Goal: Transaction & Acquisition: Book appointment/travel/reservation

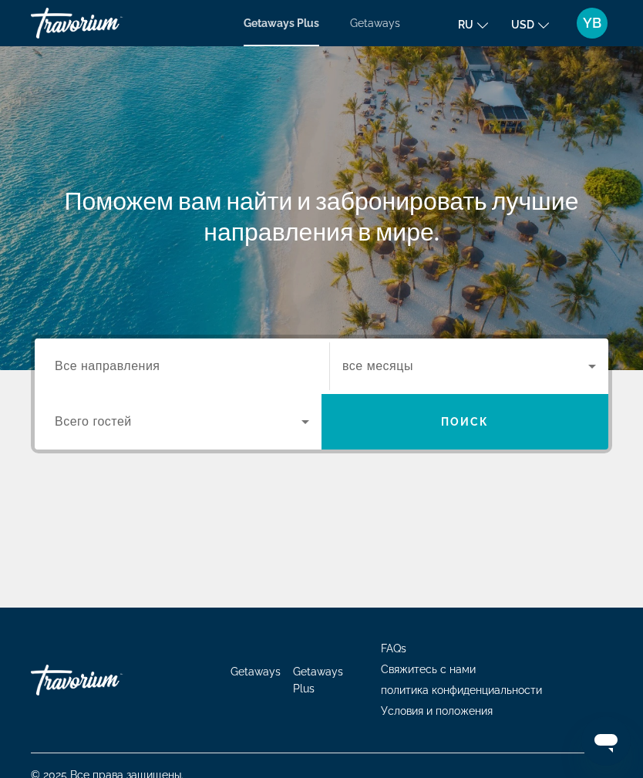
click at [158, 352] on div "Search widget" at bounding box center [182, 367] width 254 height 44
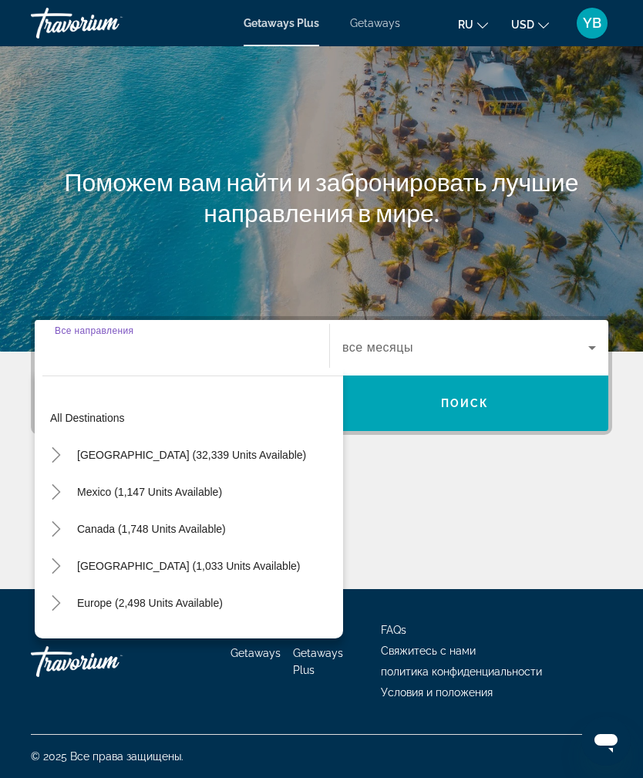
scroll to position [49, 0]
click at [219, 523] on span "Canada (1,748 units available)" at bounding box center [151, 529] width 149 height 12
type input "**********"
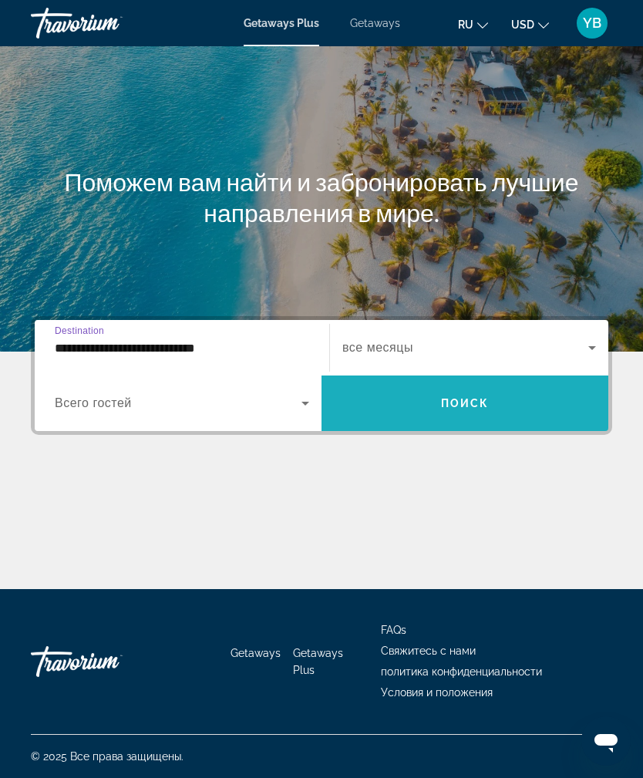
click at [460, 385] on span "Search widget" at bounding box center [464, 403] width 287 height 37
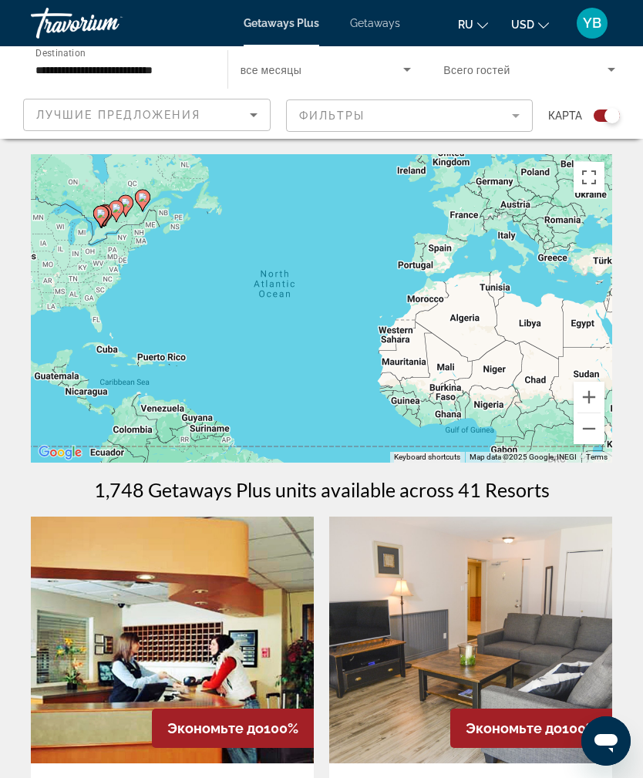
click at [149, 199] on icon "Main content" at bounding box center [143, 200] width 14 height 20
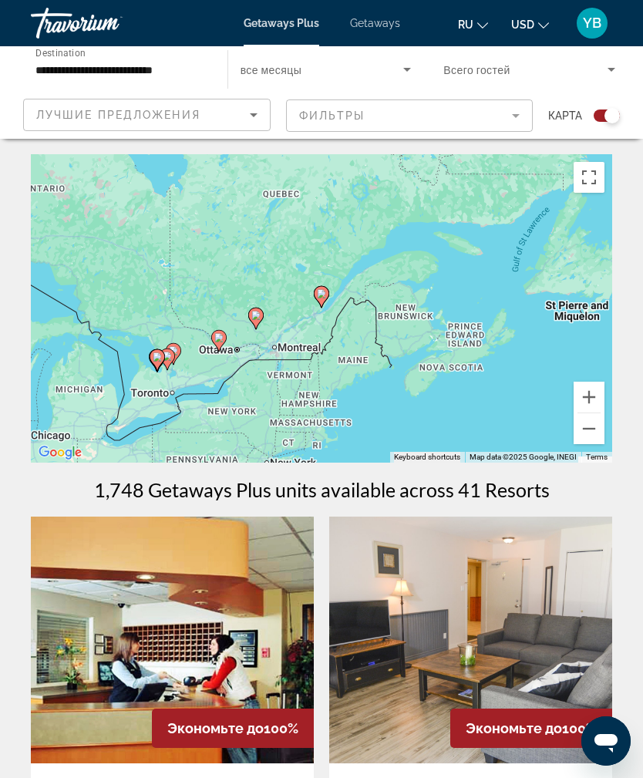
type input "**********"
click at [323, 298] on icon "Main content" at bounding box center [321, 297] width 14 height 20
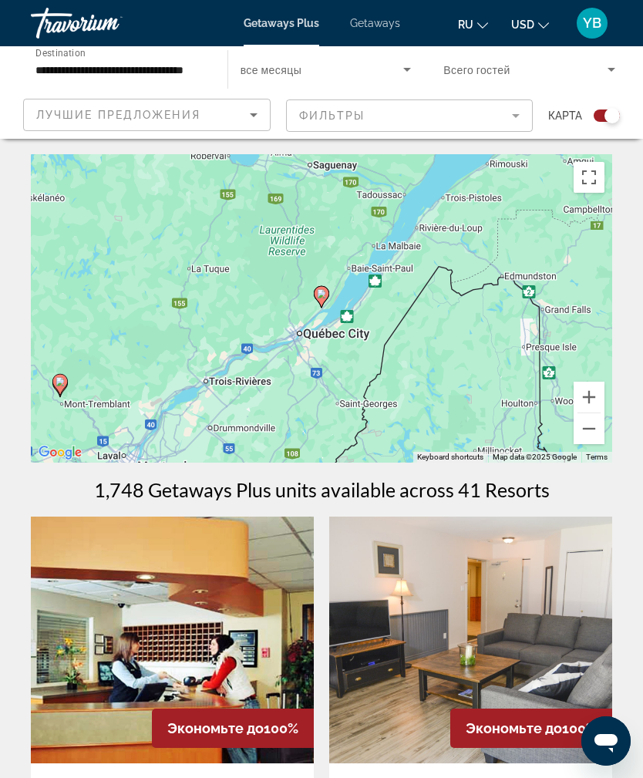
click at [322, 291] on image "Main content" at bounding box center [321, 293] width 9 height 9
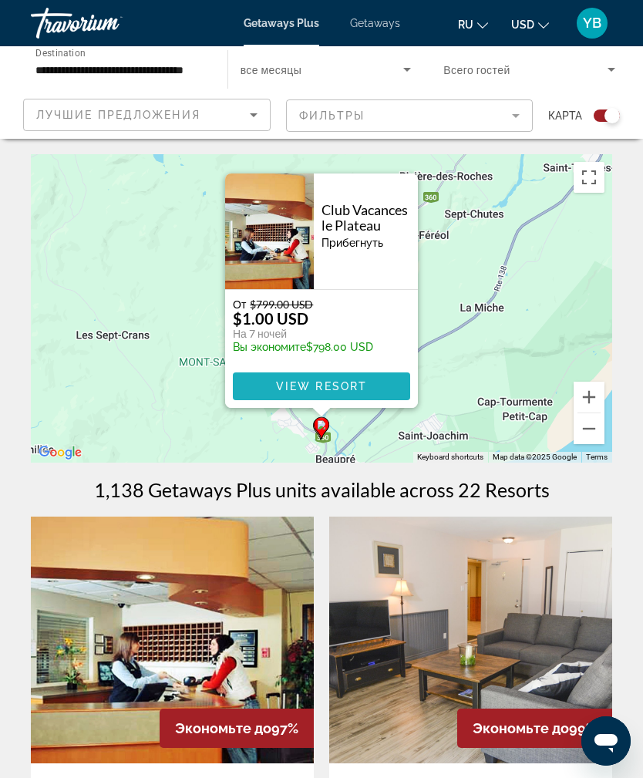
click at [334, 387] on span "View Resort" at bounding box center [321, 386] width 91 height 12
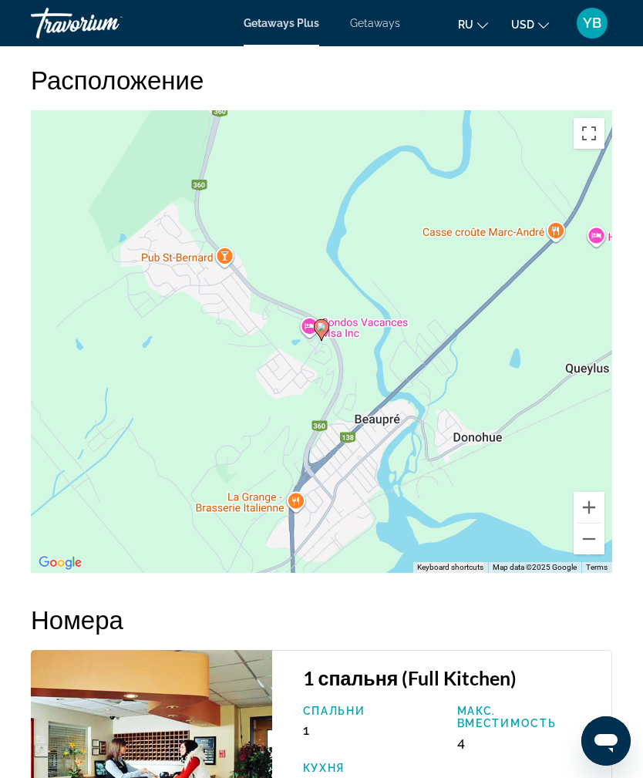
scroll to position [2220, 0]
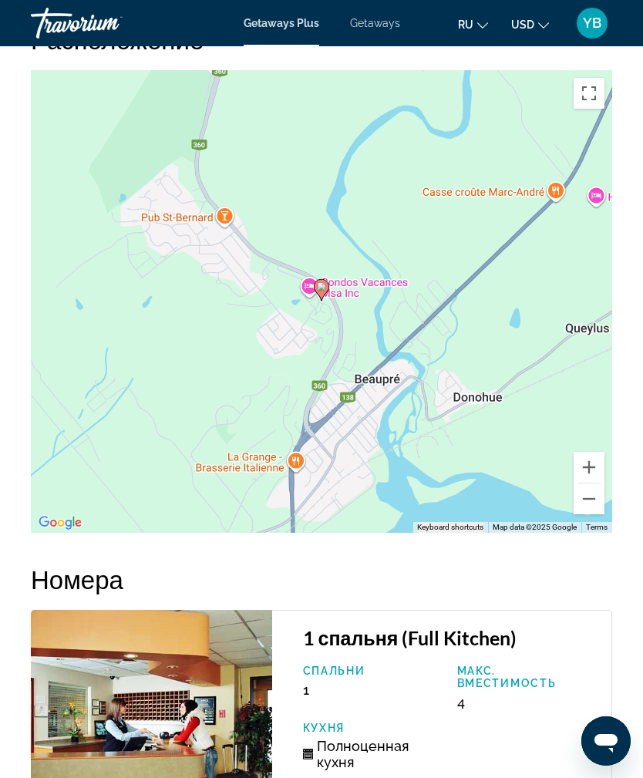
click at [590, 459] on button "Zoom in" at bounding box center [588, 467] width 31 height 31
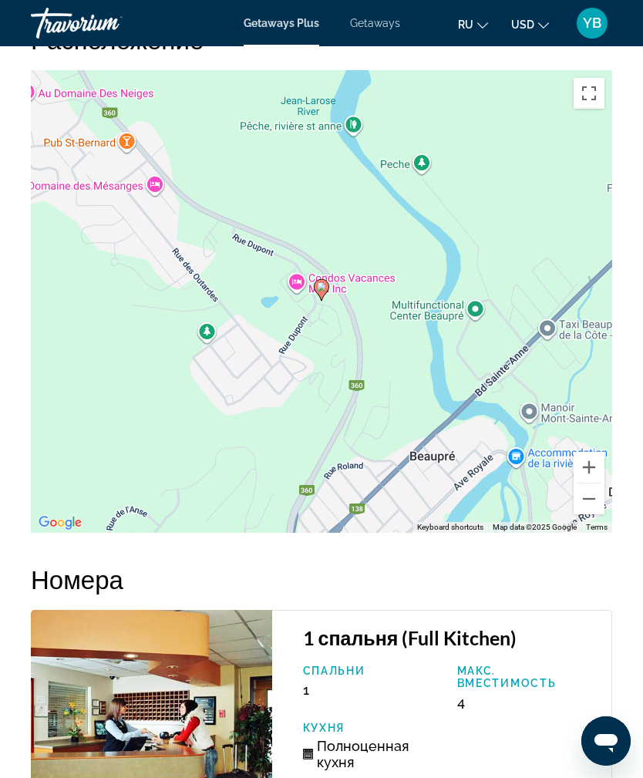
click at [585, 496] on button "Zoom out" at bounding box center [588, 498] width 31 height 31
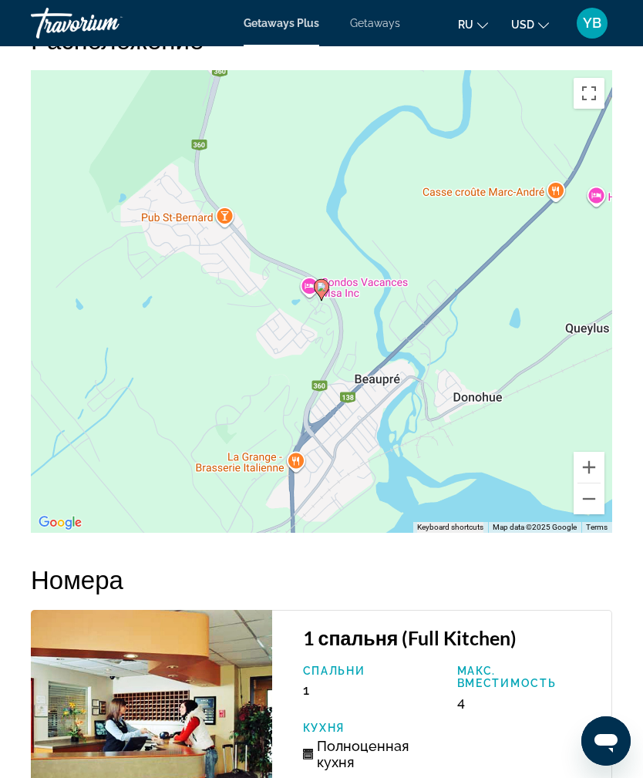
click at [585, 498] on button "Zoom out" at bounding box center [588, 498] width 31 height 31
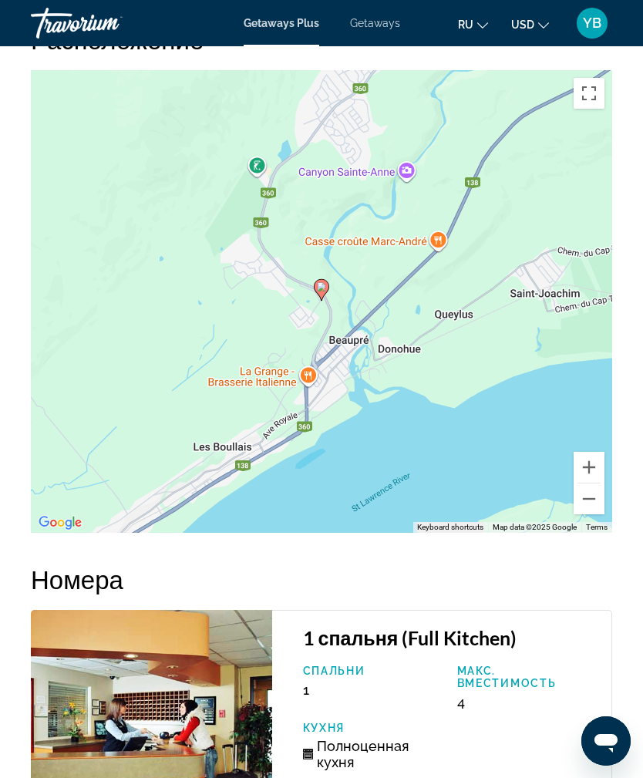
click at [585, 511] on button "Zoom out" at bounding box center [588, 498] width 31 height 31
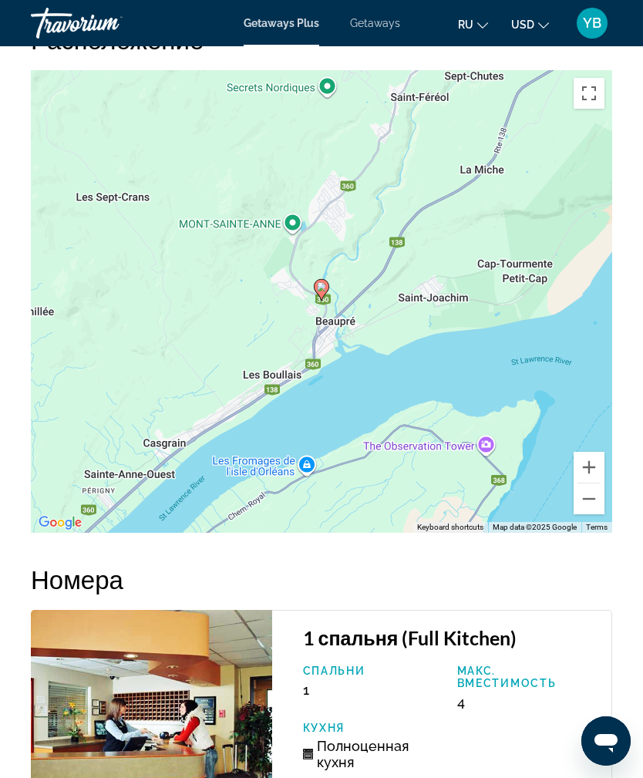
click at [583, 509] on button "Zoom out" at bounding box center [588, 498] width 31 height 31
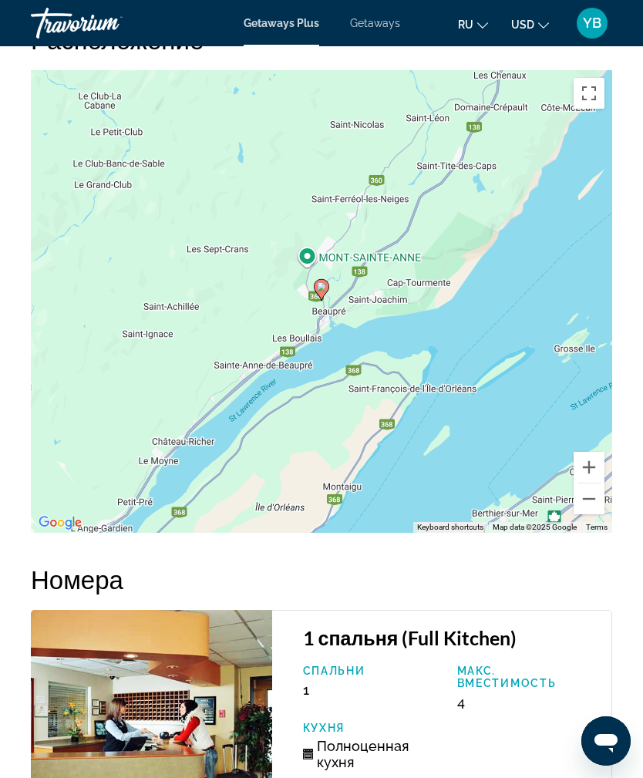
click at [581, 504] on button "Zoom out" at bounding box center [588, 498] width 31 height 31
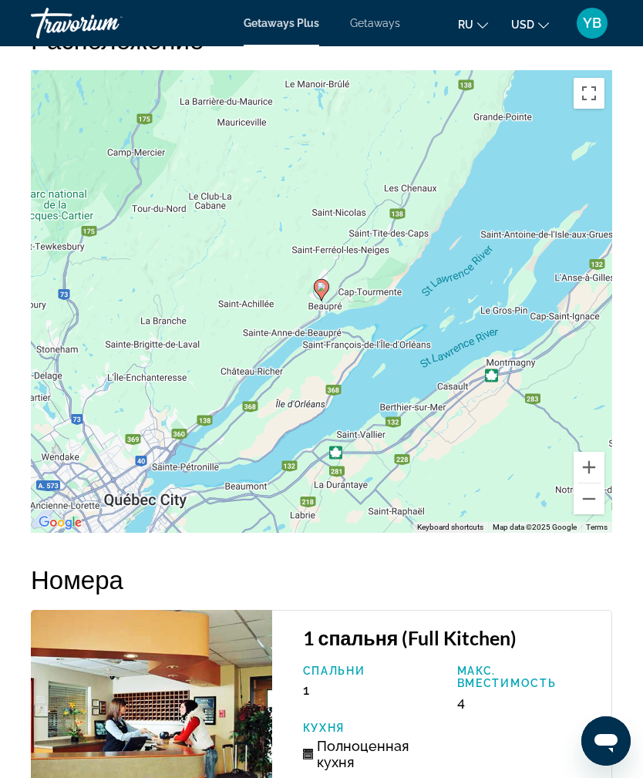
click at [579, 506] on button "Zoom out" at bounding box center [588, 498] width 31 height 31
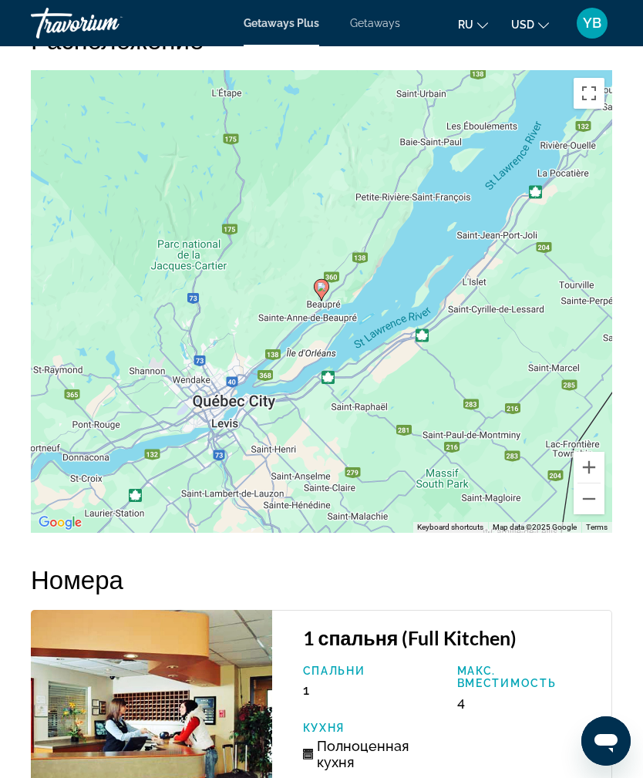
click at [583, 509] on button "Zoom out" at bounding box center [588, 498] width 31 height 31
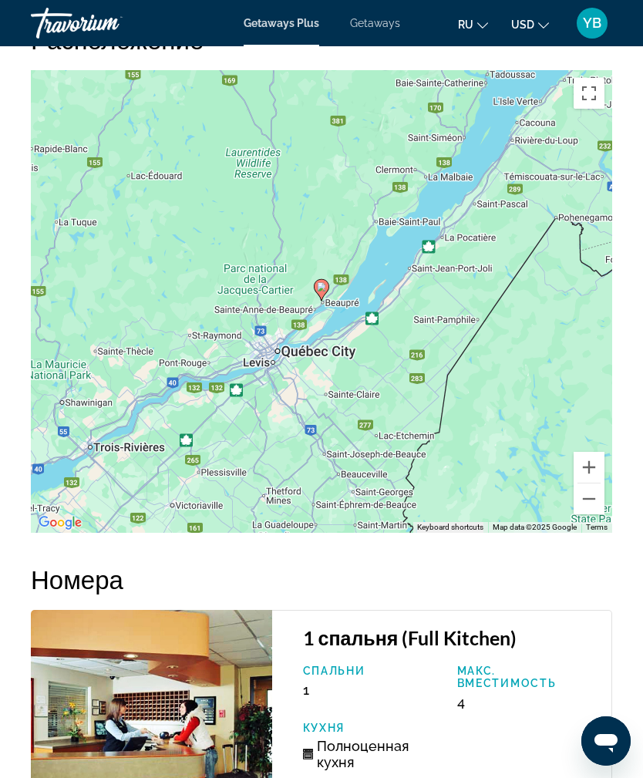
click at [580, 502] on button "Zoom out" at bounding box center [588, 498] width 31 height 31
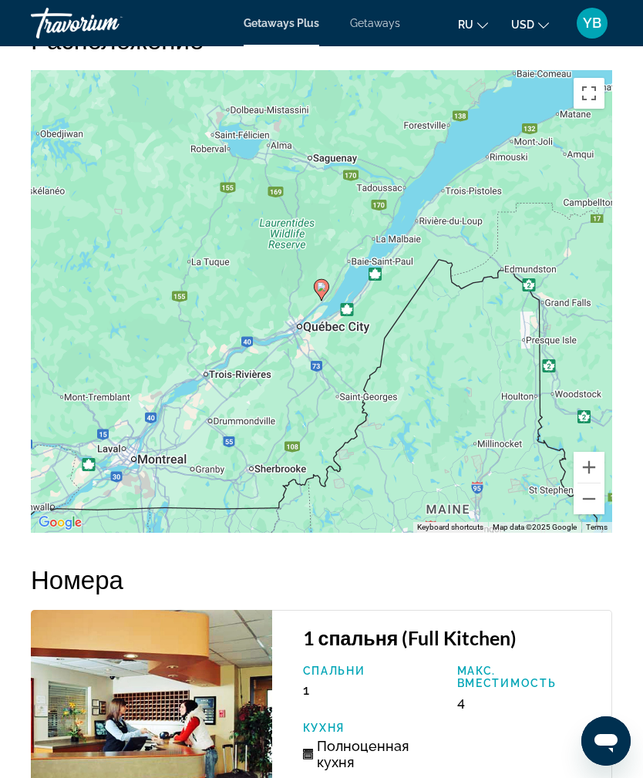
click at [582, 515] on div "To activate drag with keyboard, press Alt + Enter. Once in keyboard drag state,…" at bounding box center [321, 301] width 581 height 462
click at [583, 509] on button "Zoom out" at bounding box center [588, 498] width 31 height 31
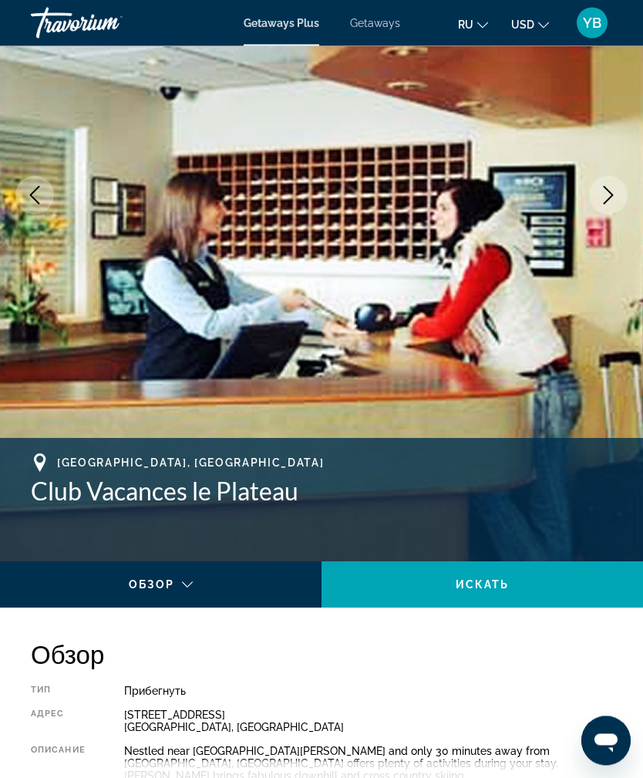
scroll to position [0, 0]
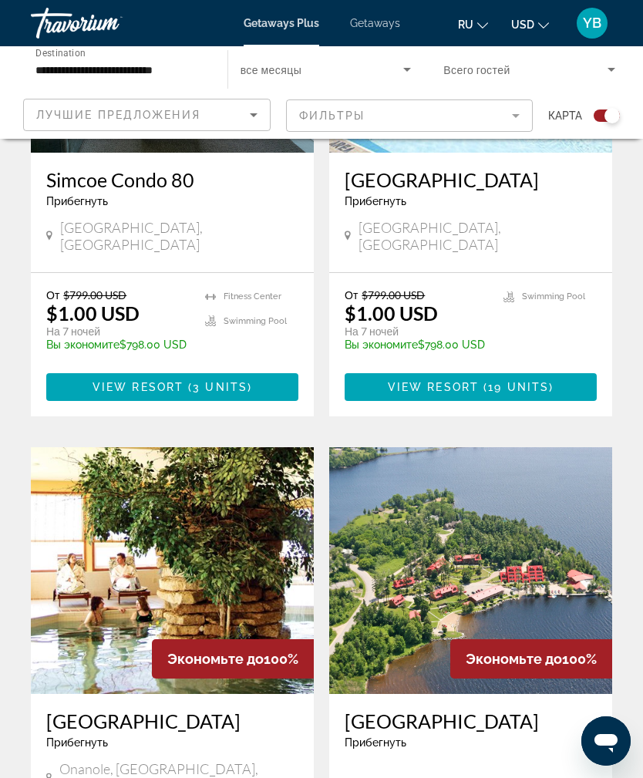
scroll to position [2866, 0]
click at [550, 489] on img "Main content" at bounding box center [470, 571] width 283 height 247
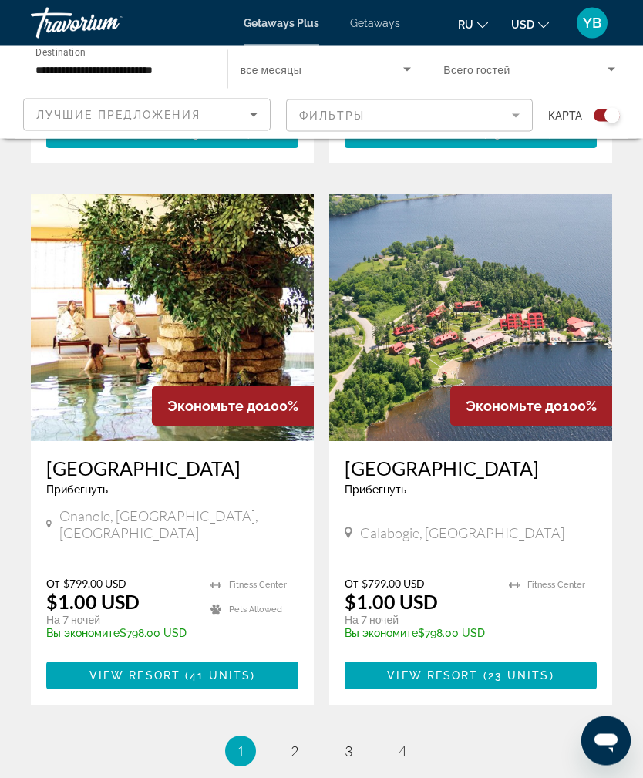
scroll to position [3178, 0]
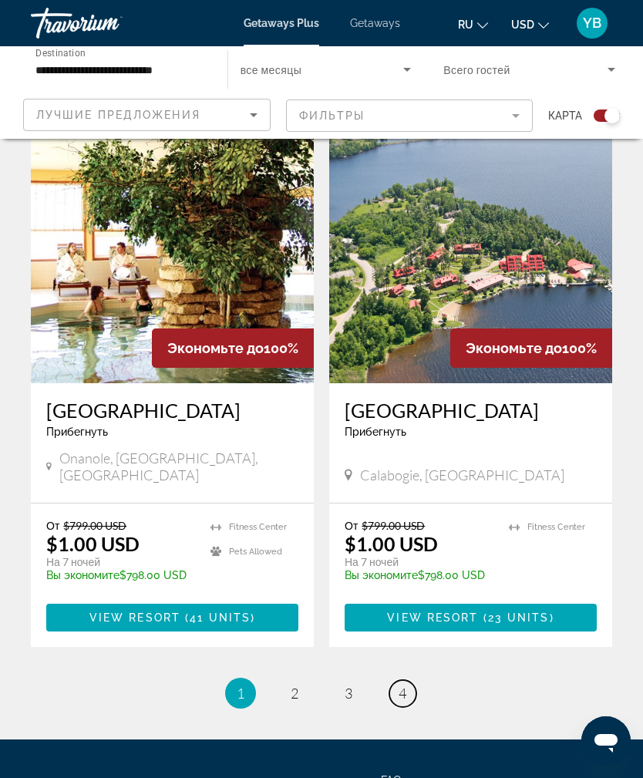
click at [409, 680] on link "page 4" at bounding box center [402, 693] width 27 height 27
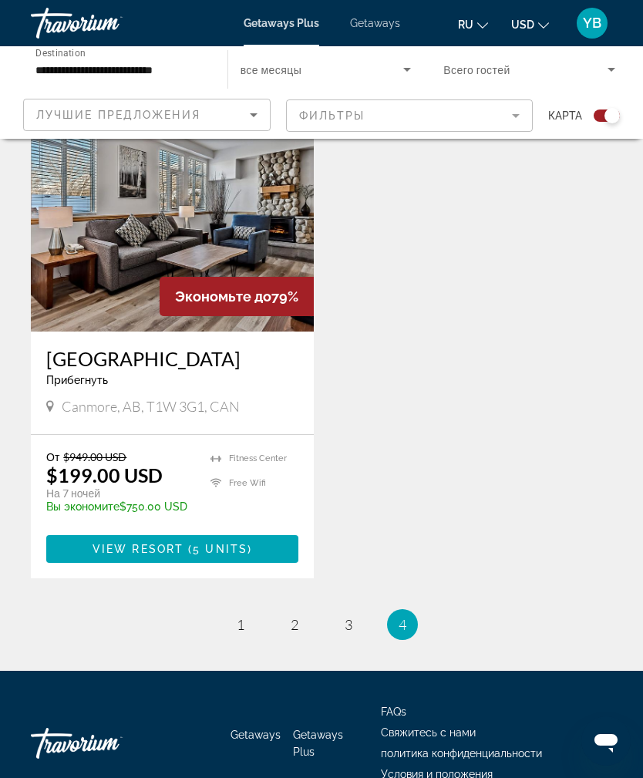
scroll to position [1559, 0]
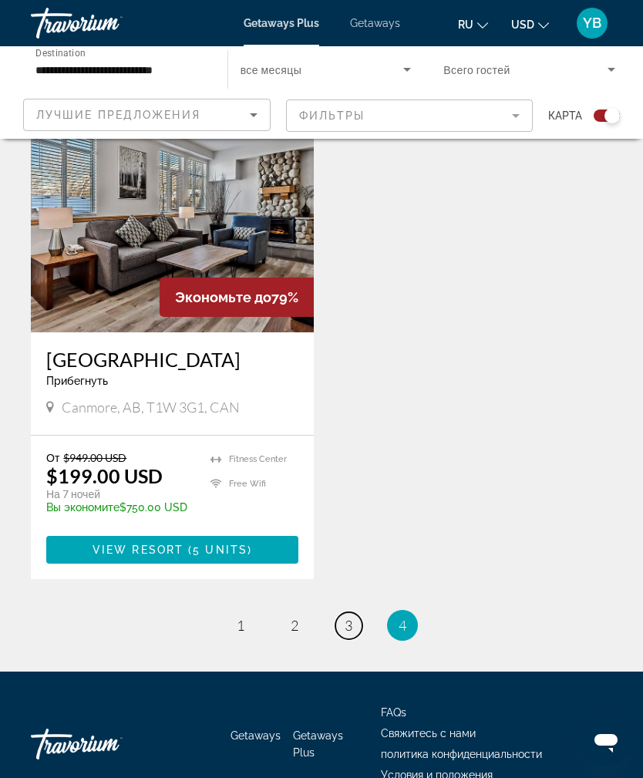
click at [352, 634] on span "3" at bounding box center [349, 625] width 8 height 17
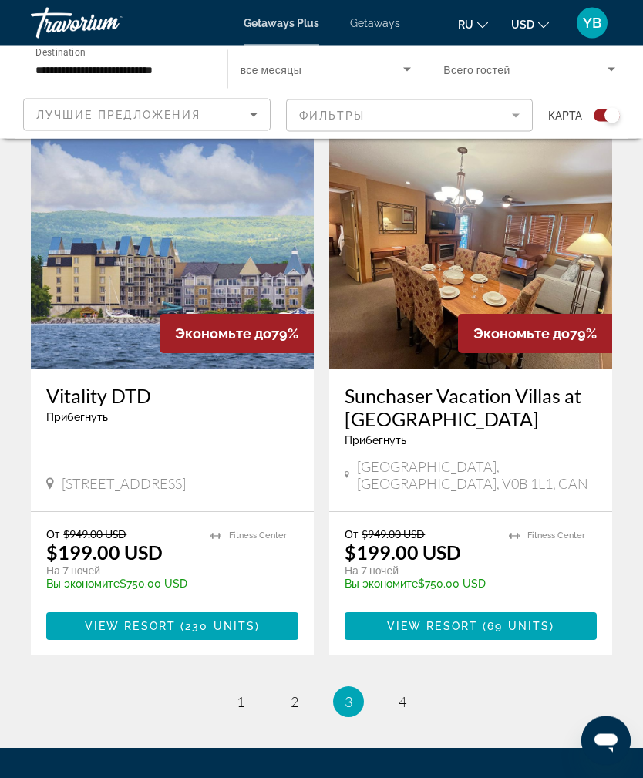
scroll to position [3258, 0]
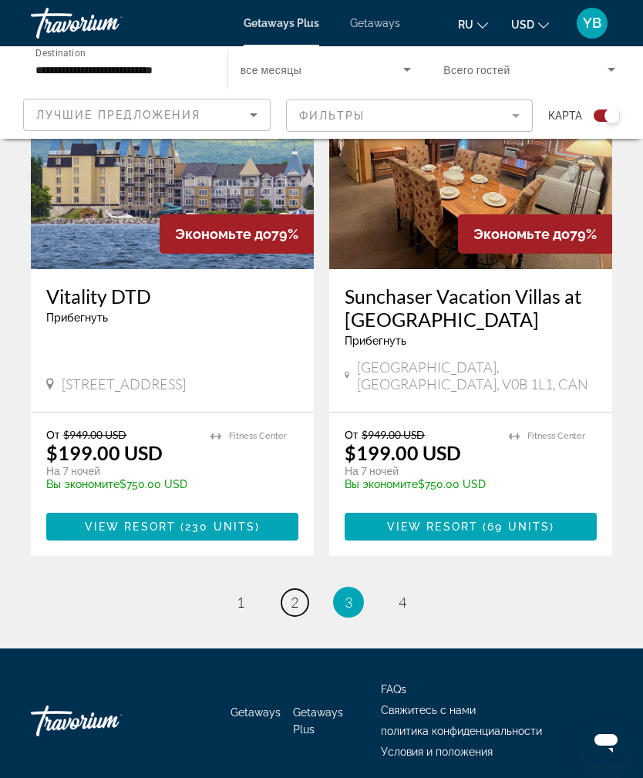
click at [298, 600] on span "2" at bounding box center [295, 601] width 8 height 17
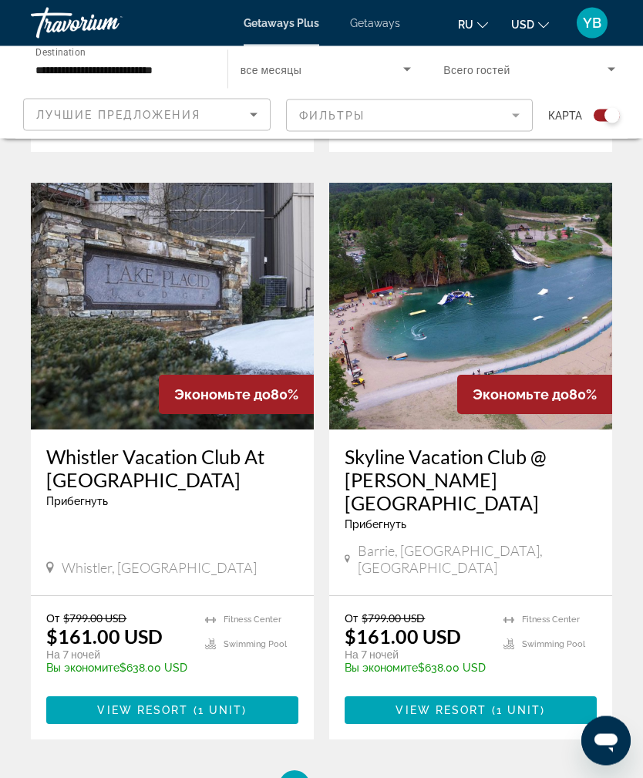
scroll to position [3178, 0]
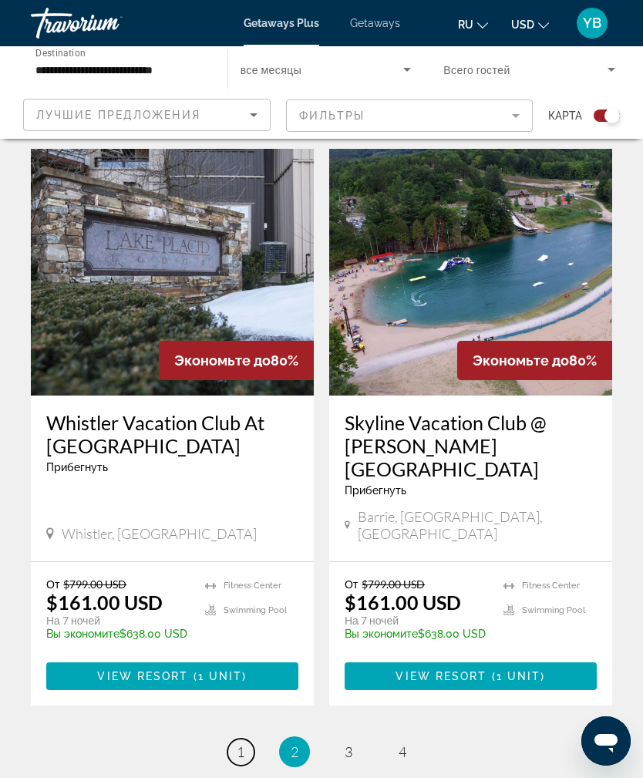
click at [247, 738] on link "page 1" at bounding box center [240, 751] width 27 height 27
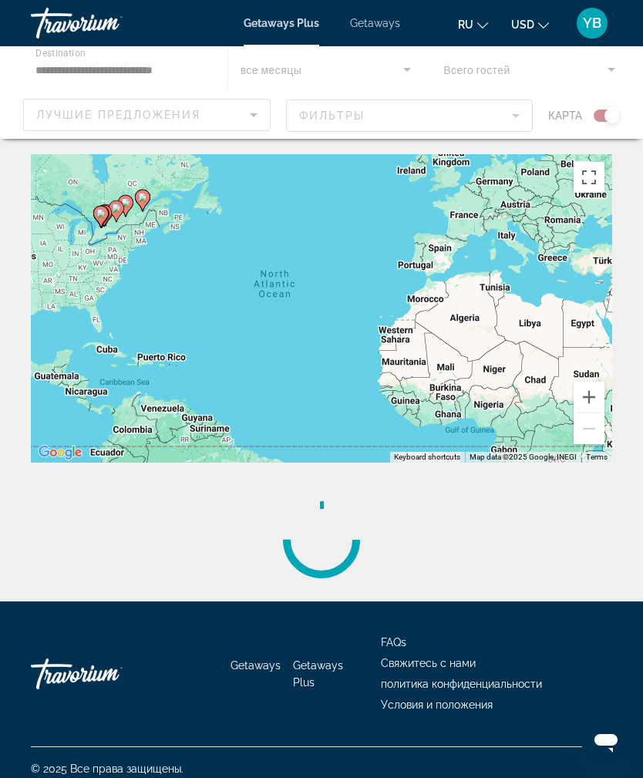
click at [249, 777] on html "**********" at bounding box center [321, 389] width 643 height 778
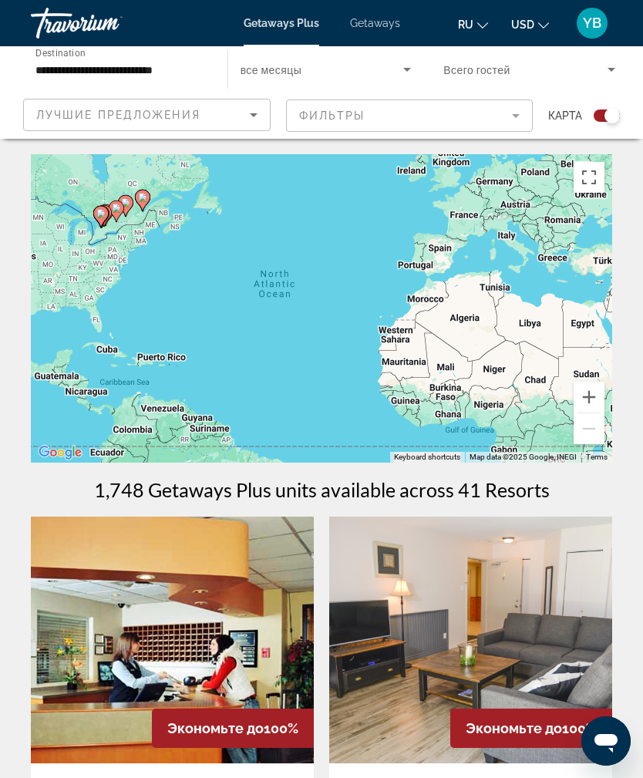
click at [217, 120] on div "Лучшие предложения" at bounding box center [142, 115] width 213 height 18
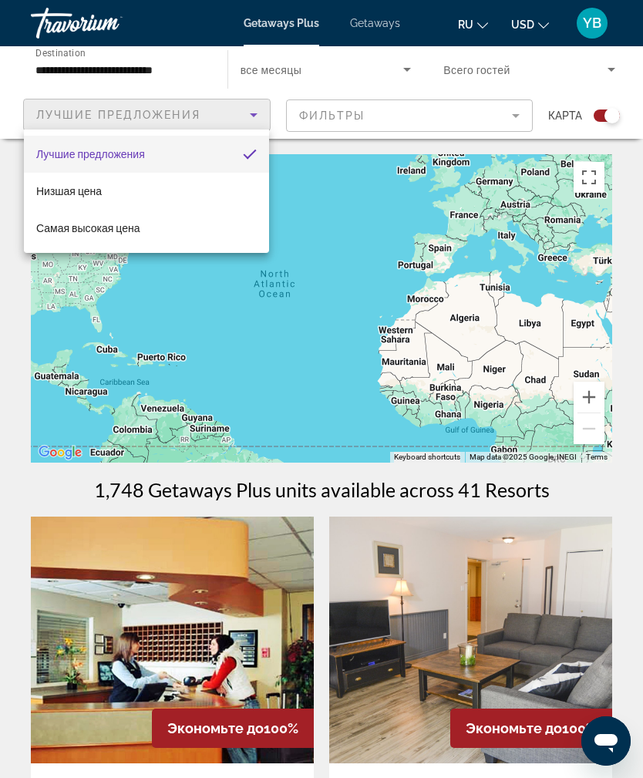
click at [376, 75] on div at bounding box center [321, 389] width 643 height 778
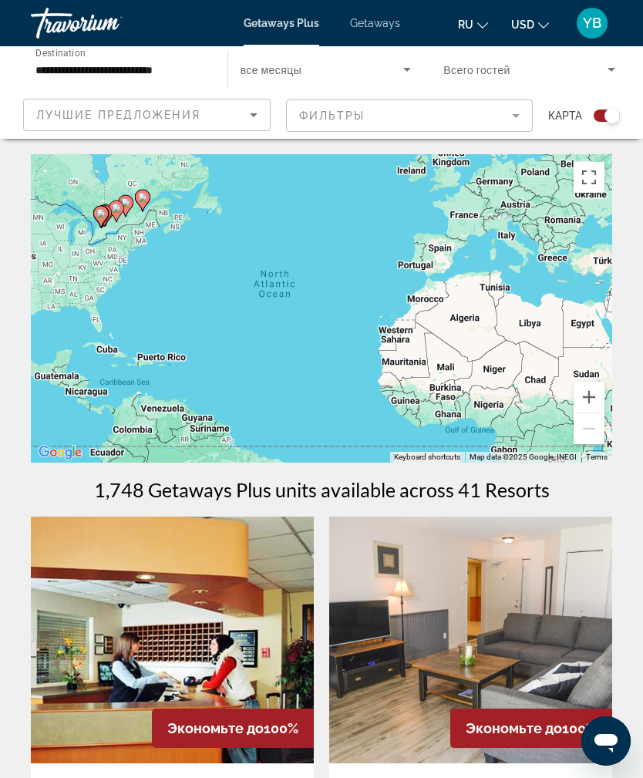
click at [183, 69] on input "**********" at bounding box center [121, 70] width 172 height 18
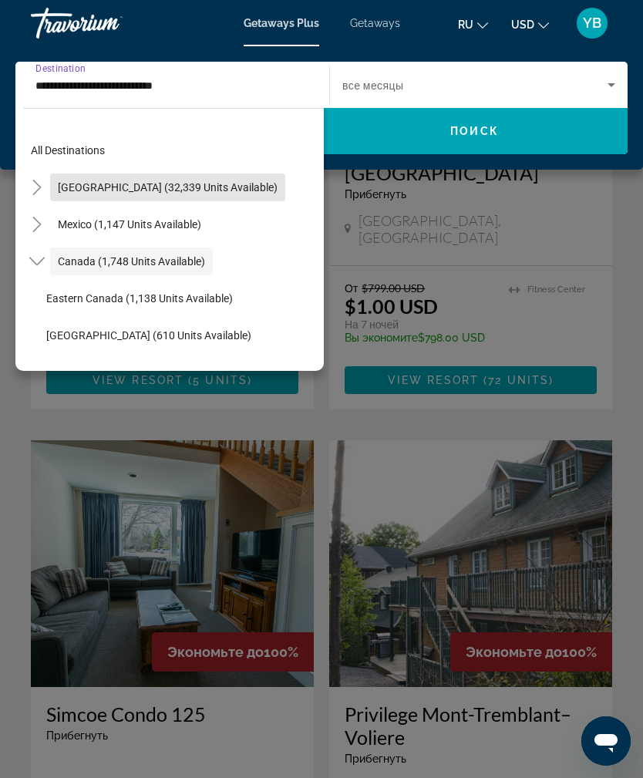
click at [223, 183] on span "[GEOGRAPHIC_DATA] (32,339 units available)" at bounding box center [168, 187] width 220 height 12
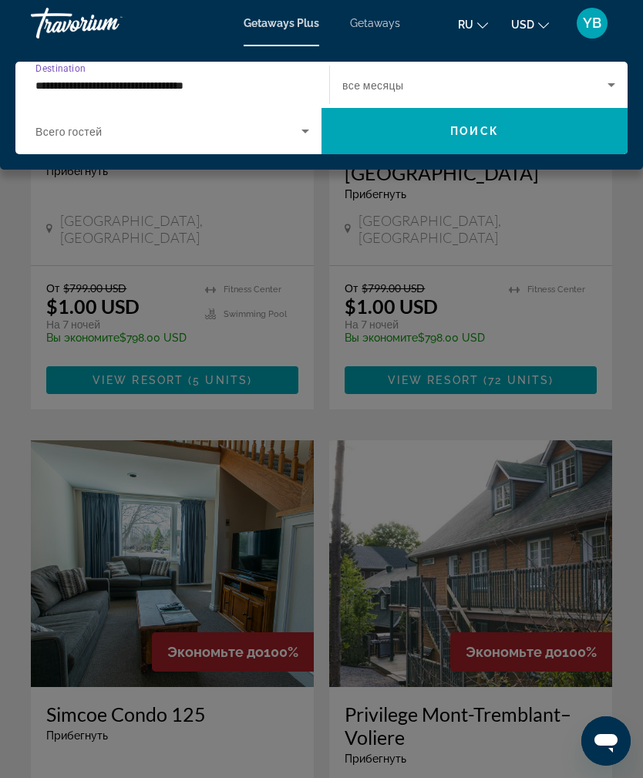
click at [211, 76] on input "**********" at bounding box center [168, 85] width 266 height 18
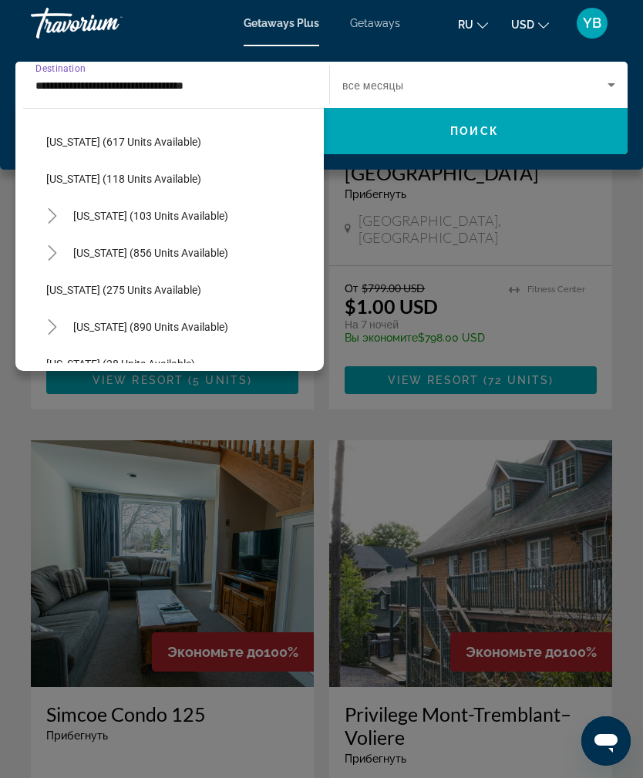
scroll to position [937, 0]
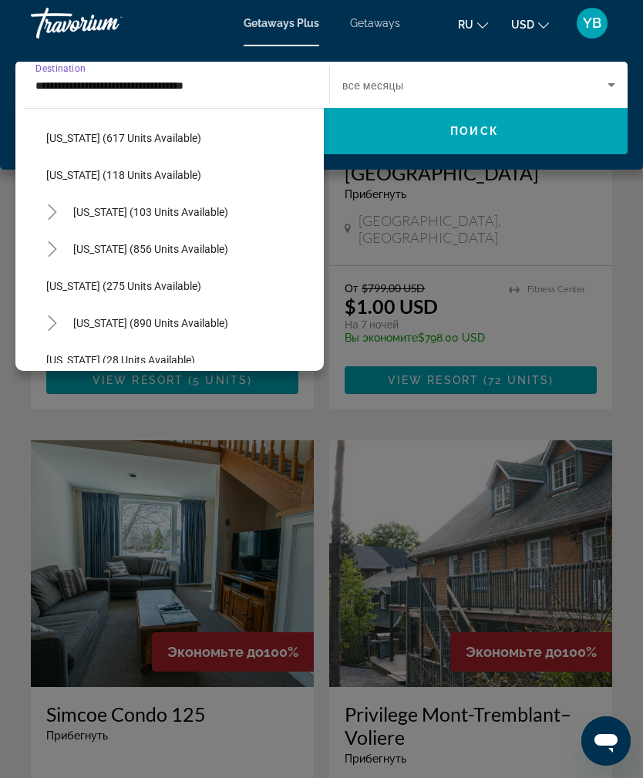
click at [208, 208] on span "[US_STATE] (103 units available)" at bounding box center [150, 212] width 155 height 12
type input "**********"
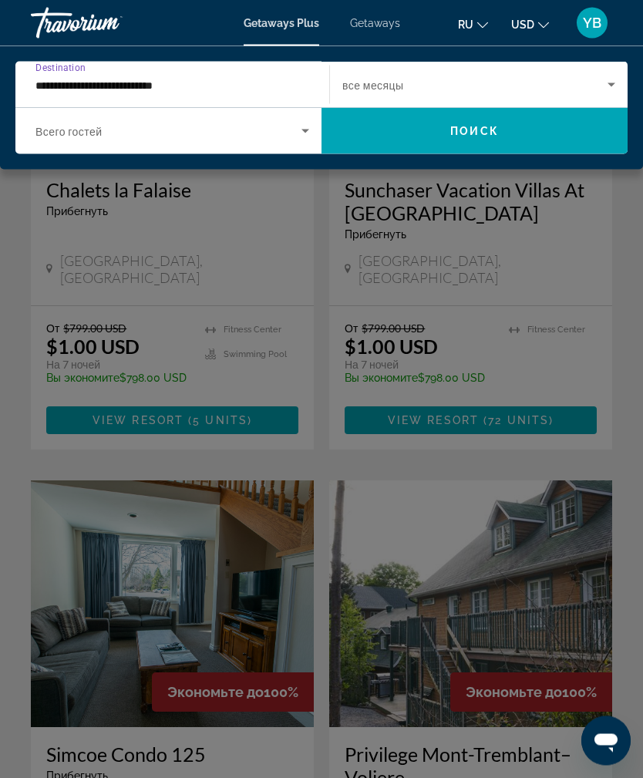
scroll to position [1175, 0]
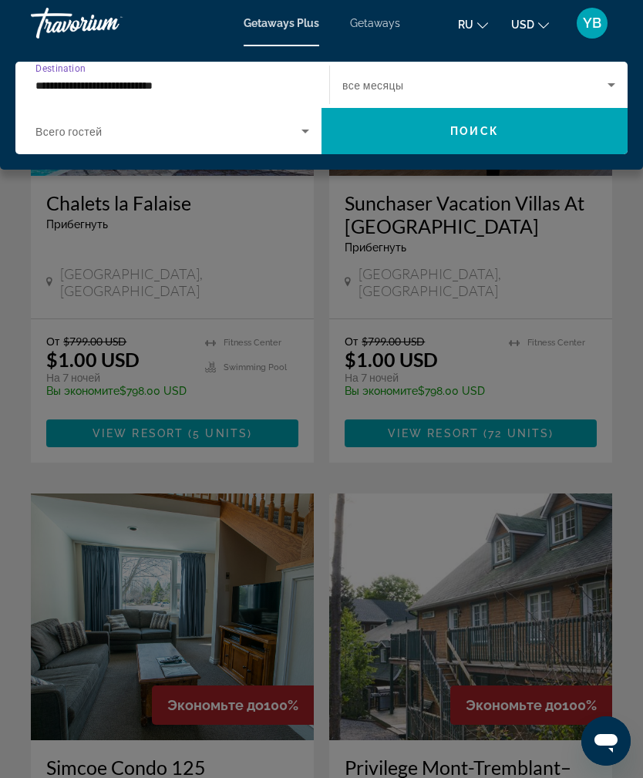
click at [362, 77] on span "Search widget" at bounding box center [474, 85] width 265 height 18
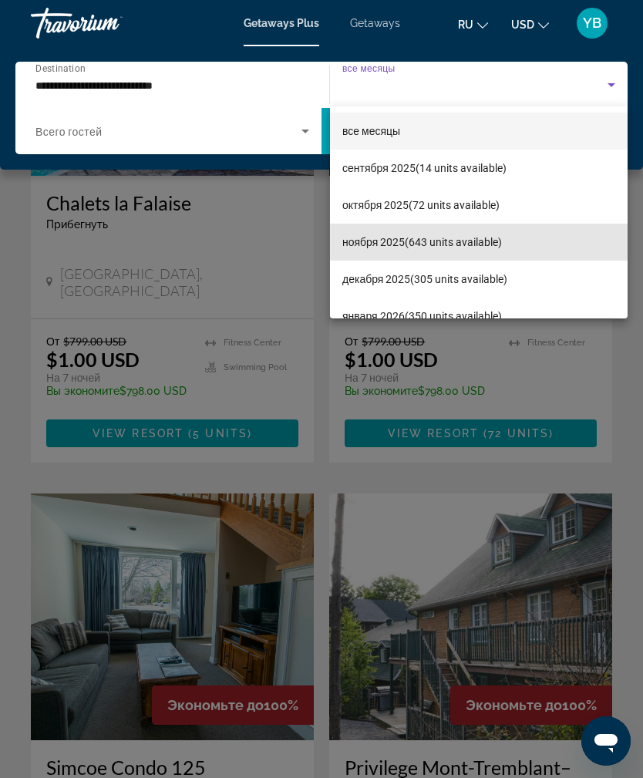
click at [397, 247] on span "ноября 2025 (643 units available)" at bounding box center [422, 242] width 160 height 18
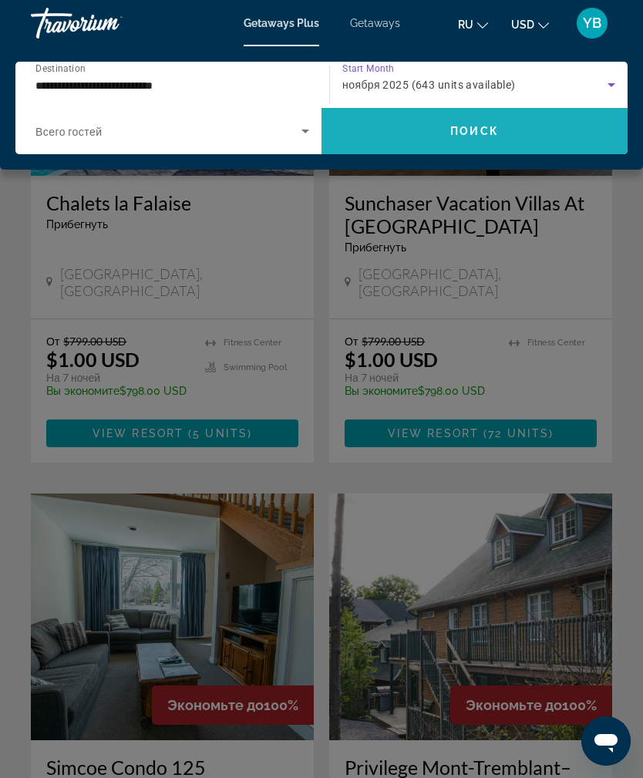
click at [465, 130] on span "Поиск" at bounding box center [474, 131] width 49 height 12
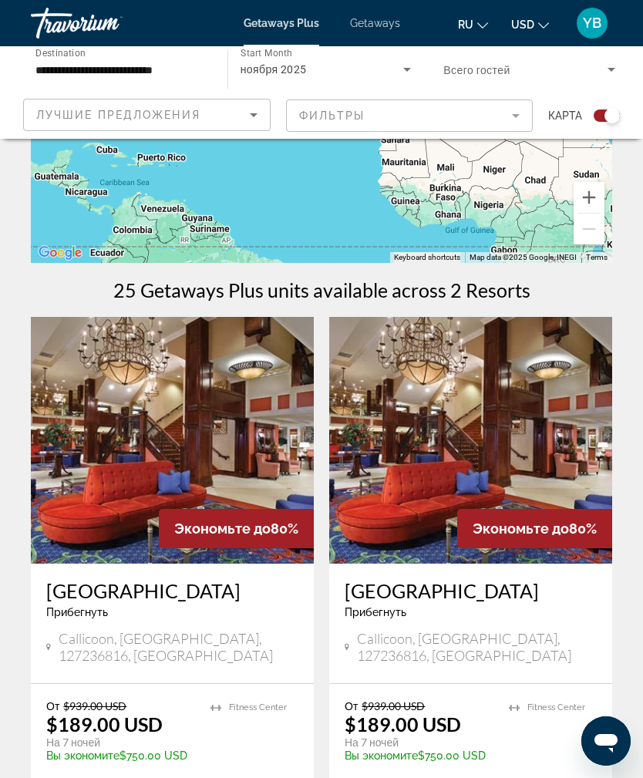
scroll to position [199, 0]
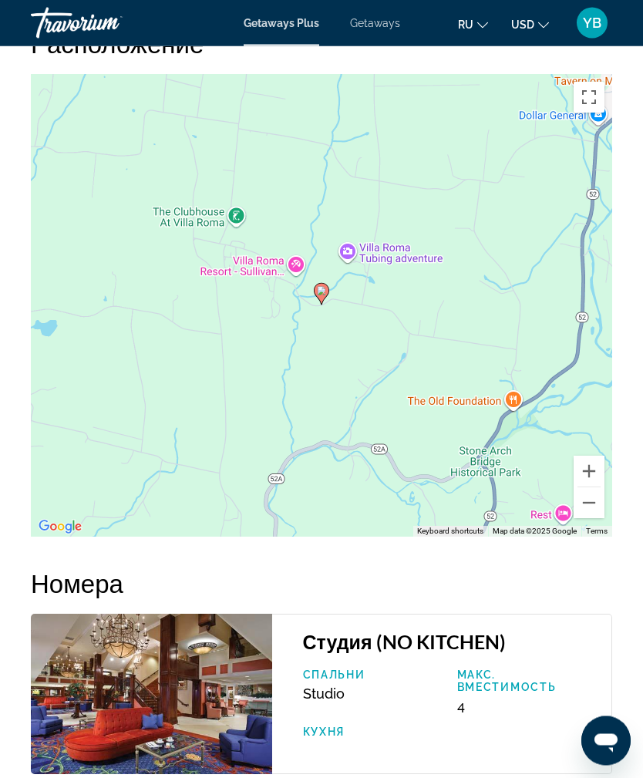
scroll to position [2490, 0]
click at [592, 487] on button "Zoom out" at bounding box center [588, 502] width 31 height 31
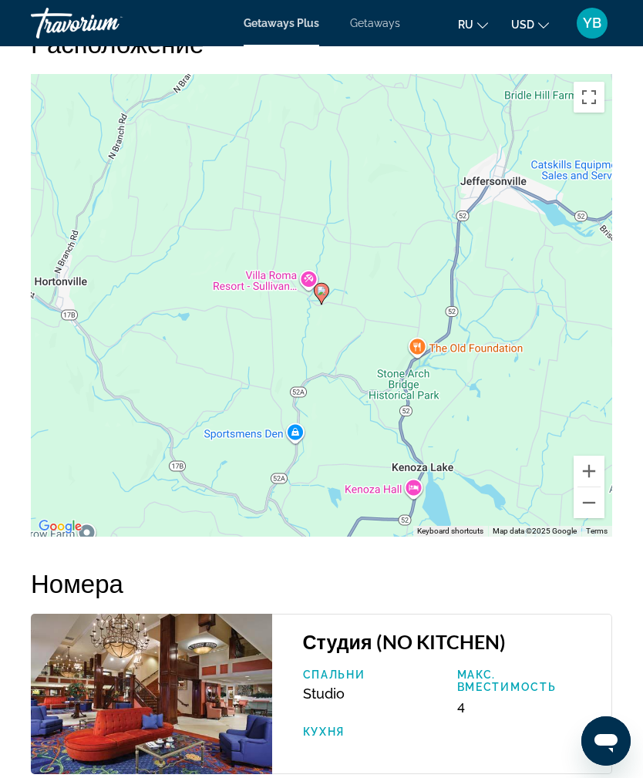
click at [588, 487] on button "Zoom out" at bounding box center [588, 502] width 31 height 31
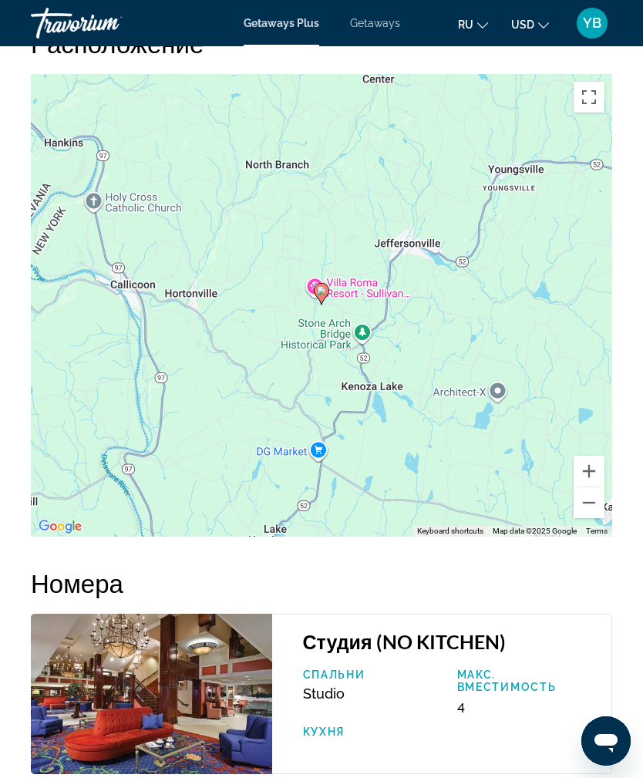
click at [585, 487] on button "Zoom out" at bounding box center [588, 502] width 31 height 31
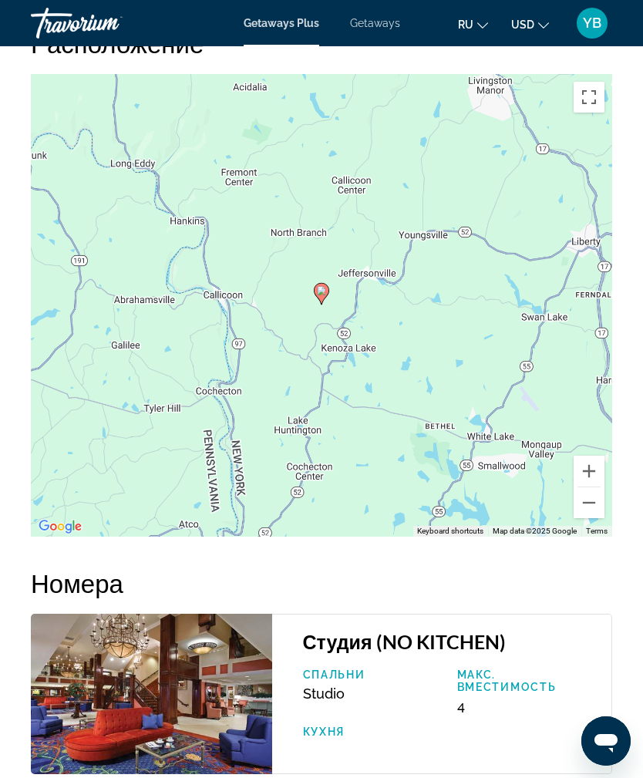
click at [587, 487] on button "Zoom out" at bounding box center [588, 502] width 31 height 31
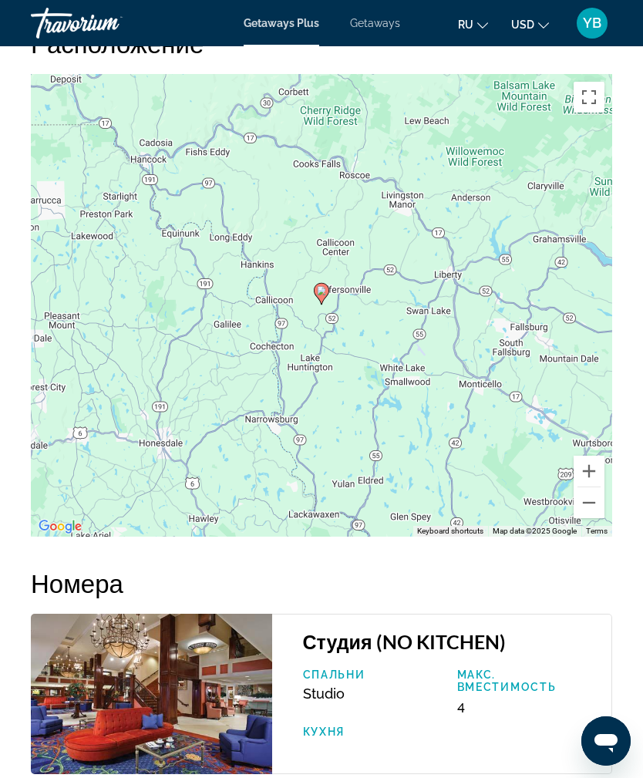
click at [589, 491] on button "Zoom out" at bounding box center [588, 502] width 31 height 31
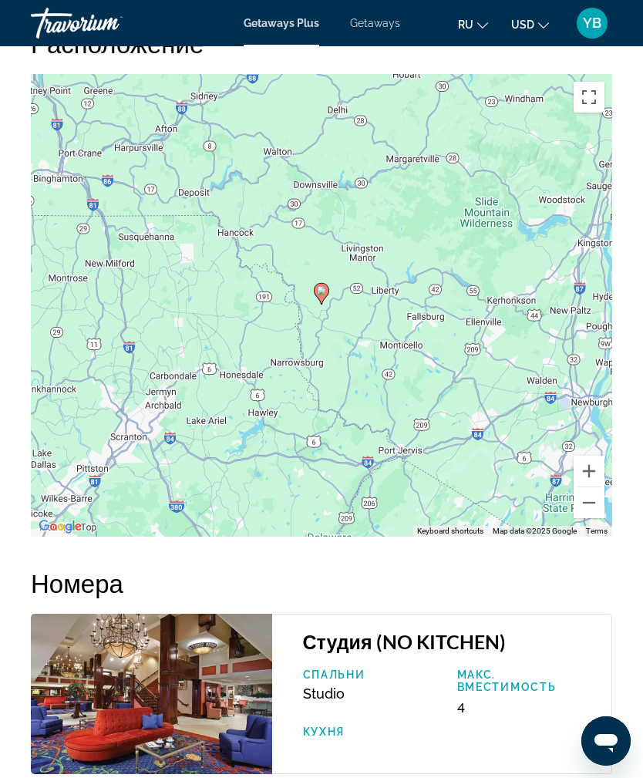
click at [586, 494] on button "Zoom out" at bounding box center [588, 502] width 31 height 31
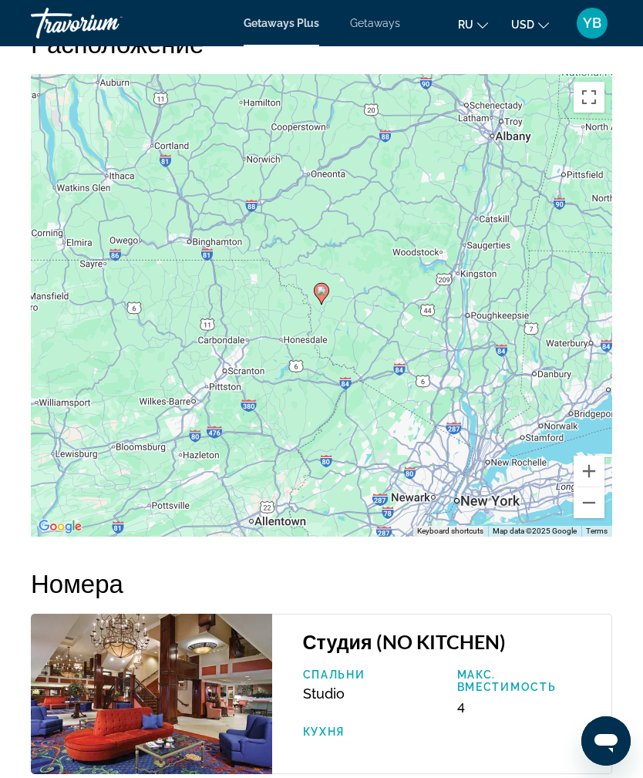
click at [586, 492] on button "Zoom out" at bounding box center [588, 502] width 31 height 31
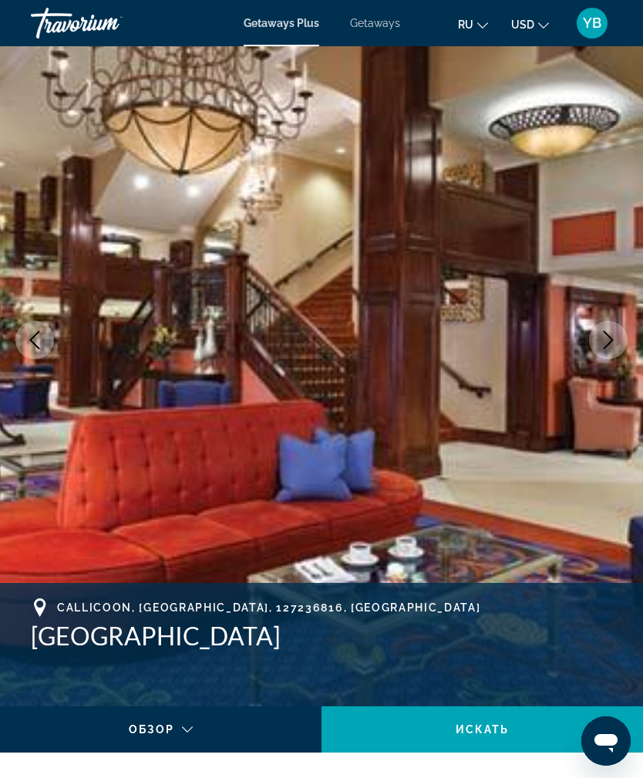
scroll to position [0, 0]
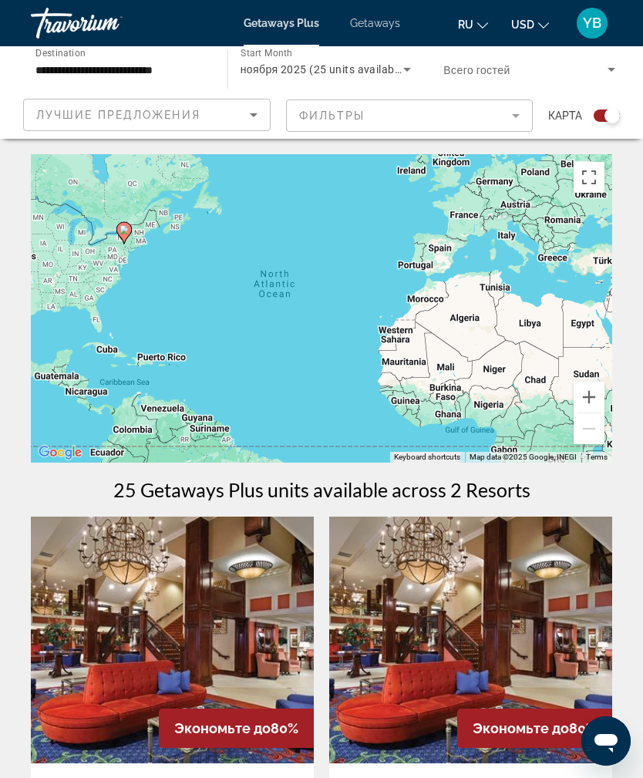
click at [353, 69] on span "ноября 2025 (25 units available)" at bounding box center [323, 69] width 166 height 12
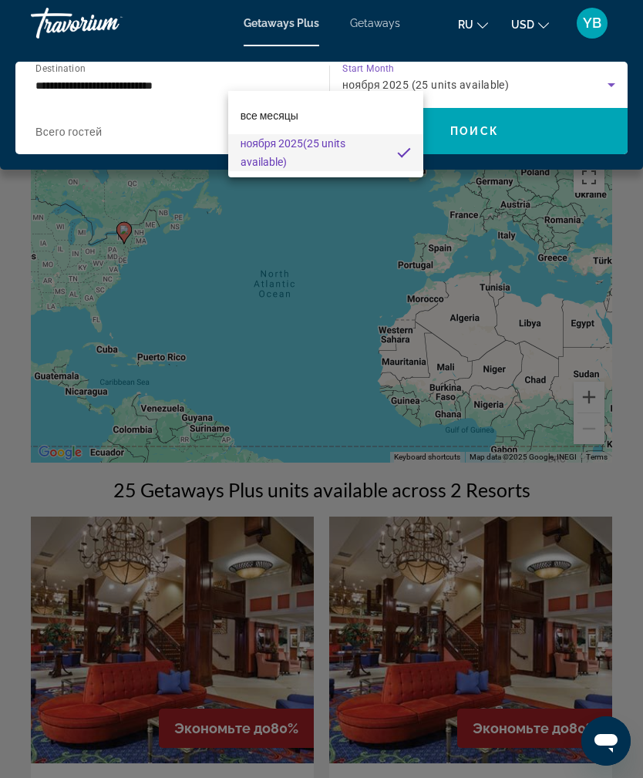
click at [420, 84] on div at bounding box center [321, 389] width 643 height 778
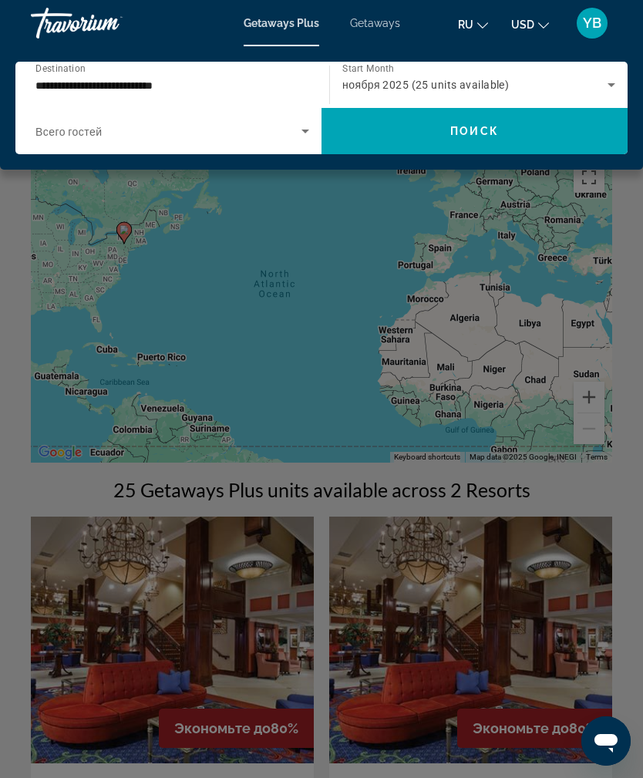
click at [425, 77] on div "ноября 2025 (25 units available)" at bounding box center [474, 85] width 265 height 18
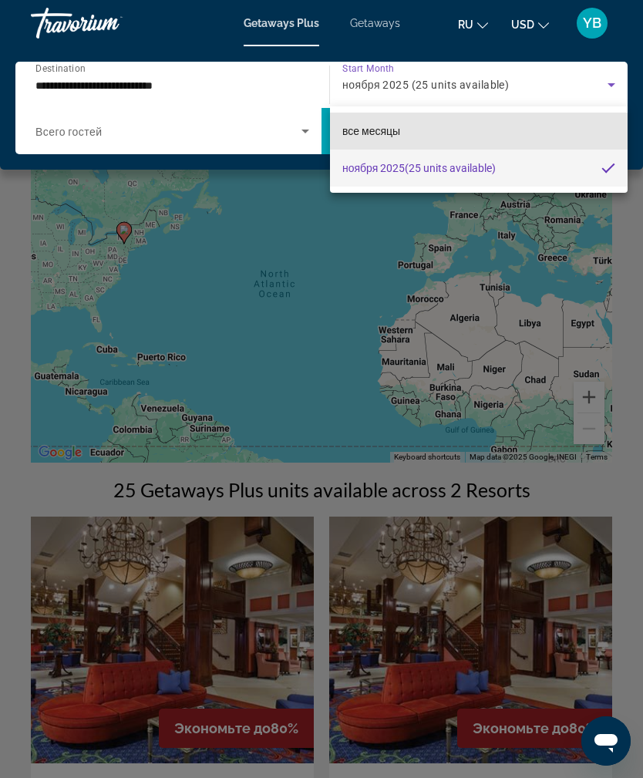
click at [386, 133] on span "все месяцы" at bounding box center [371, 131] width 58 height 12
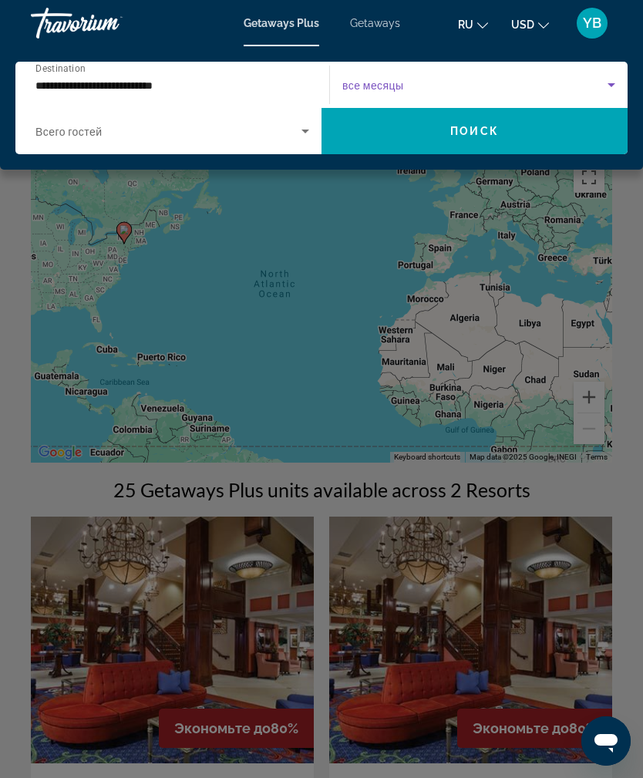
click at [606, 86] on icon "Search widget" at bounding box center [611, 85] width 18 height 18
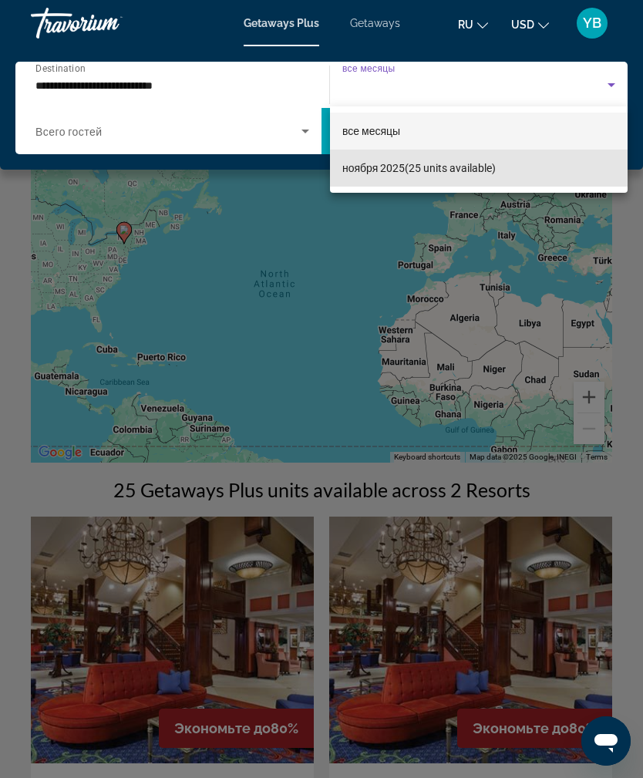
click at [469, 167] on span "ноября 2025 (25 units available)" at bounding box center [418, 168] width 153 height 18
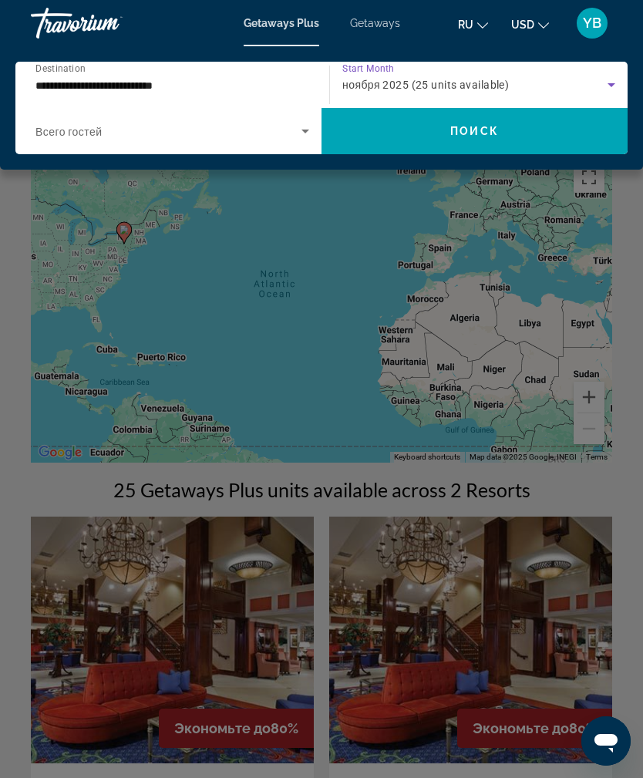
click at [428, 82] on span "ноября 2025 (25 units available)" at bounding box center [425, 85] width 166 height 12
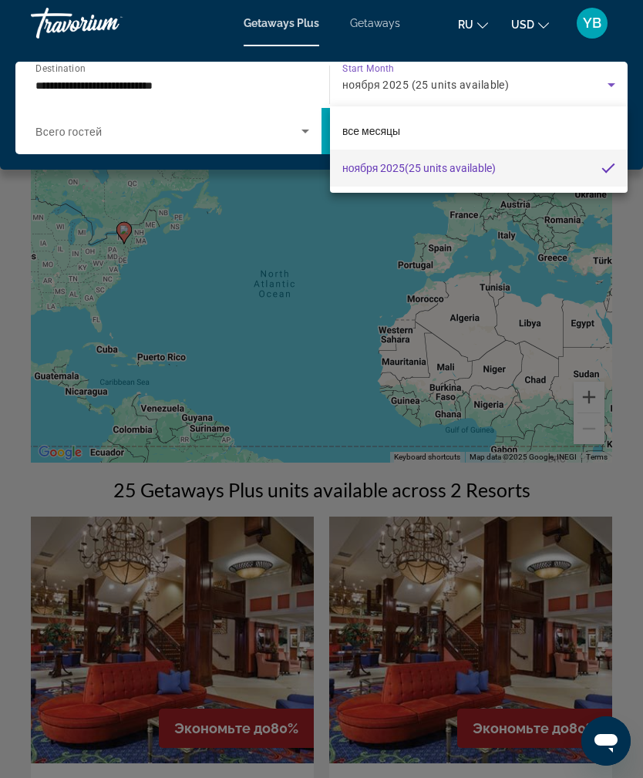
click at [176, 89] on div at bounding box center [321, 389] width 643 height 778
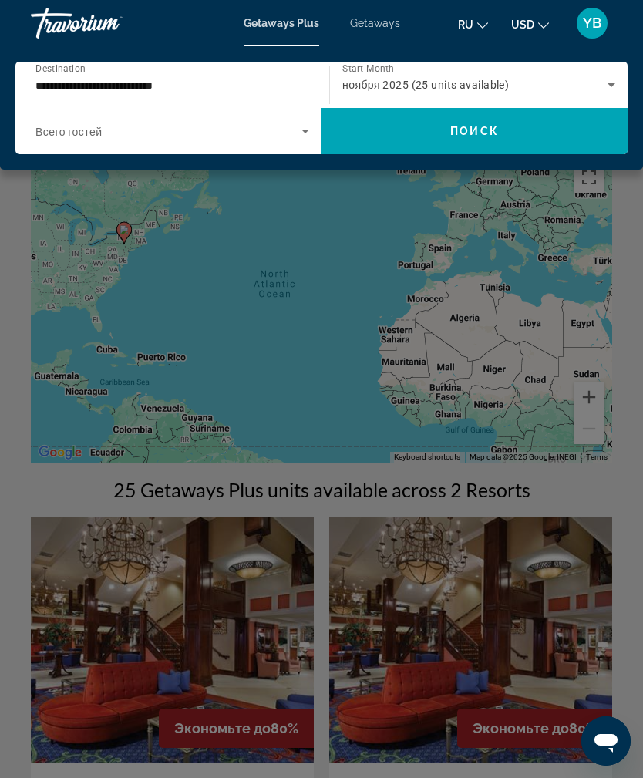
click at [428, 86] on span "ноября 2025 (25 units available)" at bounding box center [425, 85] width 166 height 12
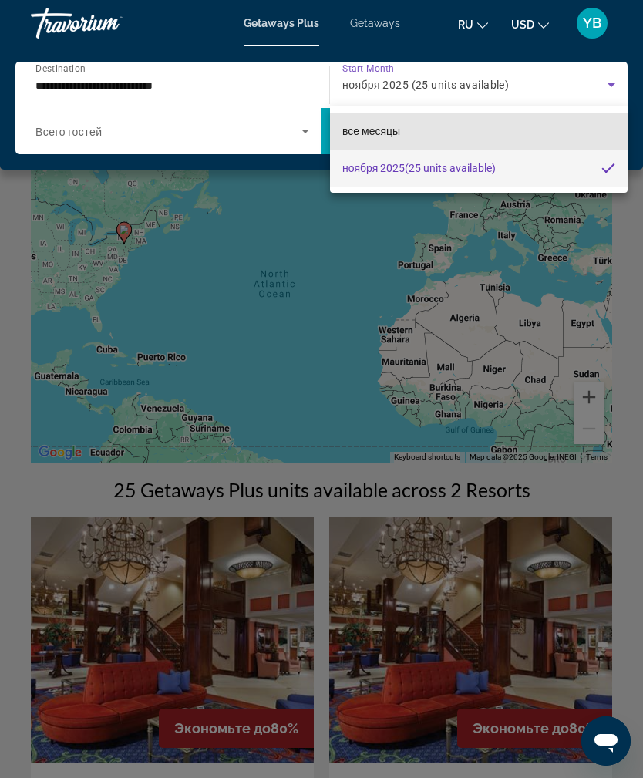
click at [388, 132] on span "все месяцы" at bounding box center [371, 131] width 58 height 12
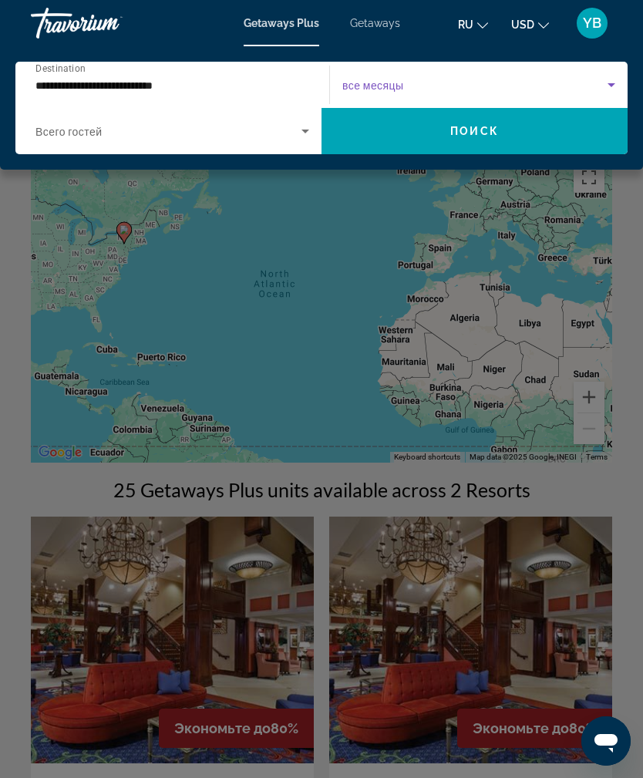
click at [450, 143] on span "Search widget" at bounding box center [474, 131] width 306 height 37
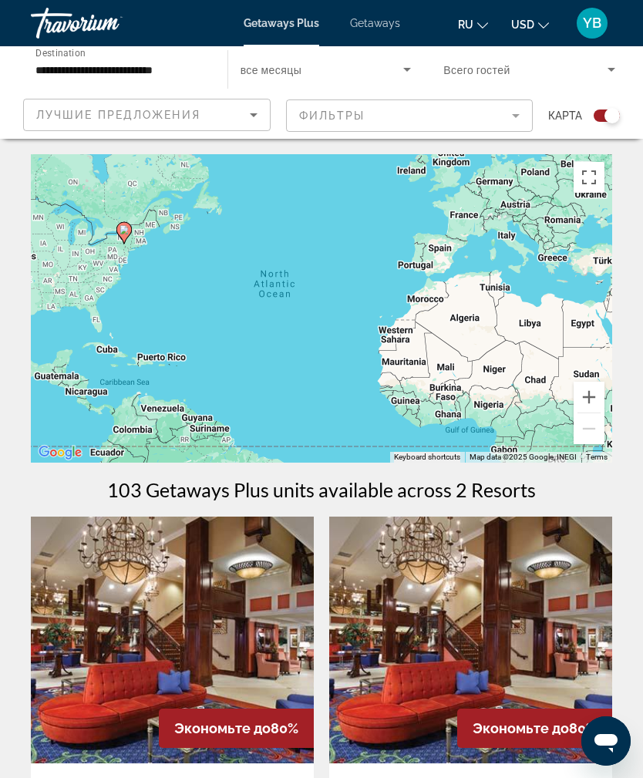
click at [163, 76] on input "**********" at bounding box center [121, 70] width 172 height 18
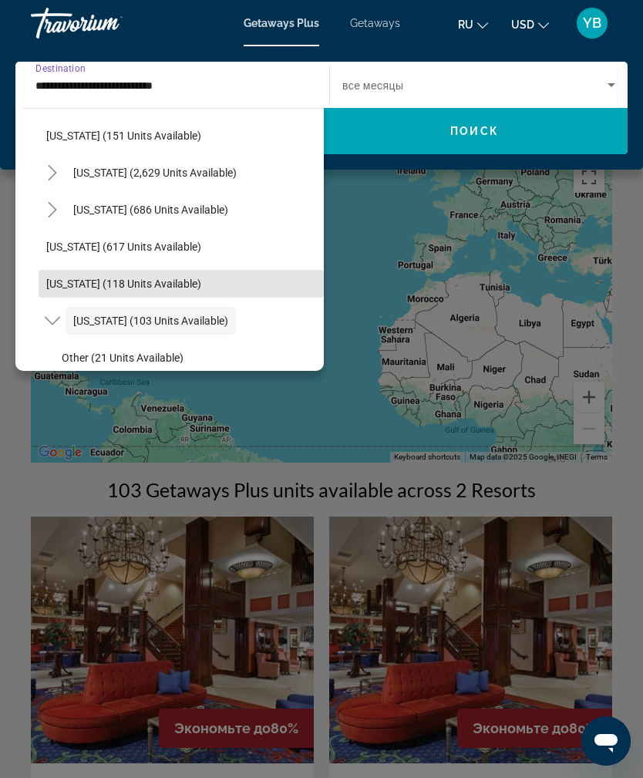
scroll to position [821, 0]
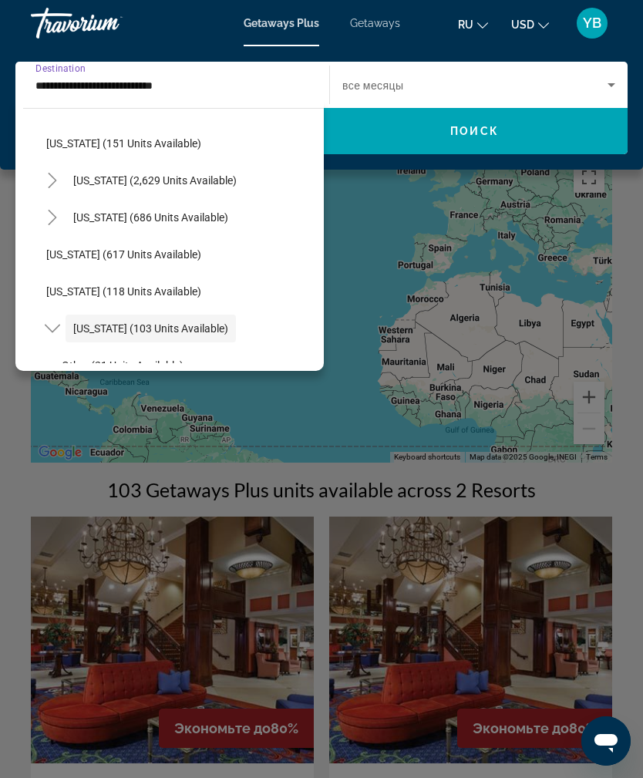
click at [166, 246] on span "Search widget" at bounding box center [181, 254] width 285 height 37
type input "**********"
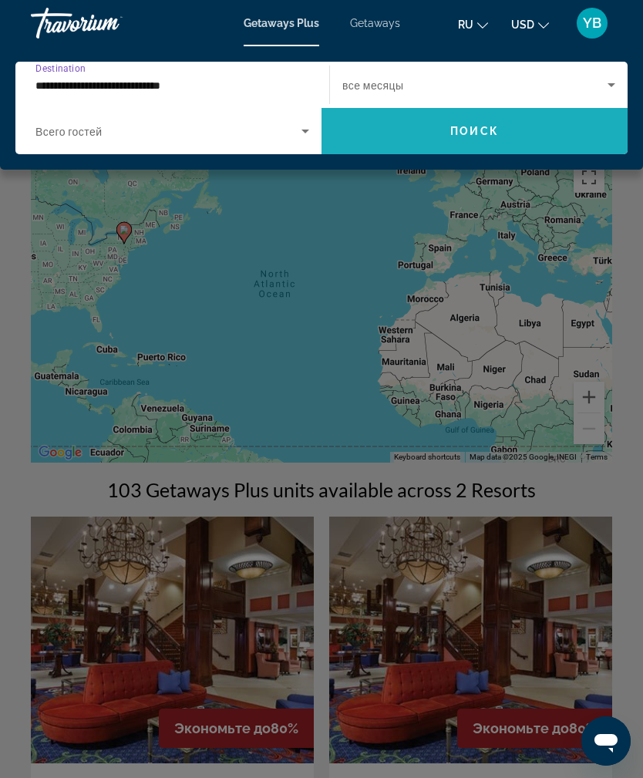
click at [471, 130] on span "Поиск" at bounding box center [474, 131] width 49 height 12
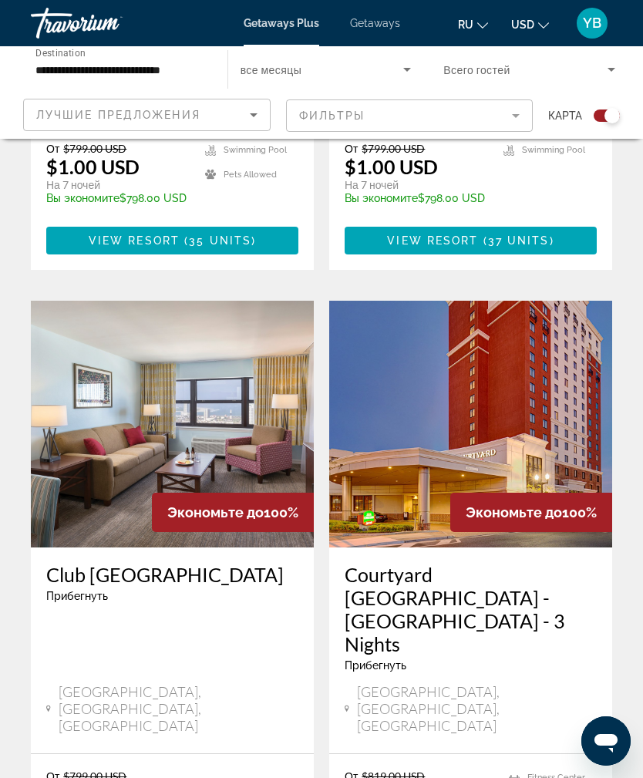
scroll to position [1963, 0]
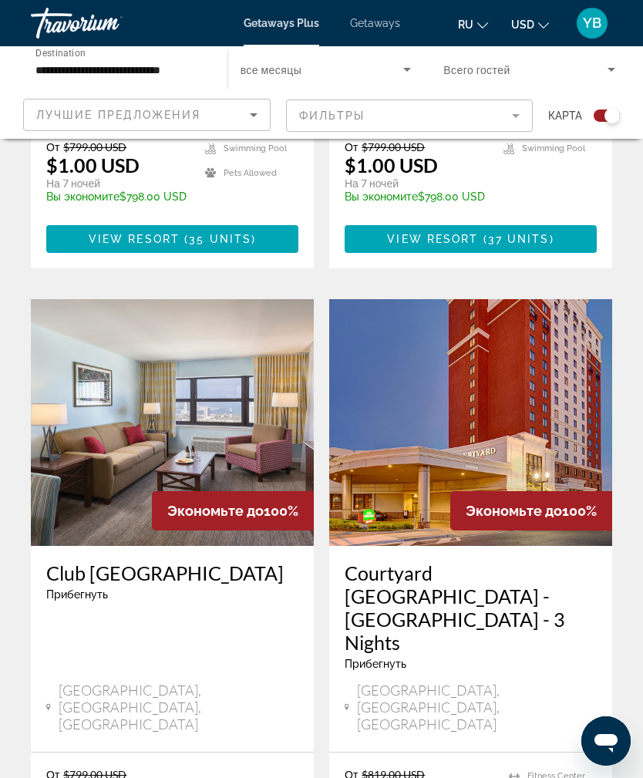
click at [473, 561] on h3 "Courtyard [GEOGRAPHIC_DATA] - [GEOGRAPHIC_DATA] - 3 Nights" at bounding box center [471, 607] width 252 height 92
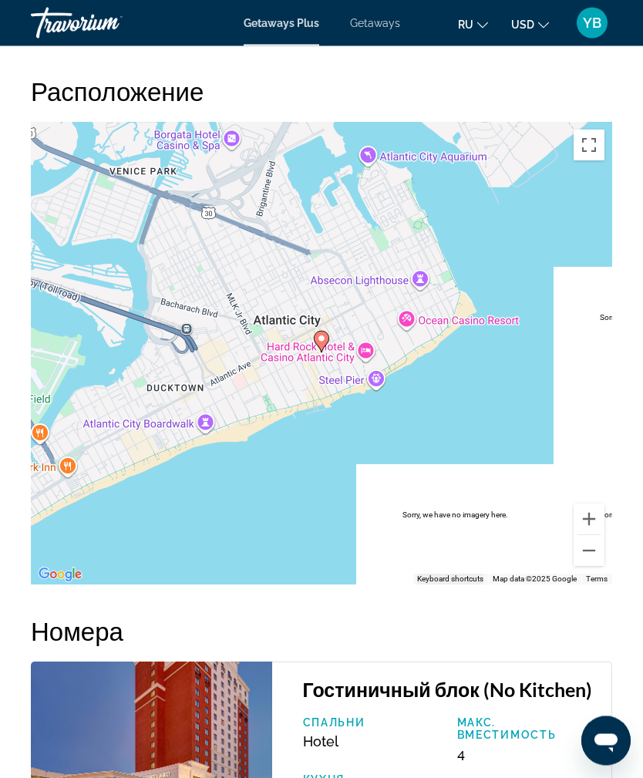
scroll to position [2213, 0]
click at [594, 552] on button "Zoom out" at bounding box center [588, 550] width 31 height 31
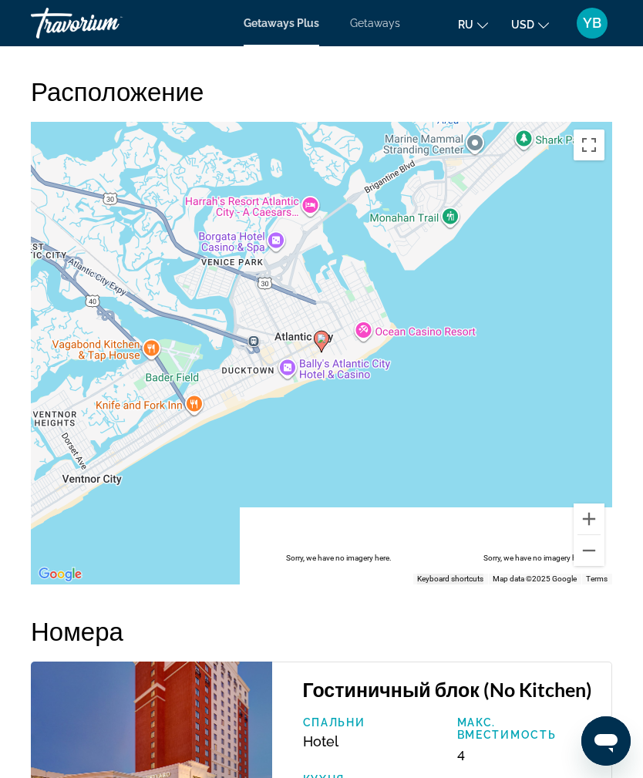
click at [587, 561] on button "Zoom out" at bounding box center [588, 550] width 31 height 31
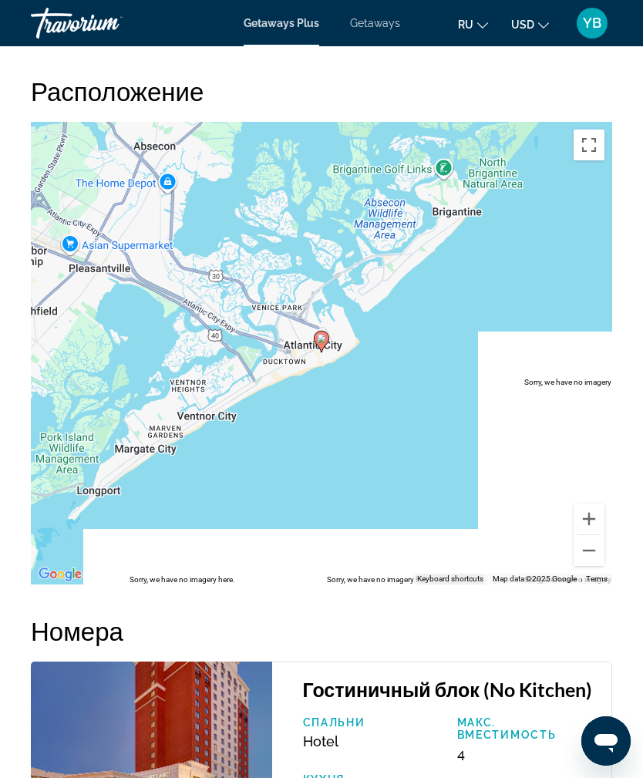
click at [589, 556] on button "Zoom out" at bounding box center [588, 550] width 31 height 31
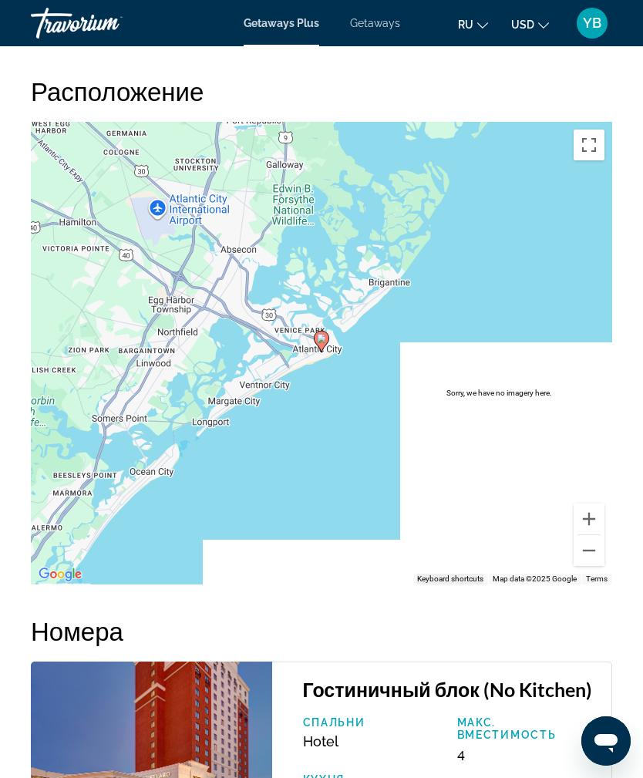
click at [592, 558] on button "Zoom out" at bounding box center [588, 550] width 31 height 31
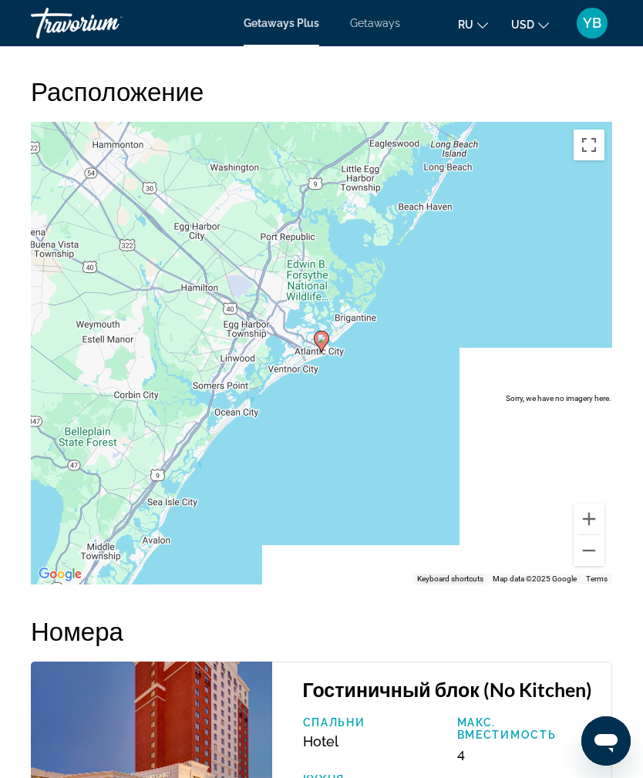
click at [590, 556] on button "Zoom out" at bounding box center [588, 550] width 31 height 31
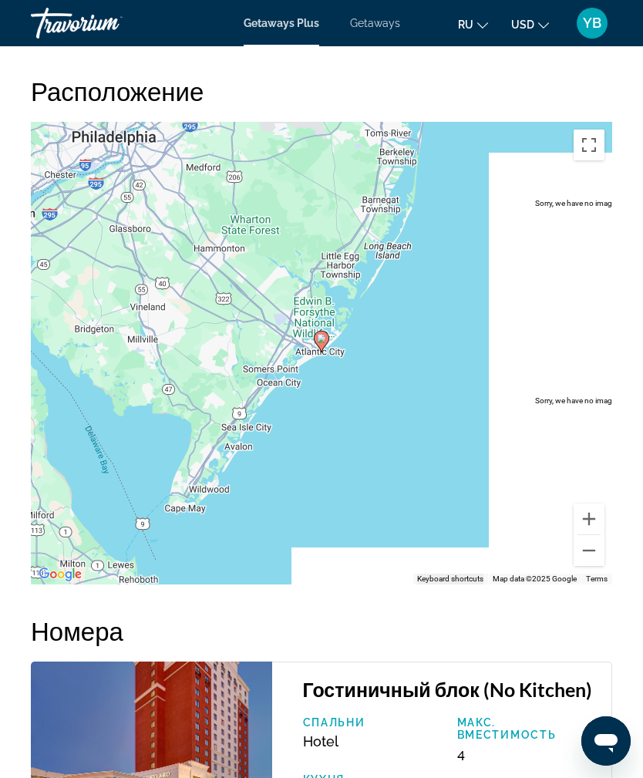
click at [591, 544] on button "Zoom out" at bounding box center [588, 550] width 31 height 31
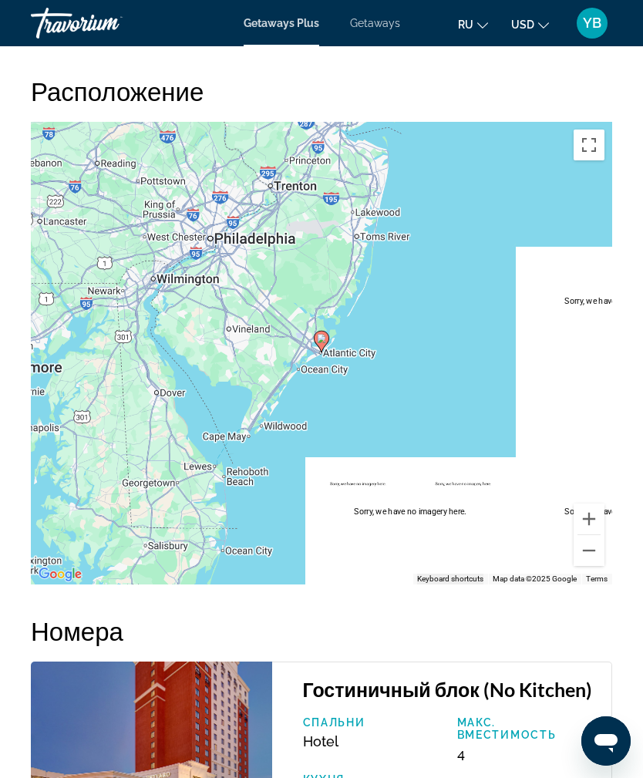
click at [590, 552] on button "Zoom out" at bounding box center [588, 550] width 31 height 31
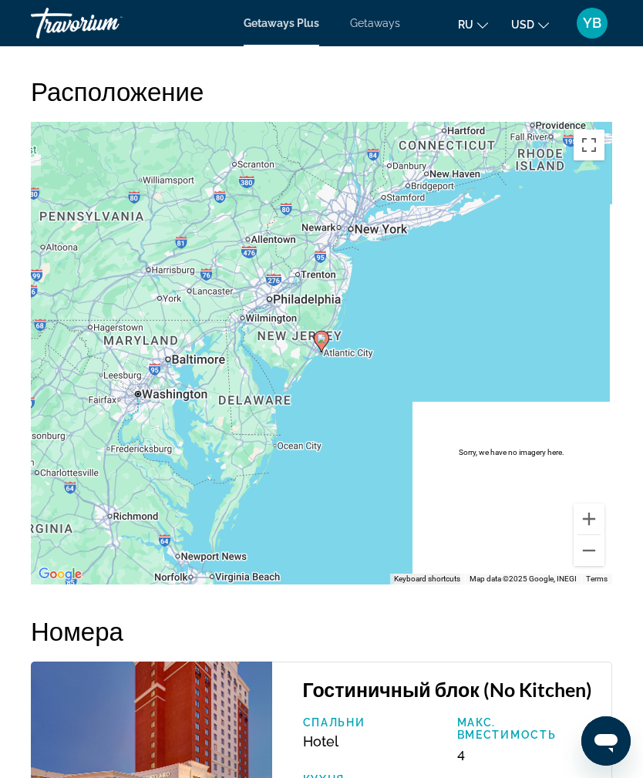
click at [587, 513] on button "Zoom in" at bounding box center [588, 518] width 31 height 31
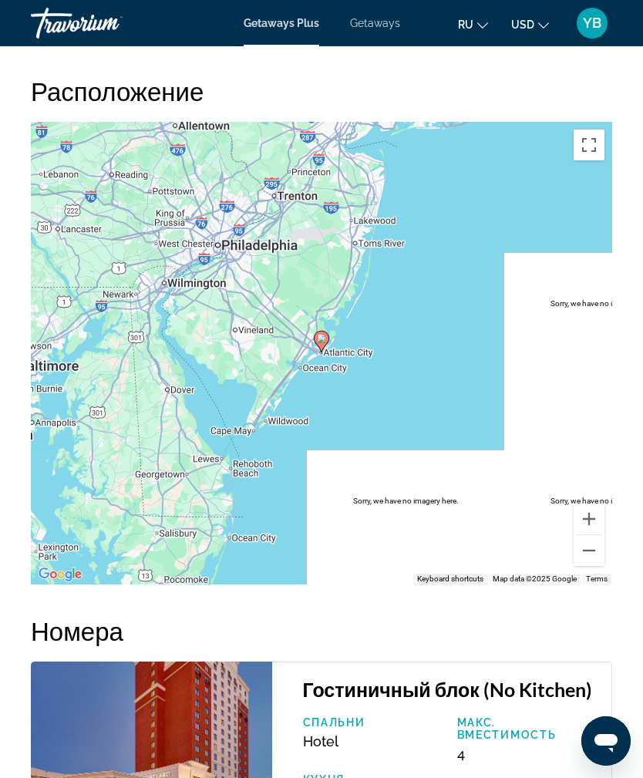
click at [589, 514] on button "Zoom in" at bounding box center [588, 518] width 31 height 31
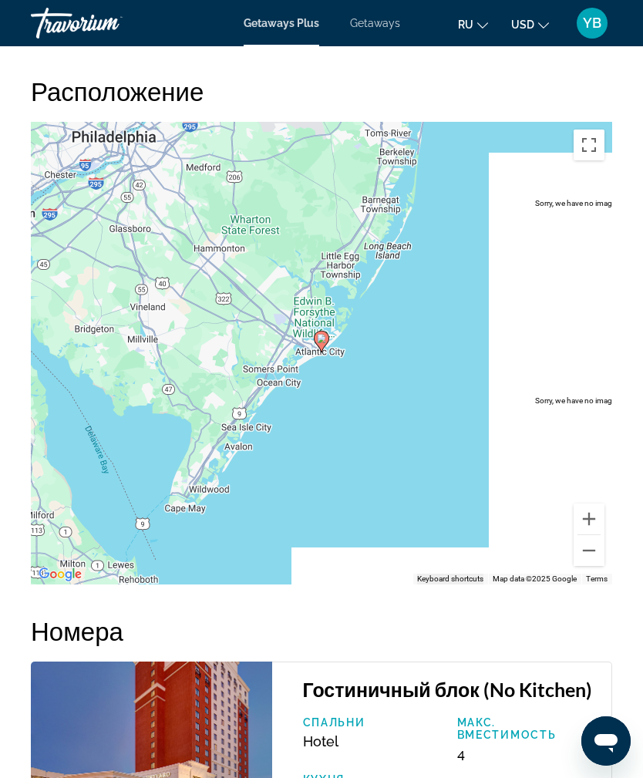
click at [595, 518] on button "Zoom in" at bounding box center [588, 518] width 31 height 31
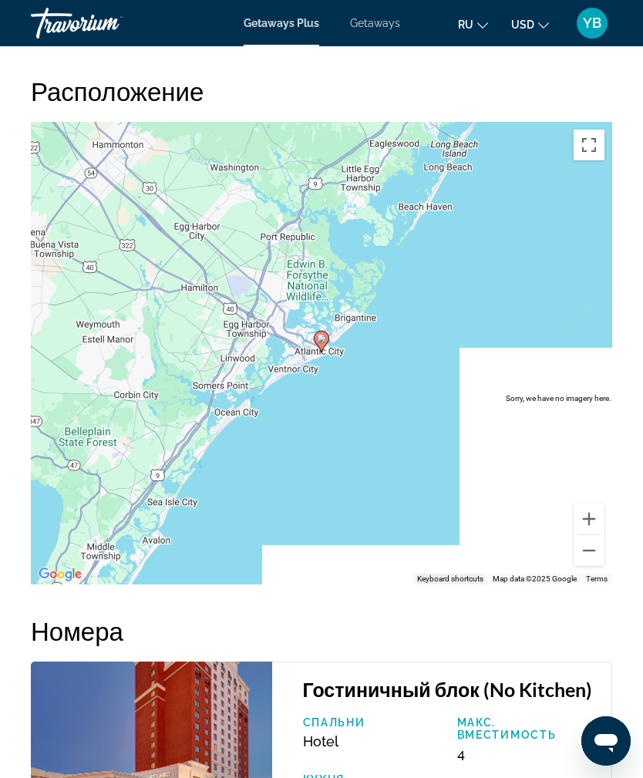
click at [587, 513] on button "Zoom in" at bounding box center [588, 518] width 31 height 31
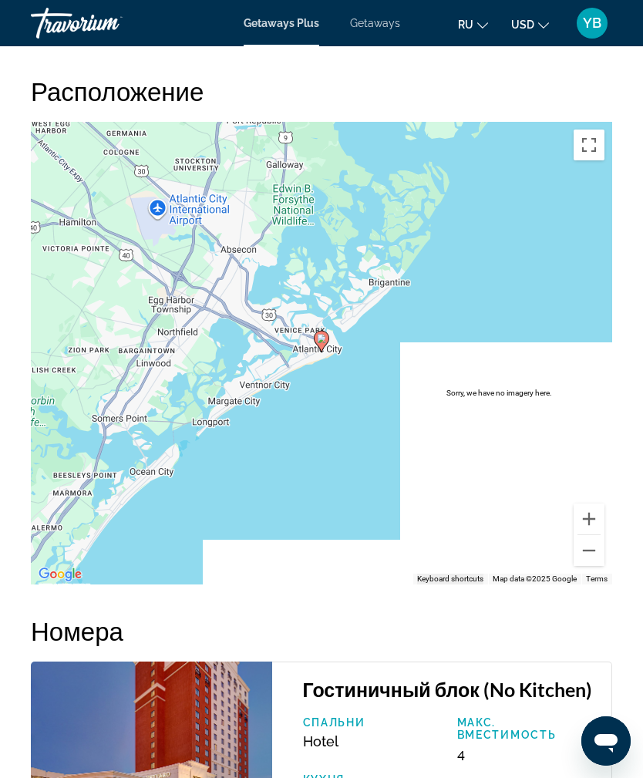
click at [594, 520] on button "Zoom in" at bounding box center [588, 518] width 31 height 31
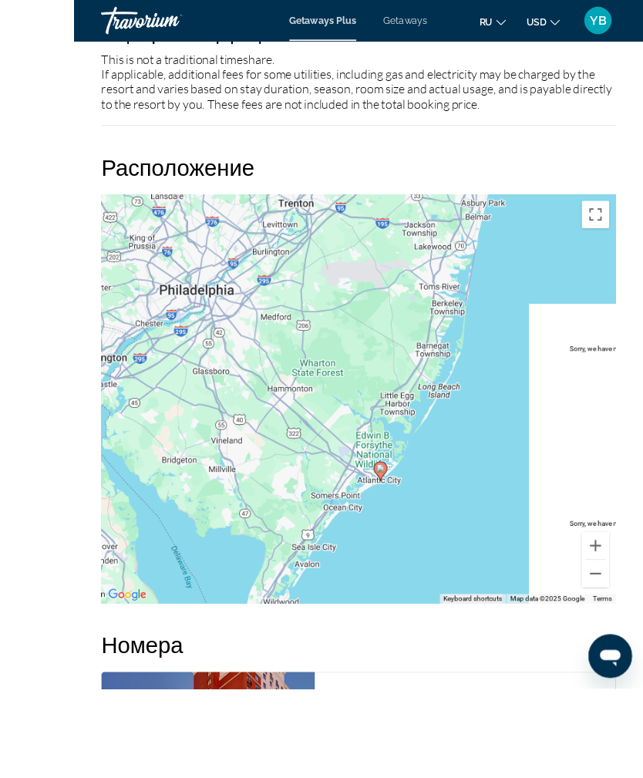
scroll to position [2219, 0]
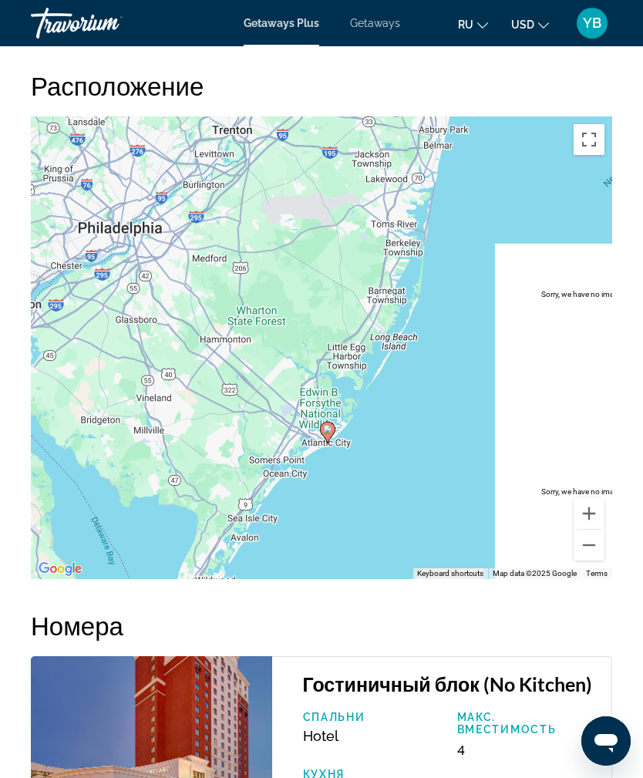
click at [449, 391] on div "To activate drag with keyboard, press Alt + Enter. Once in keyboard drag state,…" at bounding box center [321, 347] width 581 height 462
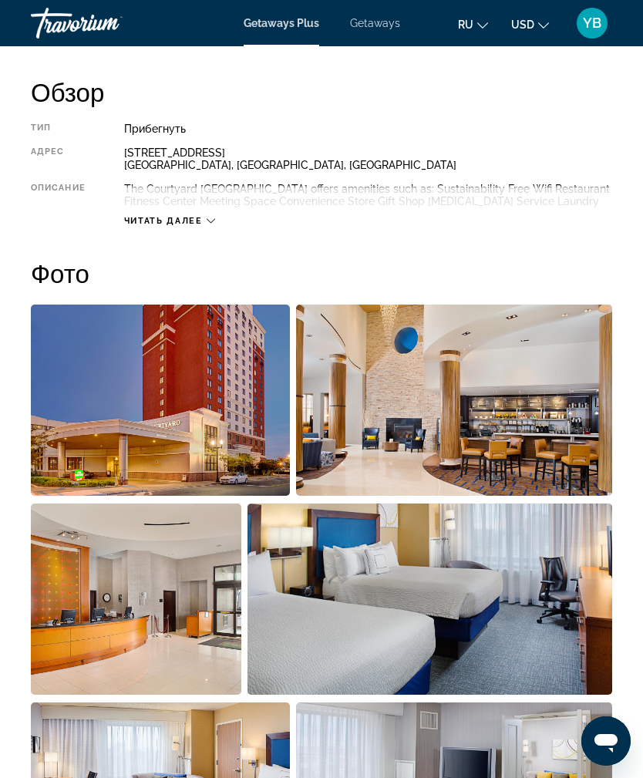
scroll to position [778, 0]
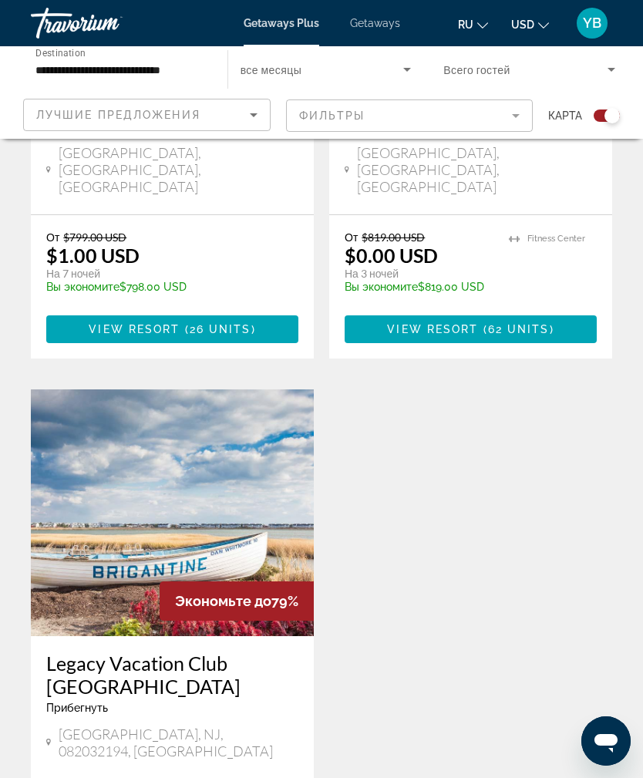
scroll to position [2499, 0]
click at [273, 390] on img "Main content" at bounding box center [172, 513] width 283 height 247
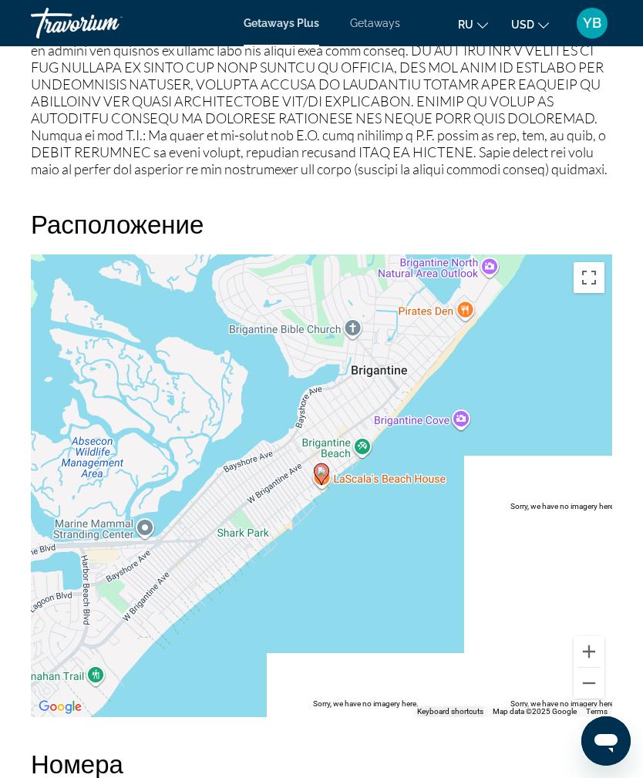
scroll to position [2172, 0]
click at [597, 685] on button "Zoom out" at bounding box center [588, 683] width 31 height 31
click at [605, 685] on div "To activate drag with keyboard, press Alt + Enter. Once in keyboard drag state,…" at bounding box center [321, 486] width 581 height 462
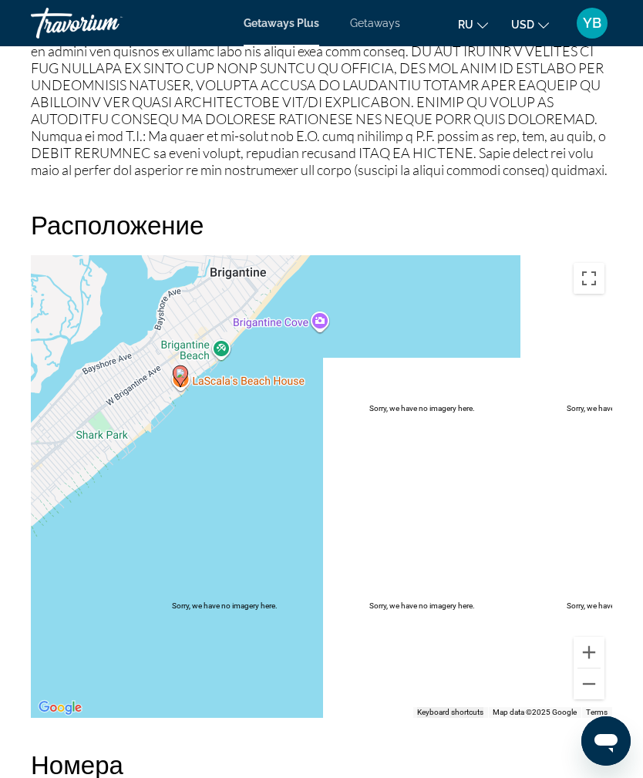
click at [597, 687] on button "Zoom out" at bounding box center [588, 683] width 31 height 31
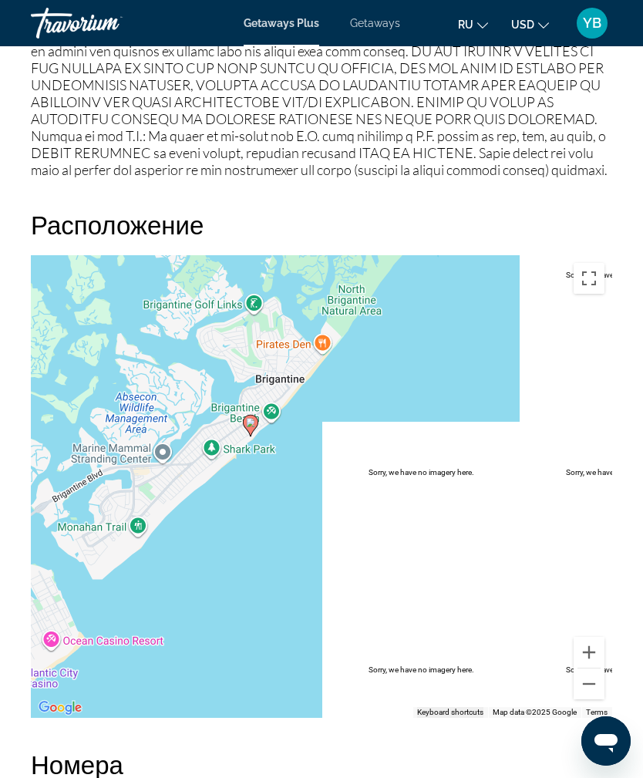
click at [591, 688] on button "Zoom out" at bounding box center [588, 683] width 31 height 31
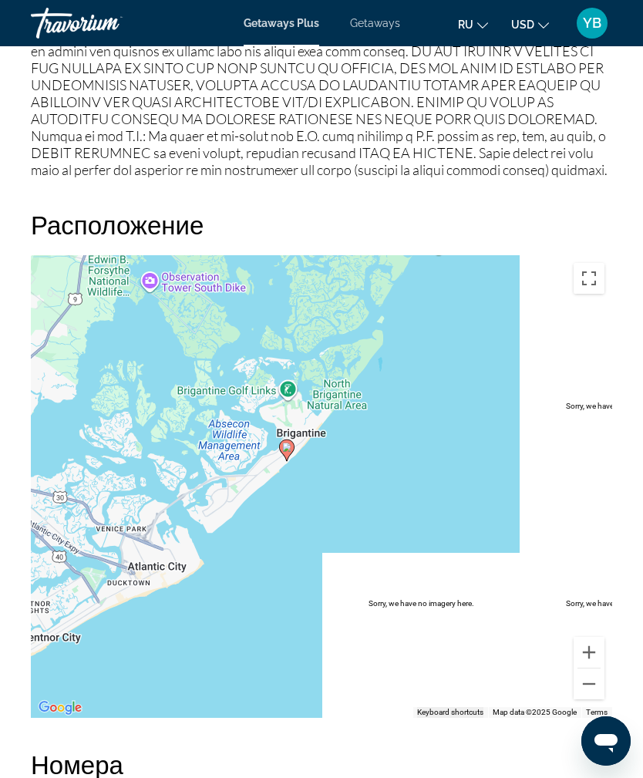
click at [589, 691] on button "Zoom out" at bounding box center [588, 683] width 31 height 31
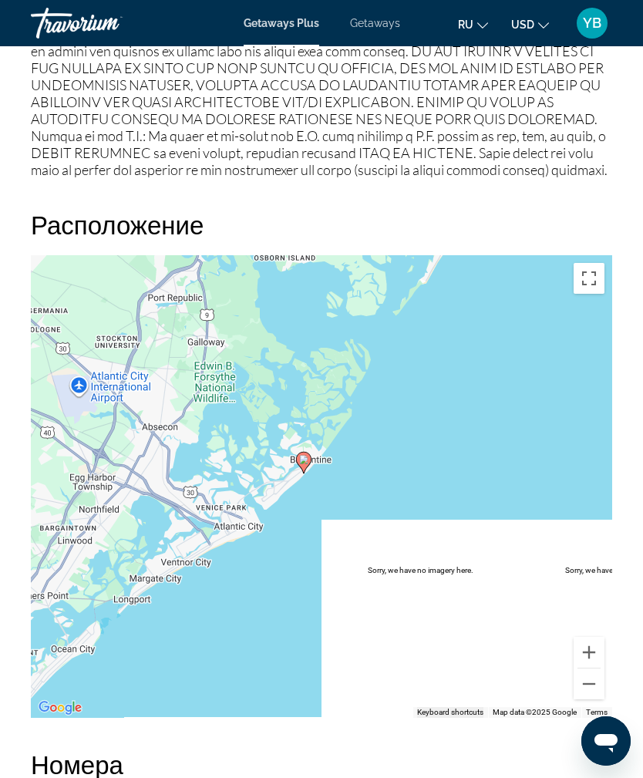
click at [585, 687] on button "Zoom out" at bounding box center [588, 683] width 31 height 31
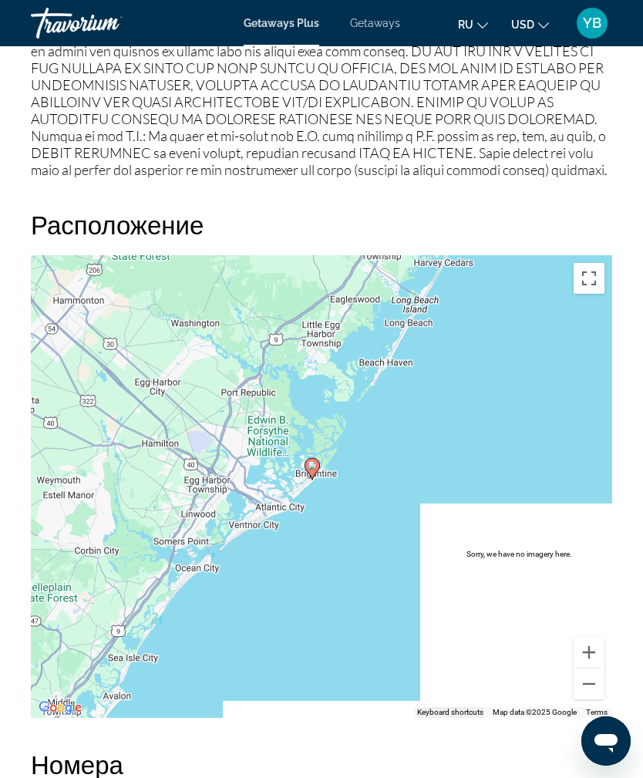
click at [585, 684] on button "Zoom out" at bounding box center [588, 683] width 31 height 31
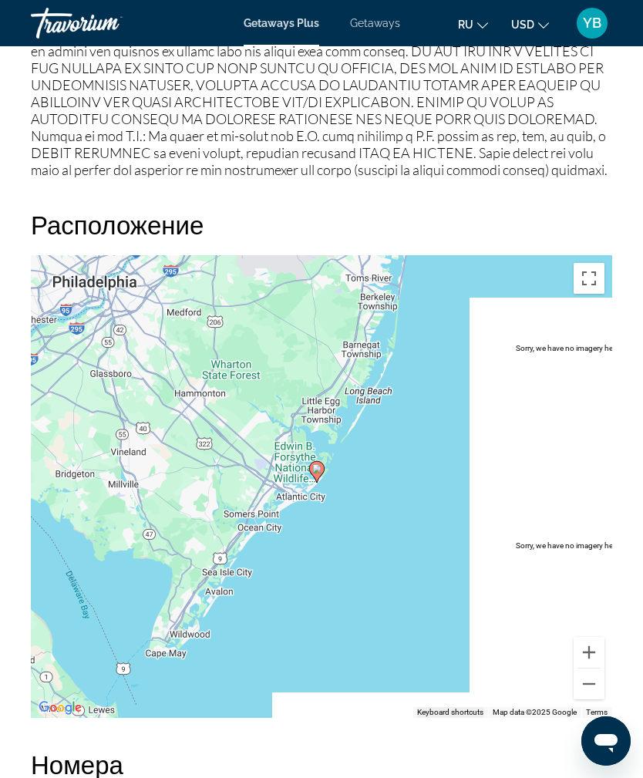
click at [589, 686] on button "Zoom out" at bounding box center [588, 683] width 31 height 31
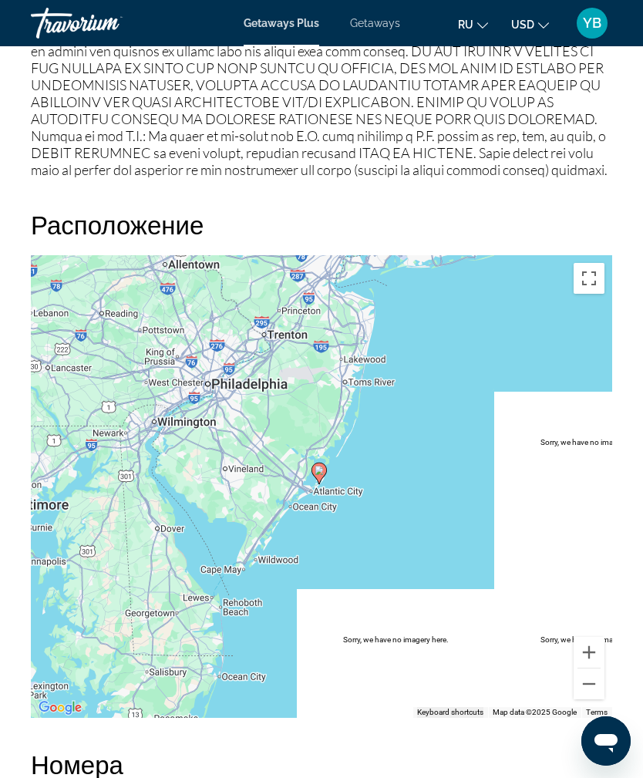
click at [591, 687] on button "Zoom out" at bounding box center [588, 683] width 31 height 31
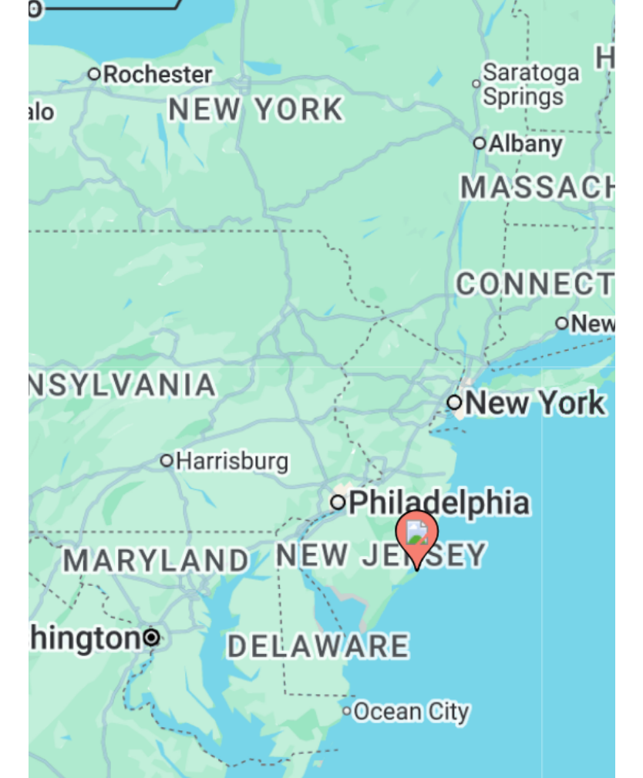
scroll to position [2150, 0]
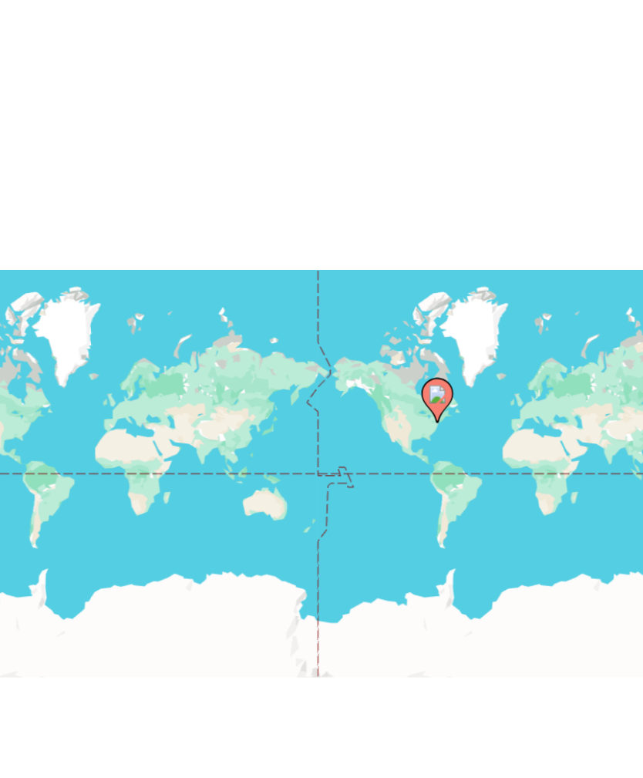
click at [250, 277] on div "To activate drag with keyboard, press Alt + Enter. Once in keyboard drag state,…" at bounding box center [321, 508] width 581 height 462
click at [254, 277] on div "To activate drag with keyboard, press Alt + Enter. Once in keyboard drag state,…" at bounding box center [321, 508] width 581 height 462
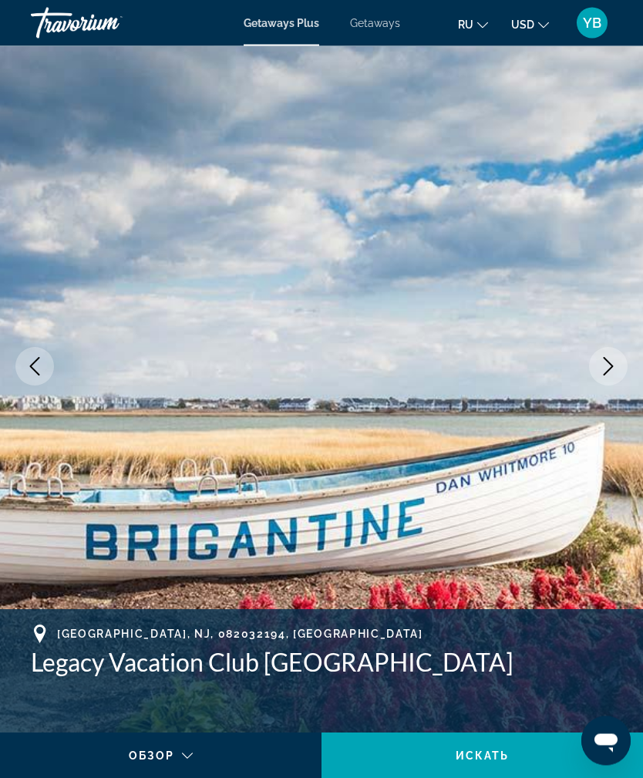
scroll to position [0, 0]
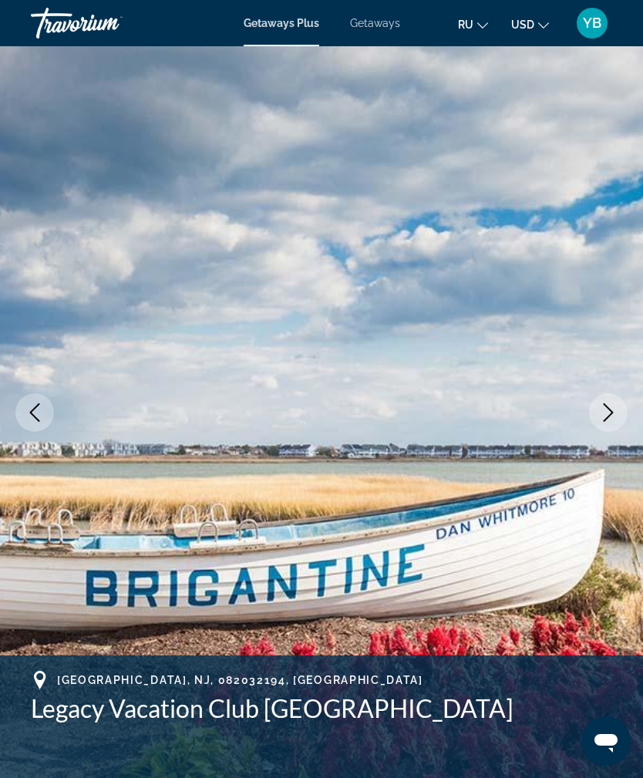
click at [640, 248] on img "Main content" at bounding box center [321, 412] width 643 height 732
click at [602, 405] on icon "Next image" at bounding box center [608, 412] width 18 height 18
click at [613, 409] on icon "Next image" at bounding box center [608, 412] width 18 height 18
click at [611, 407] on icon "Next image" at bounding box center [608, 412] width 18 height 18
click at [613, 405] on icon "Next image" at bounding box center [608, 412] width 18 height 18
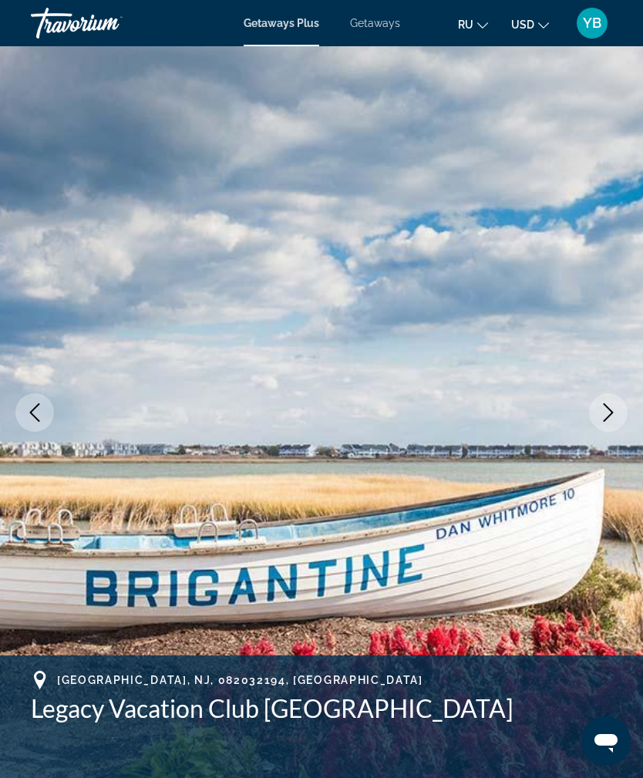
click at [610, 407] on icon "Next image" at bounding box center [608, 412] width 18 height 18
click at [38, 412] on icon "Previous image" at bounding box center [34, 412] width 18 height 18
click at [49, 404] on button "Previous image" at bounding box center [34, 412] width 39 height 39
click at [38, 418] on icon "Previous image" at bounding box center [34, 412] width 18 height 18
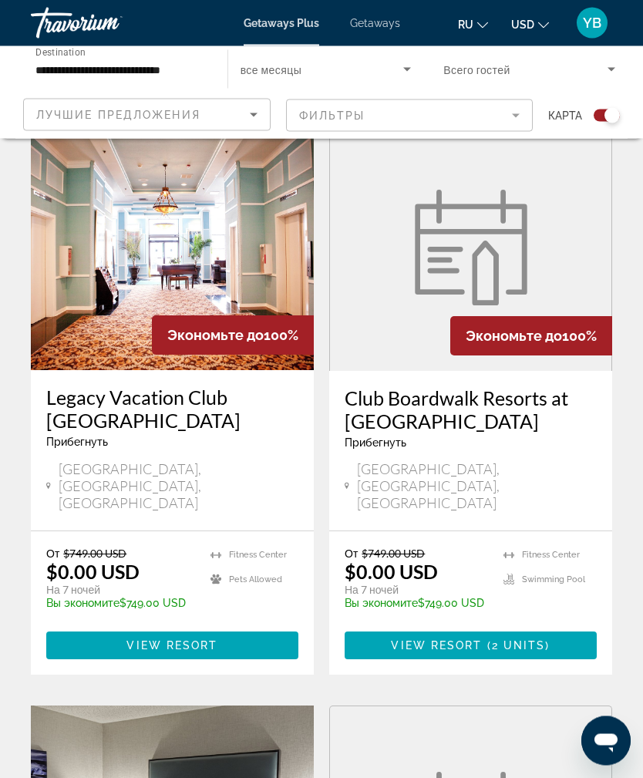
scroll to position [394, 0]
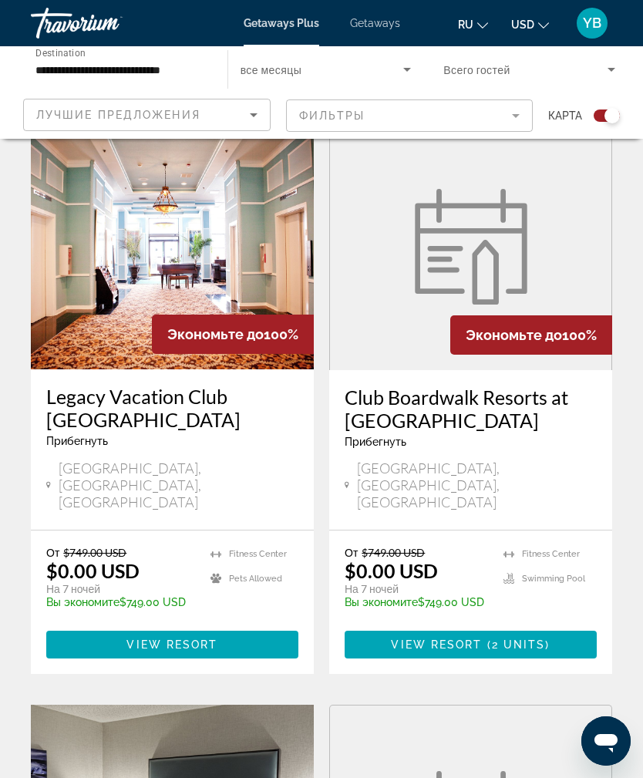
click at [190, 393] on h3 "Legacy Vacation Club [GEOGRAPHIC_DATA]" at bounding box center [172, 408] width 252 height 46
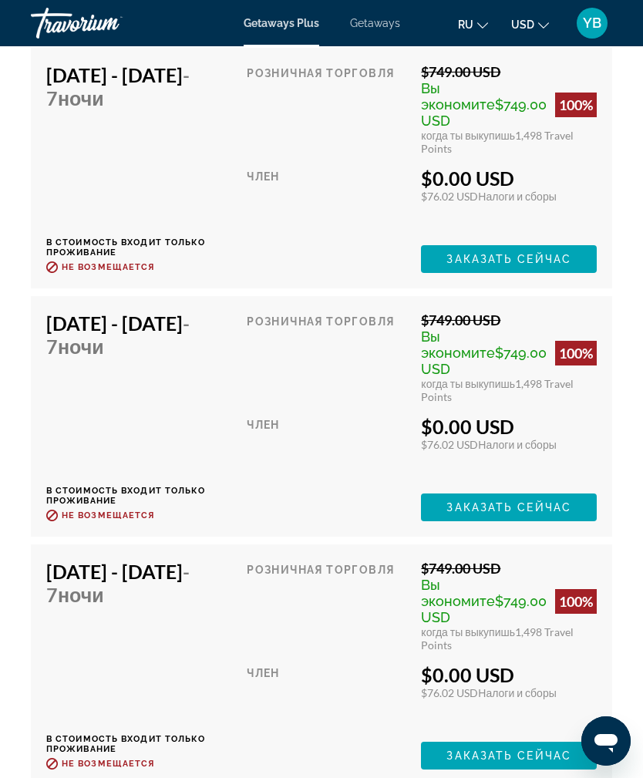
scroll to position [4268, 0]
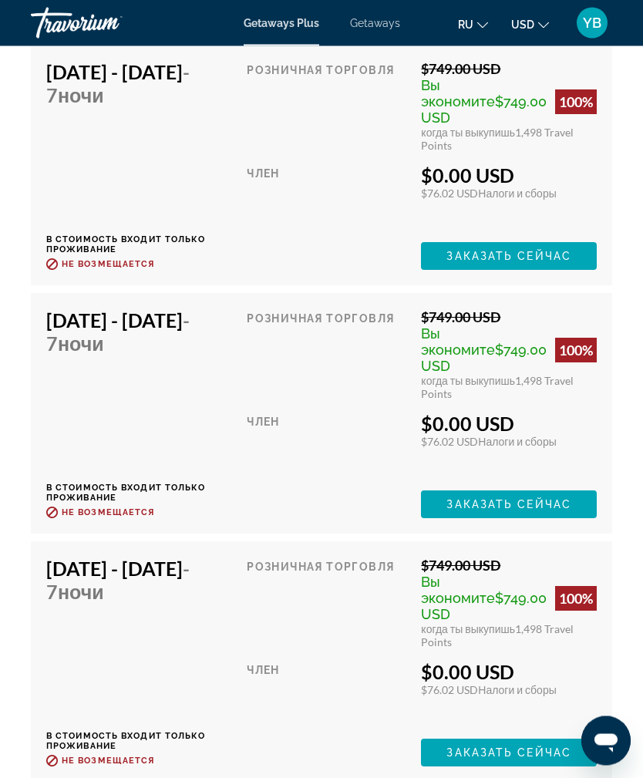
click at [208, 557] on h4 "[DATE] - [DATE] - 7 ночи" at bounding box center [140, 580] width 189 height 46
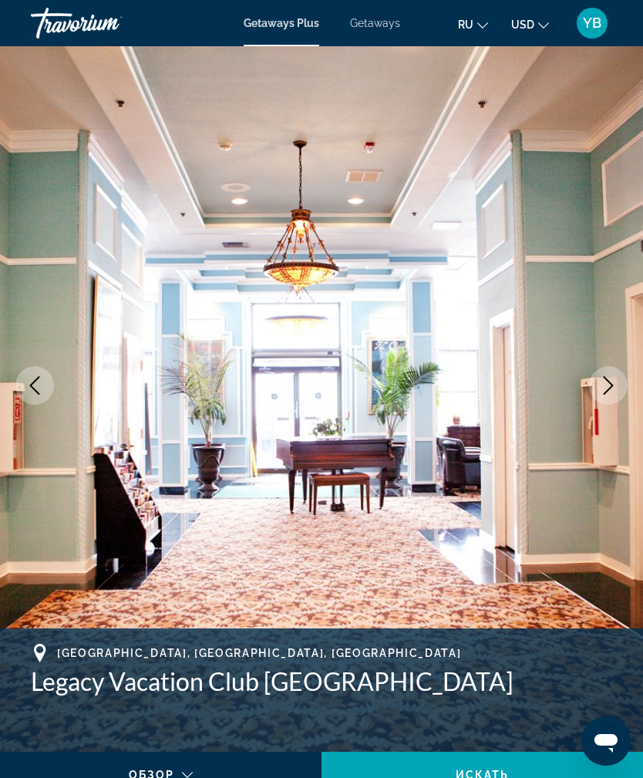
scroll to position [0, 0]
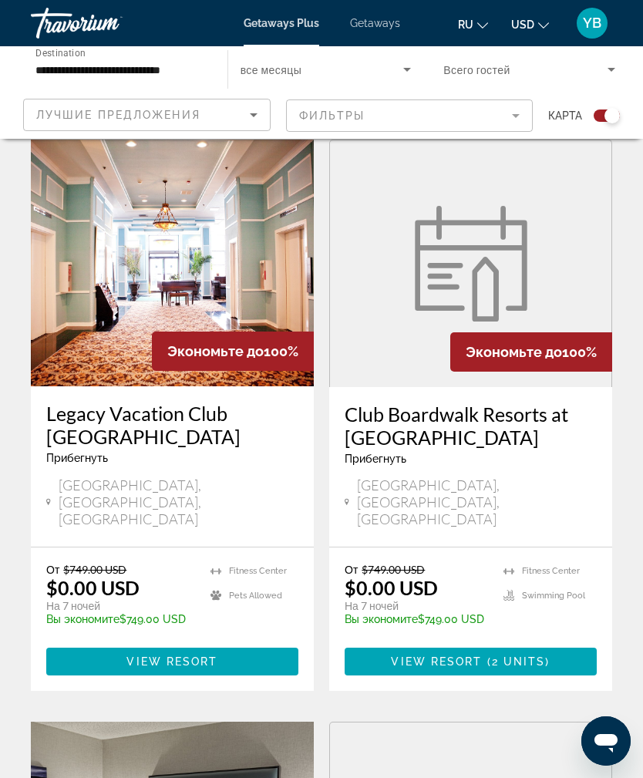
scroll to position [376, 0]
click at [463, 416] on h3 "Club Boardwalk Resorts at [GEOGRAPHIC_DATA]" at bounding box center [471, 426] width 252 height 46
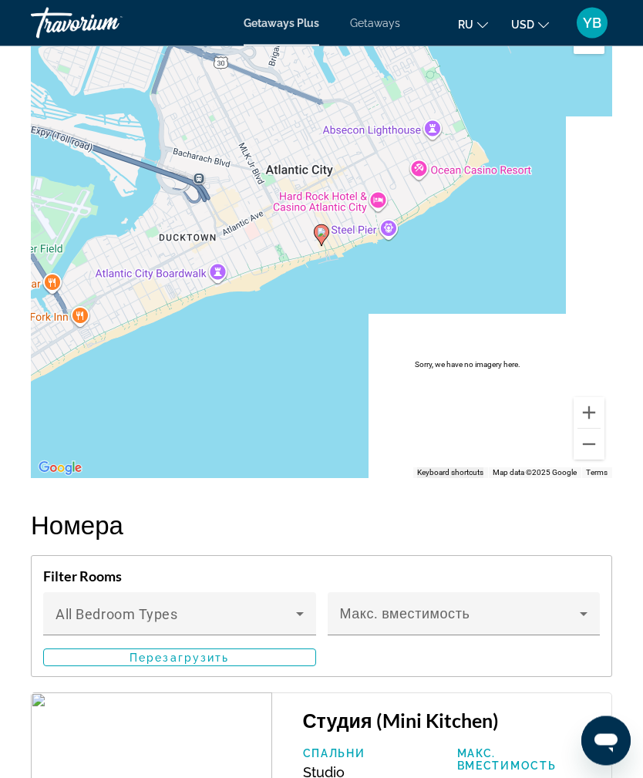
scroll to position [3130, 0]
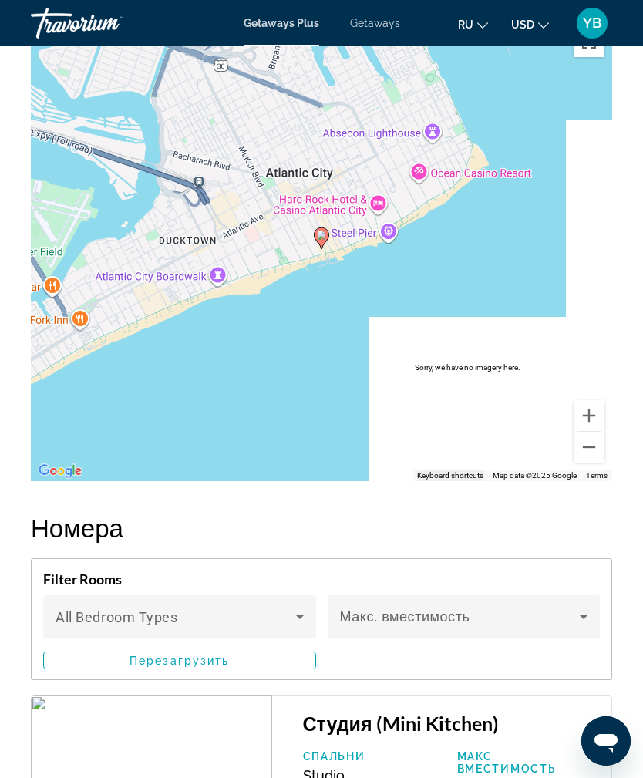
click at [589, 443] on button "Zoom out" at bounding box center [588, 447] width 31 height 31
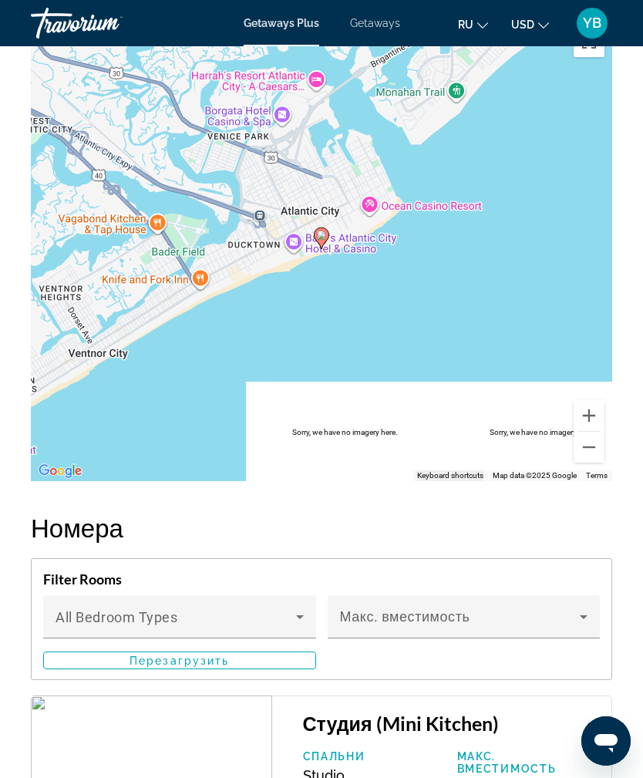
click at [598, 460] on button "Zoom out" at bounding box center [588, 447] width 31 height 31
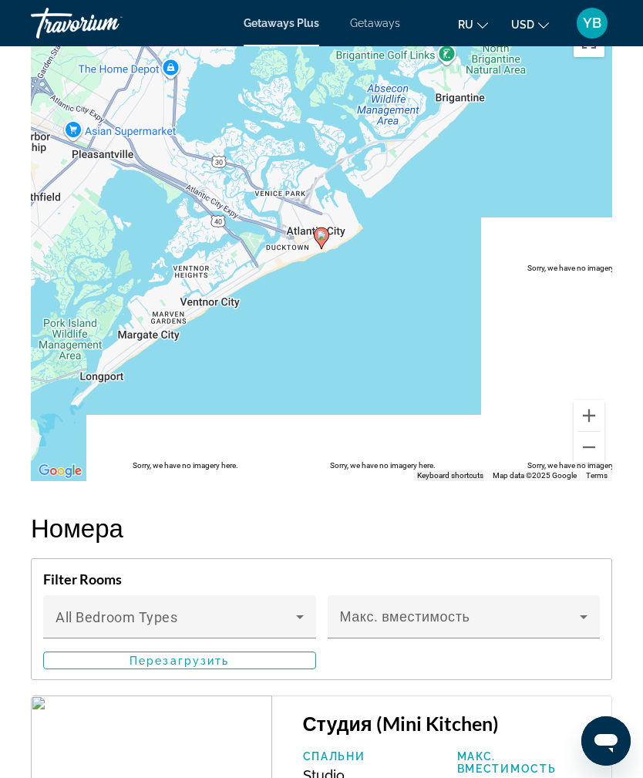
click at [591, 459] on button "Zoom out" at bounding box center [588, 447] width 31 height 31
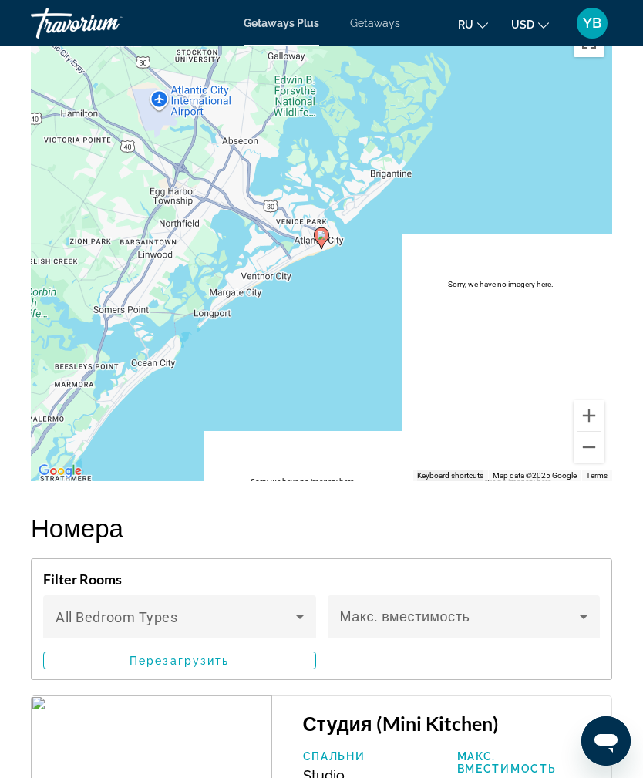
click at [590, 457] on button "Zoom out" at bounding box center [588, 447] width 31 height 31
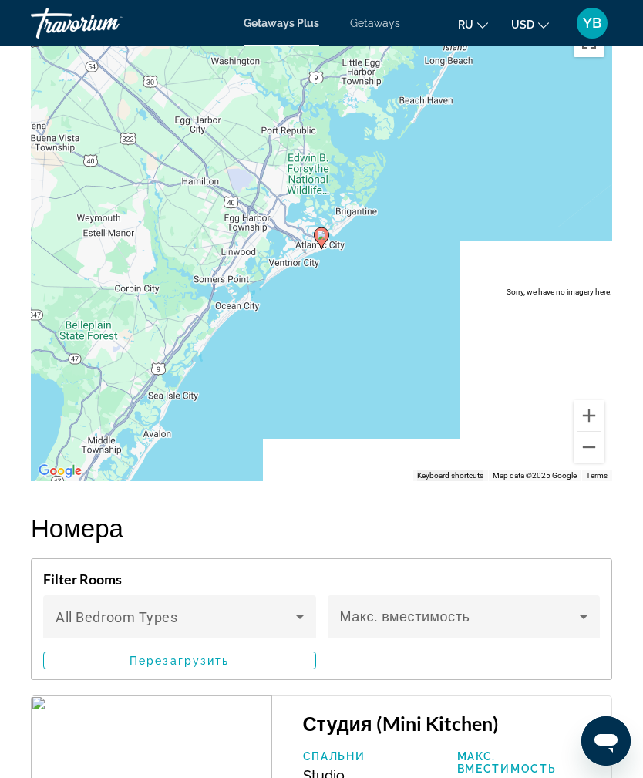
click at [597, 458] on button "Zoom out" at bounding box center [588, 447] width 31 height 31
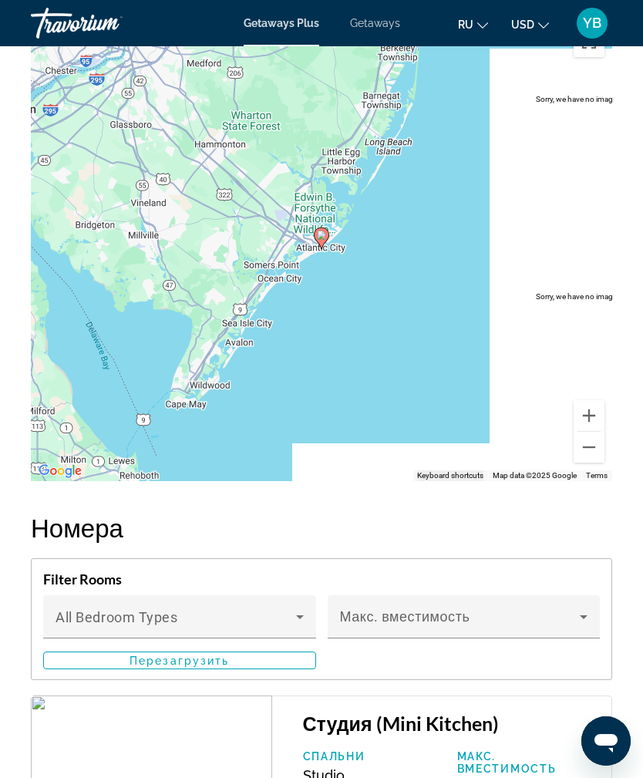
click at [587, 457] on button "Zoom out" at bounding box center [588, 447] width 31 height 31
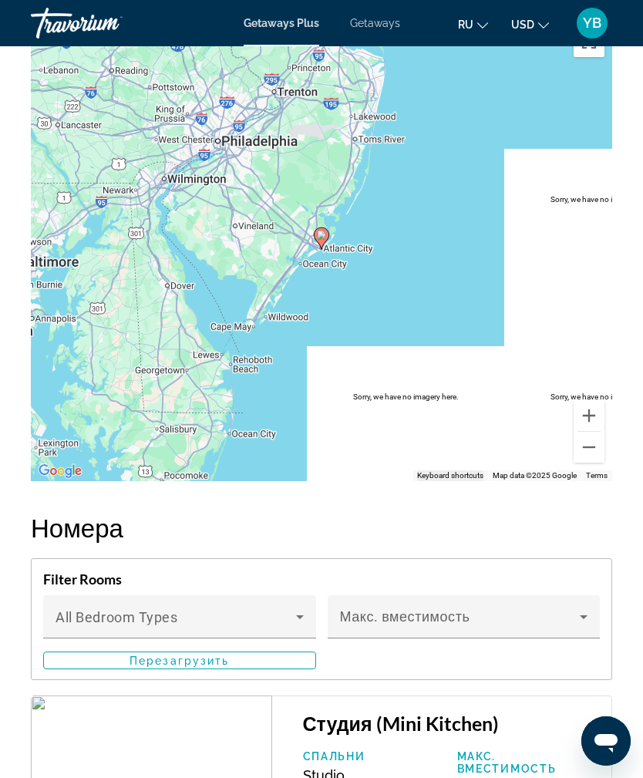
click at [583, 457] on button "Zoom out" at bounding box center [588, 447] width 31 height 31
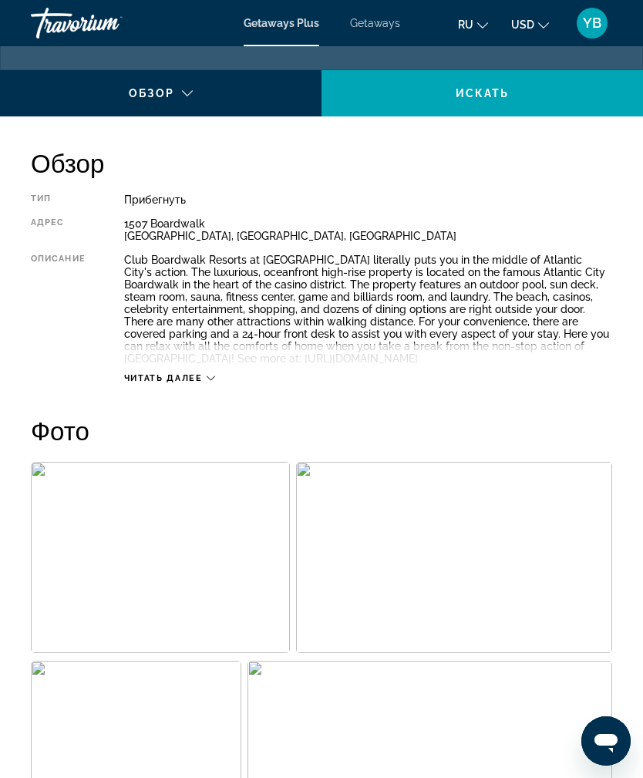
scroll to position [691, 0]
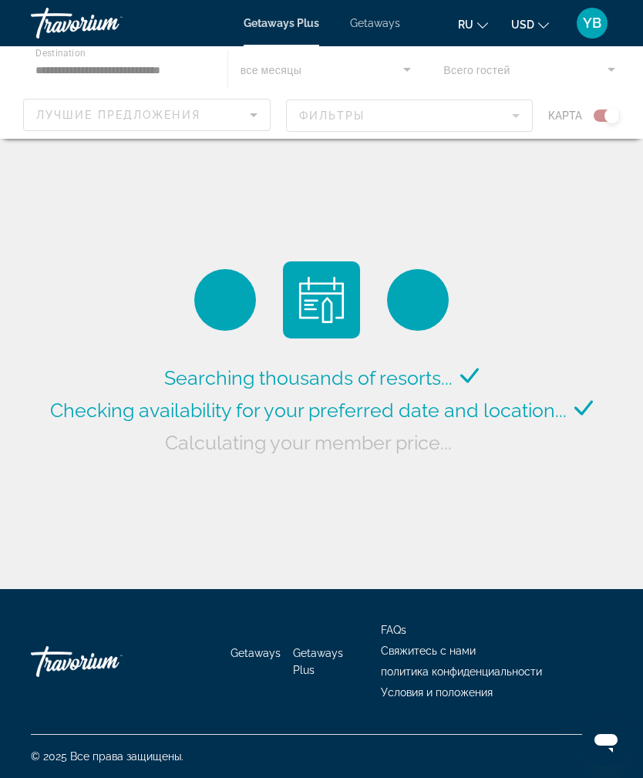
click at [258, 120] on div "Main content" at bounding box center [321, 92] width 643 height 92
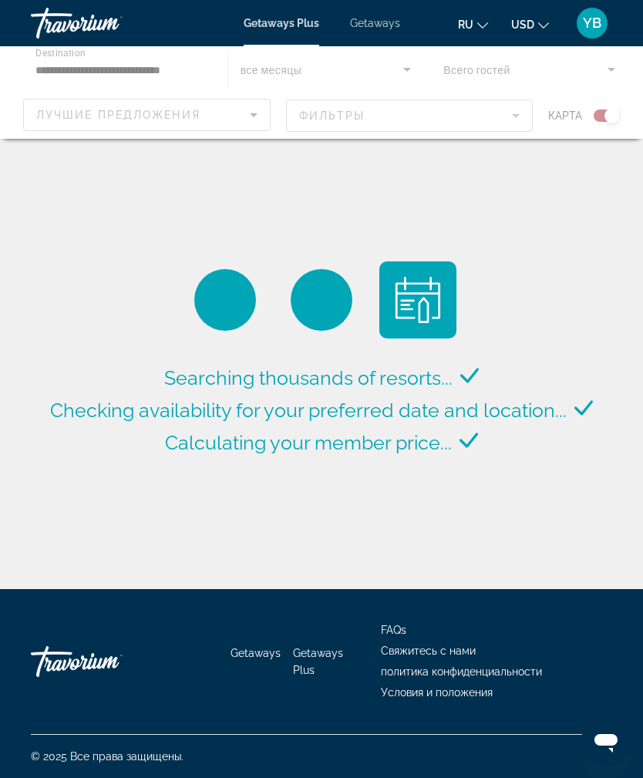
click at [252, 119] on div "Main content" at bounding box center [321, 92] width 643 height 92
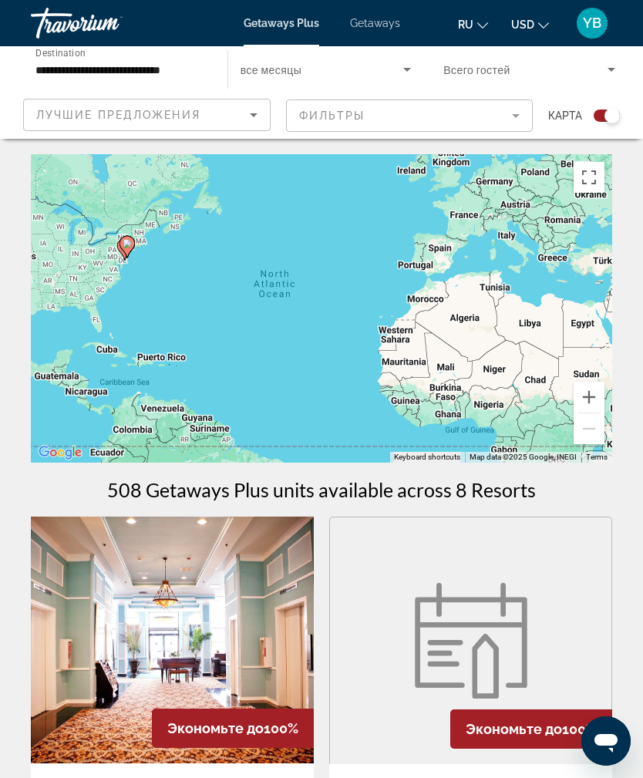
click at [191, 69] on input "**********" at bounding box center [121, 70] width 172 height 18
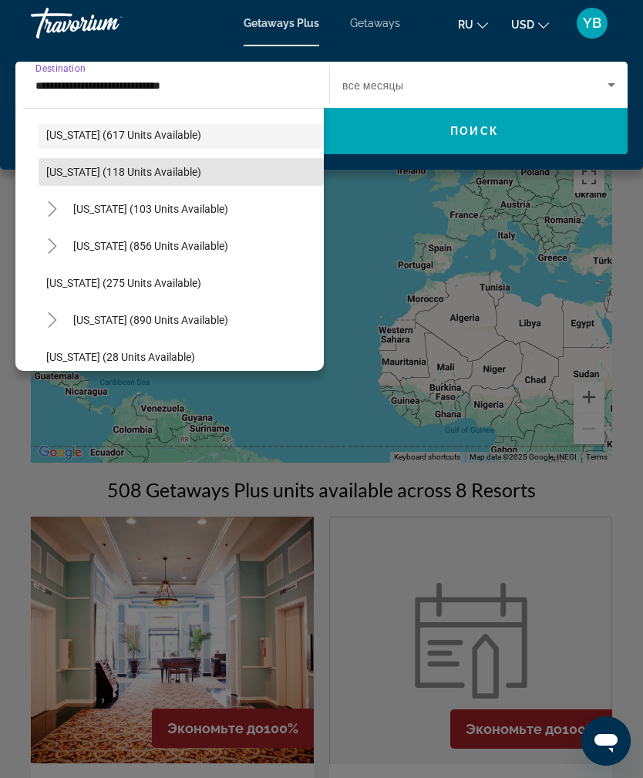
scroll to position [946, 0]
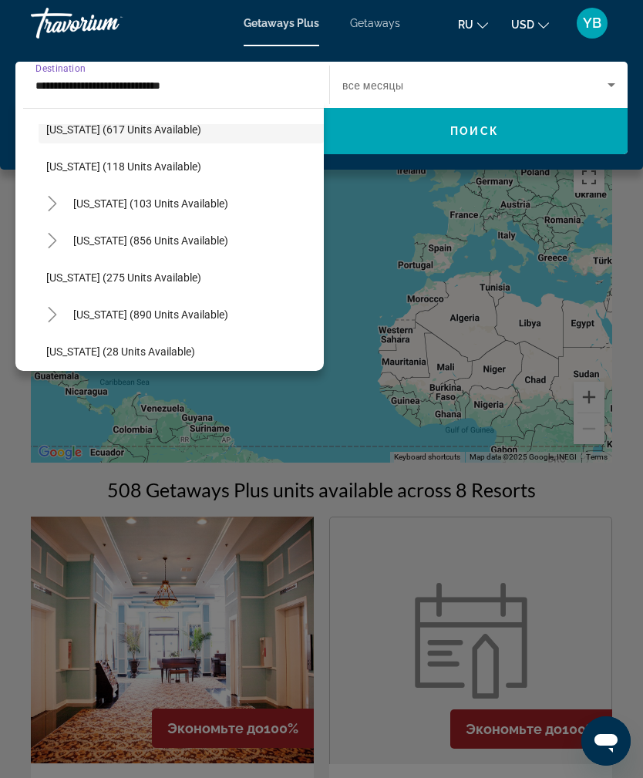
click at [217, 210] on span "Search widget" at bounding box center [151, 203] width 170 height 37
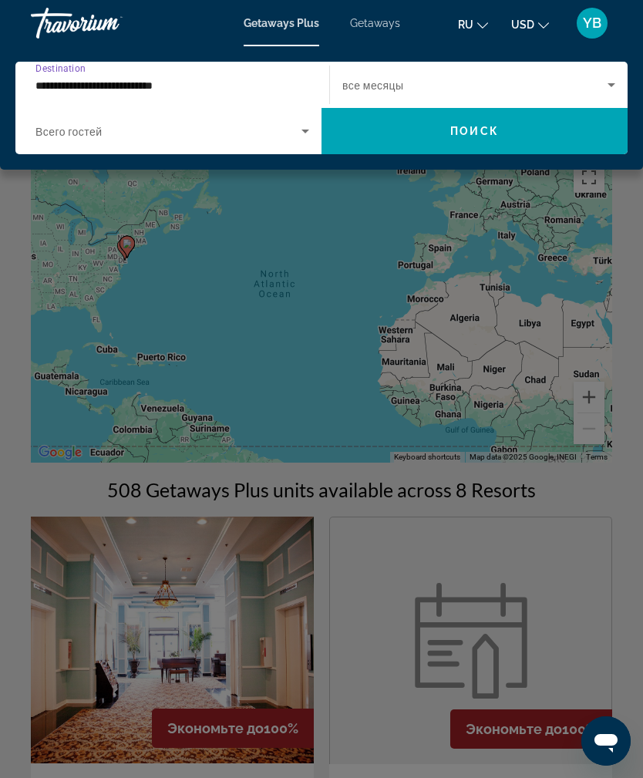
click at [482, 130] on span "Поиск" at bounding box center [474, 131] width 49 height 12
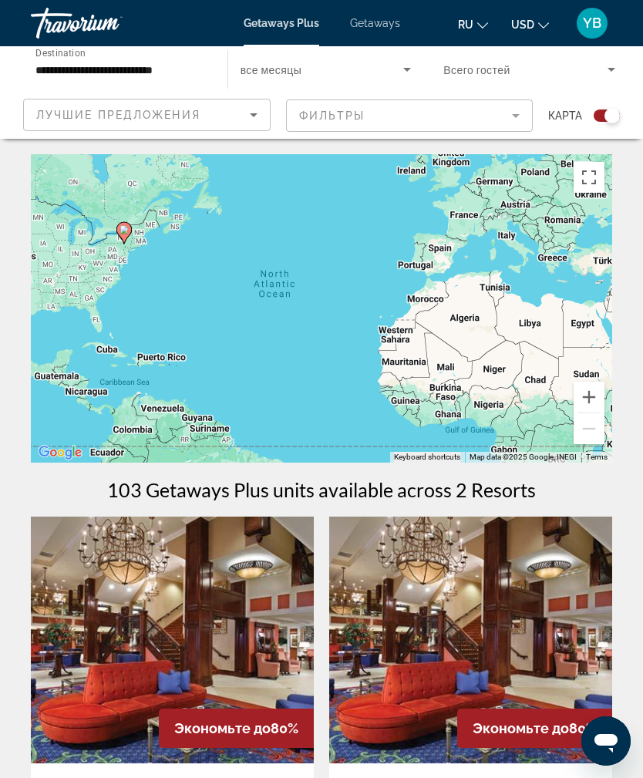
click at [178, 76] on input "**********" at bounding box center [121, 70] width 172 height 18
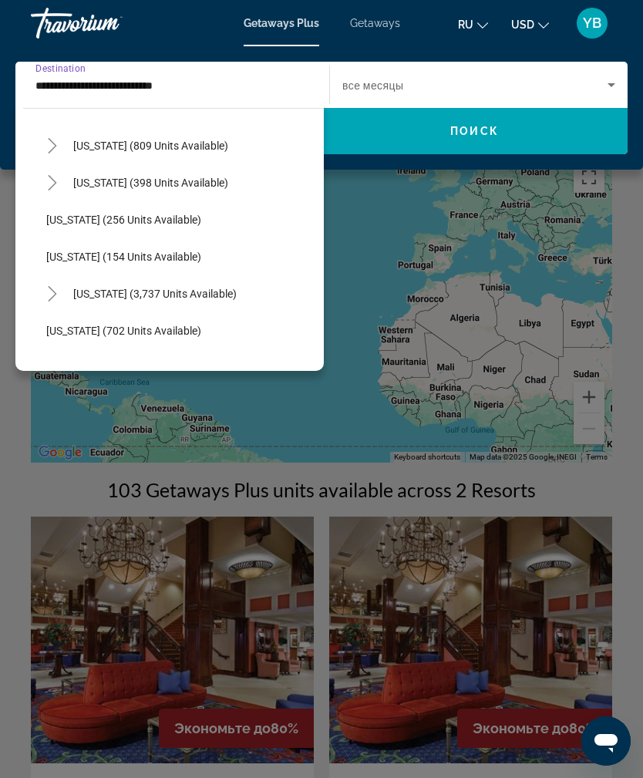
scroll to position [1235, 0]
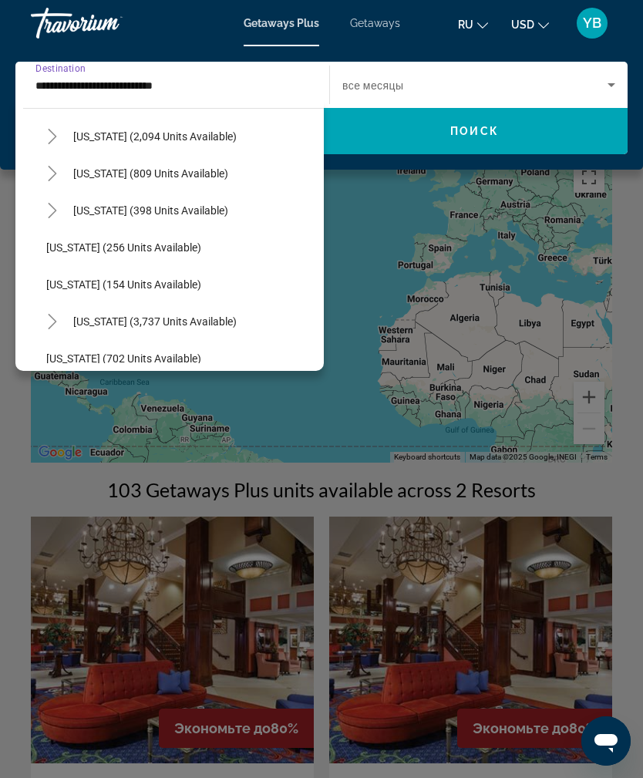
click at [203, 178] on span "[US_STATE] (809 units available)" at bounding box center [150, 173] width 155 height 12
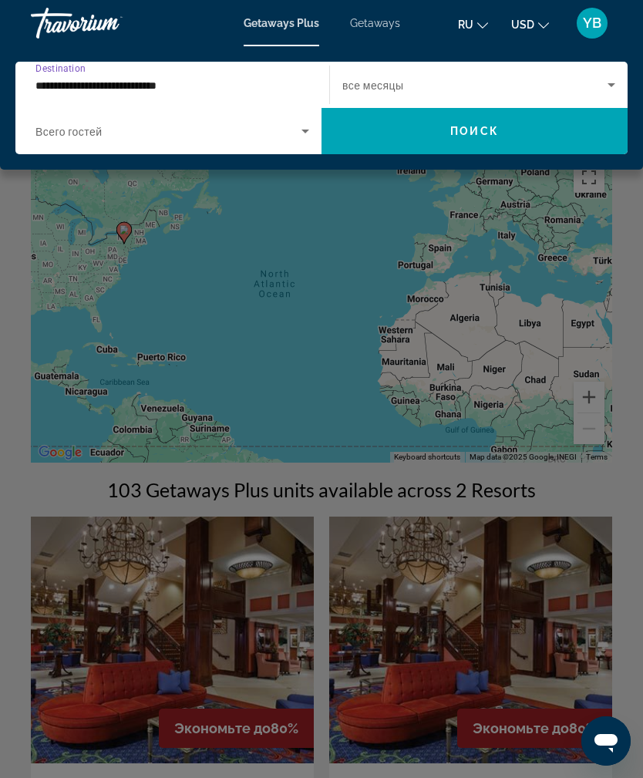
click at [480, 129] on span "Поиск" at bounding box center [474, 131] width 49 height 12
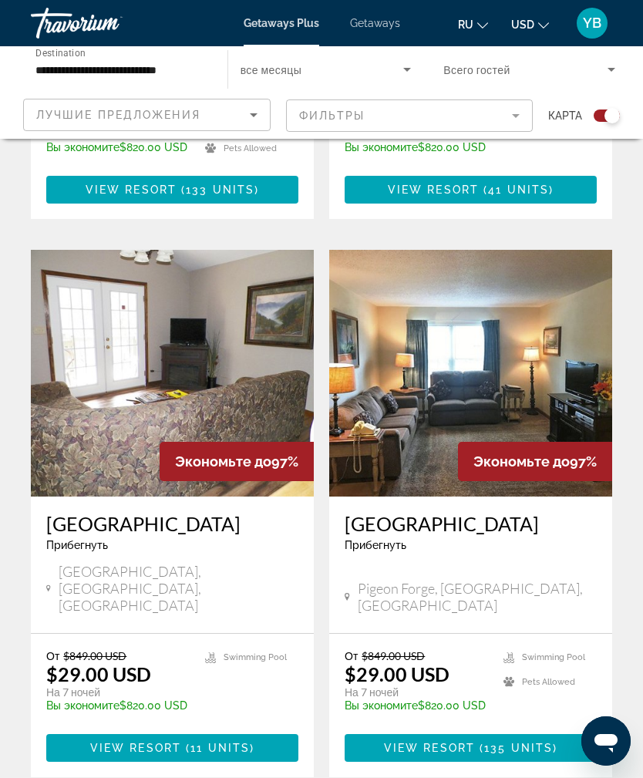
scroll to position [3178, 0]
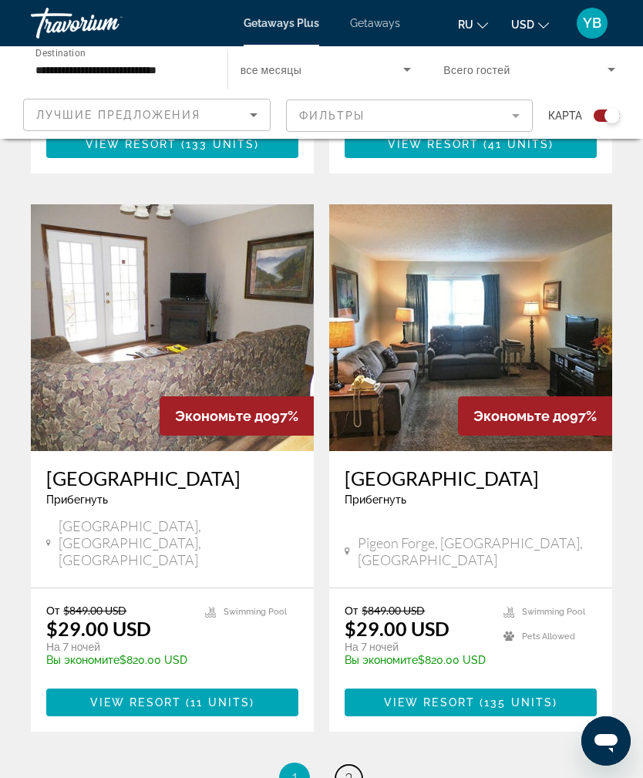
click at [354, 765] on link "page 2" at bounding box center [348, 778] width 27 height 27
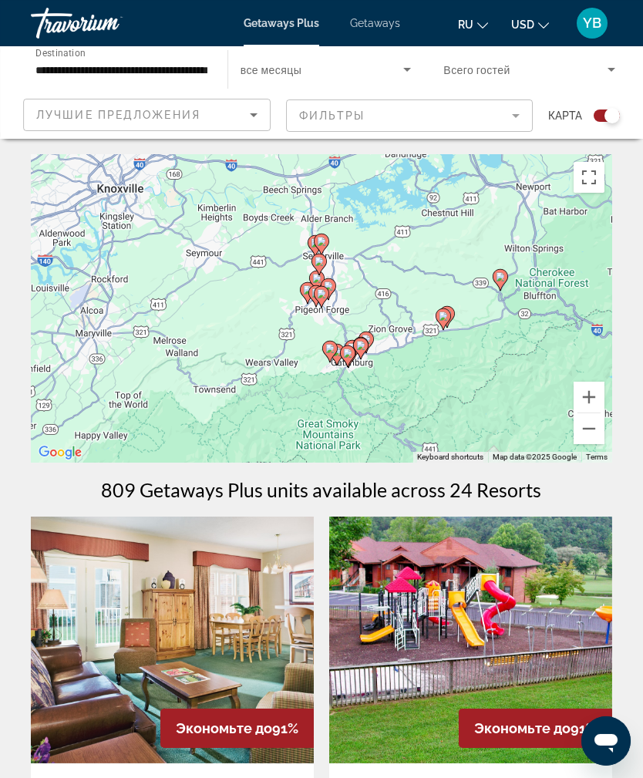
scroll to position [2, 0]
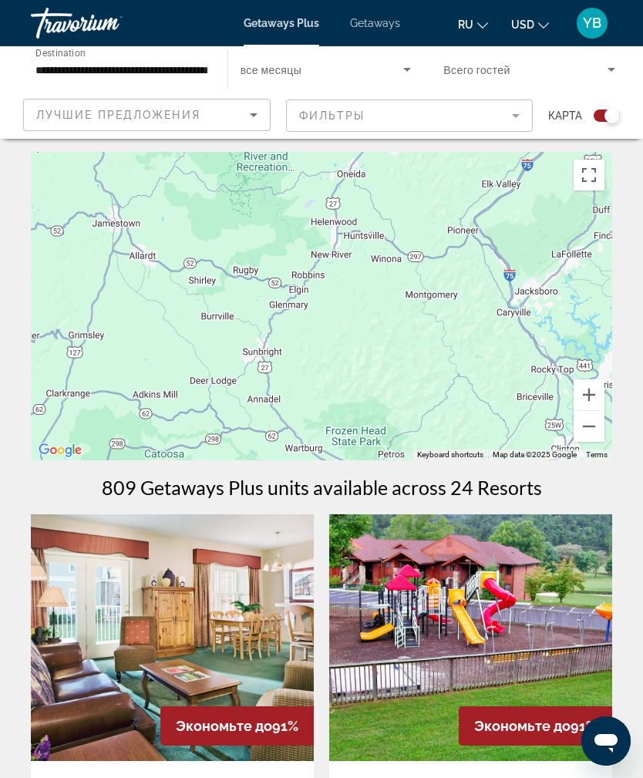
click at [597, 424] on button "Zoom out" at bounding box center [588, 426] width 31 height 31
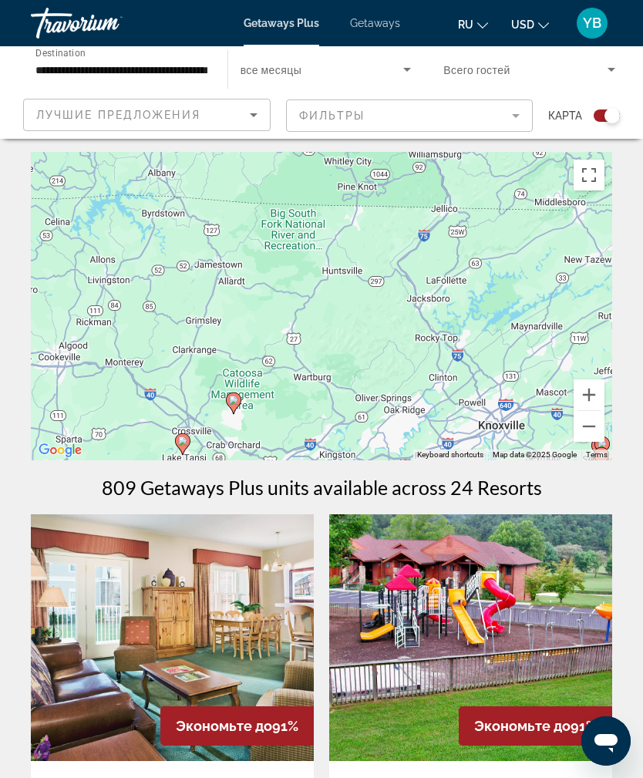
click at [590, 425] on button "Zoom out" at bounding box center [588, 426] width 31 height 31
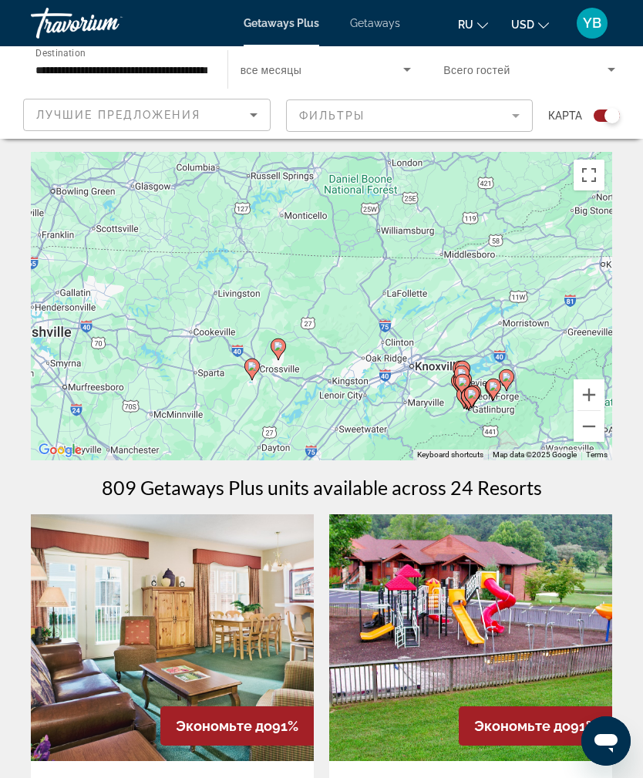
click at [595, 421] on button "Zoom out" at bounding box center [588, 426] width 31 height 31
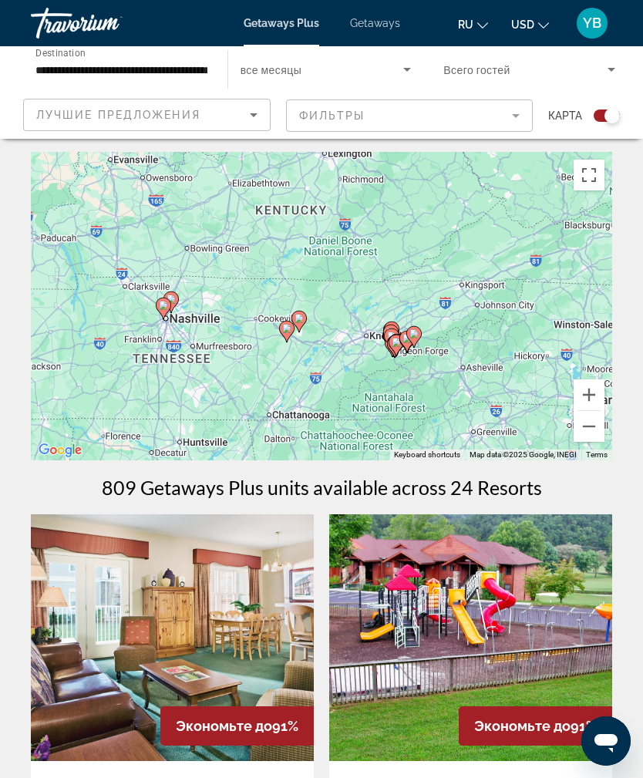
click at [595, 380] on button "Zoom in" at bounding box center [588, 394] width 31 height 31
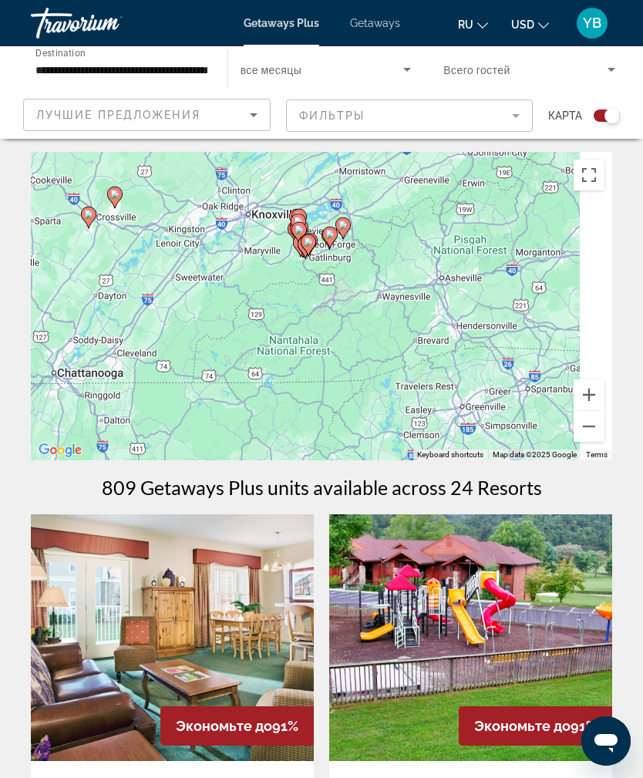
click at [121, 187] on gmp-advanced-marker "Main content" at bounding box center [114, 197] width 15 height 23
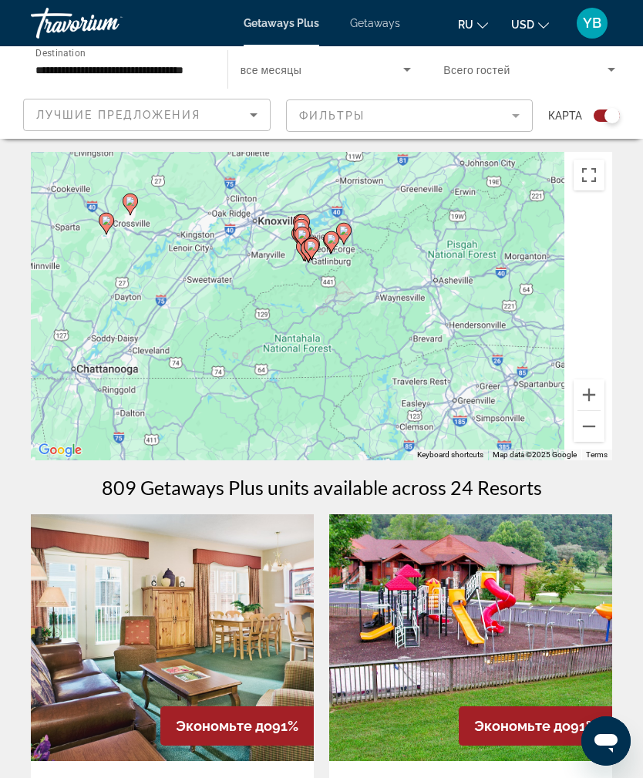
click at [121, 197] on div "To navigate, press the arrow keys. To activate drag with keyboard, press Alt + …" at bounding box center [321, 306] width 581 height 308
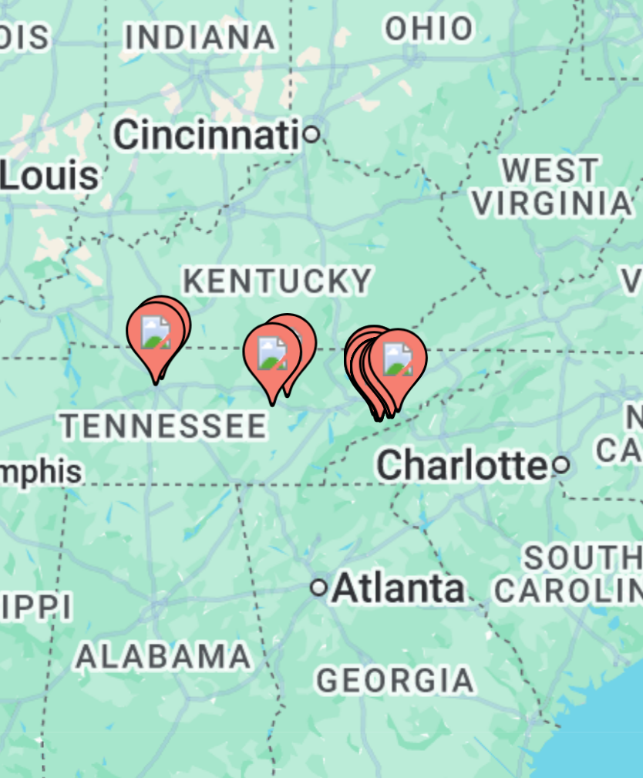
click at [319, 304] on image "Main content" at bounding box center [323, 308] width 9 height 9
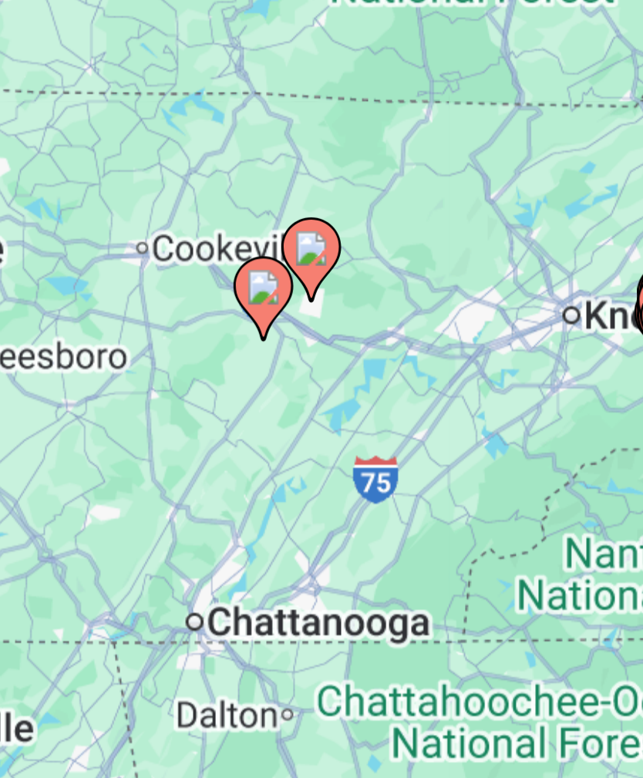
type input "**********"
click at [317, 287] on image "Main content" at bounding box center [321, 291] width 9 height 9
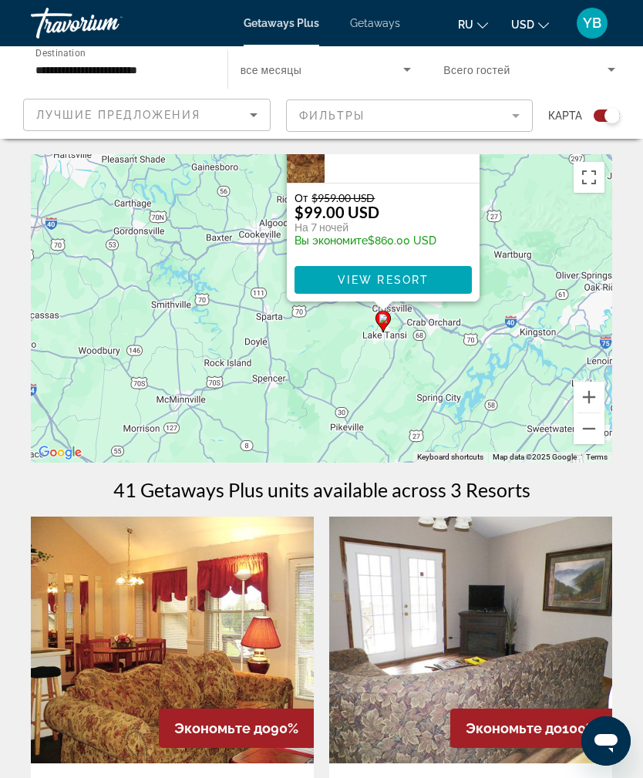
scroll to position [2, 0]
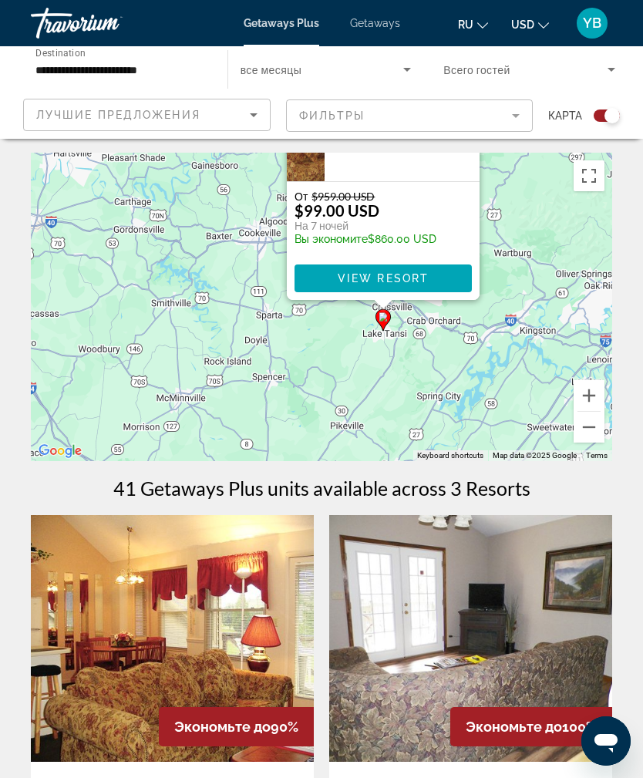
click at [590, 430] on button "Zoom out" at bounding box center [588, 427] width 31 height 31
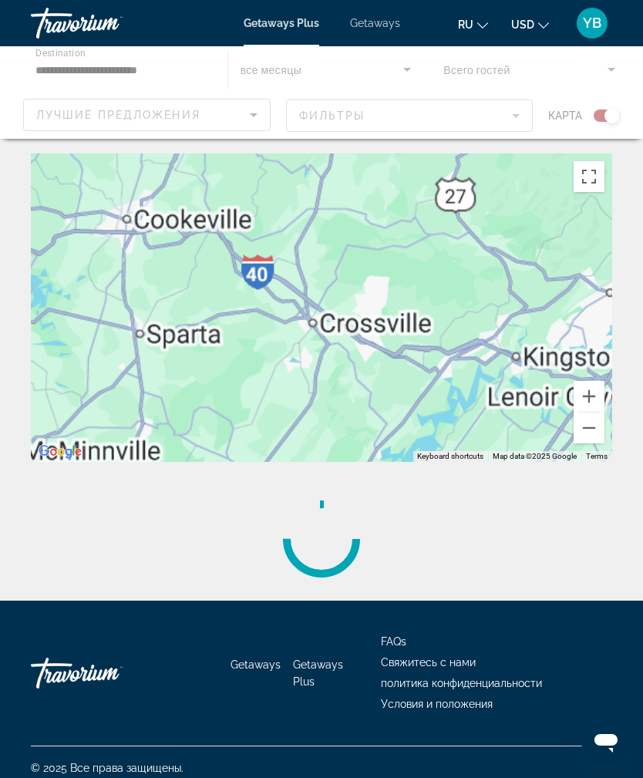
scroll to position [0, 0]
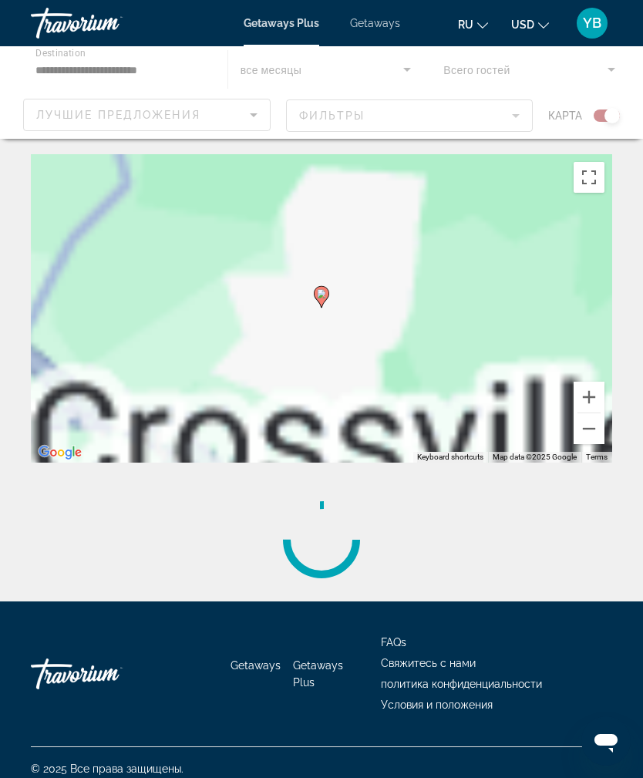
click at [322, 296] on image "Main content" at bounding box center [321, 293] width 9 height 9
click at [324, 291] on image "Main content" at bounding box center [321, 293] width 9 height 9
click at [321, 300] on icon "Main content" at bounding box center [321, 297] width 14 height 20
click at [319, 306] on gmp-advanced-marker "Main content" at bounding box center [321, 296] width 15 height 23
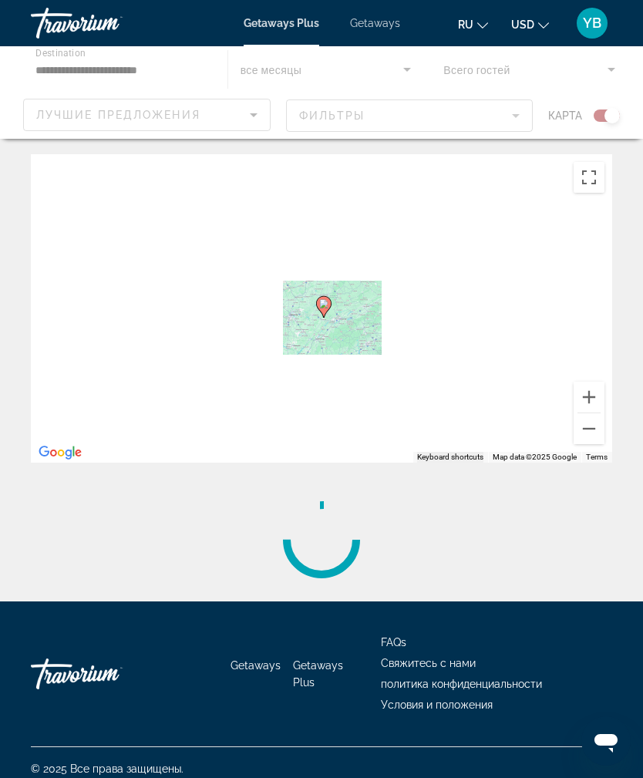
click at [590, 432] on button "Zoom out" at bounding box center [588, 428] width 31 height 31
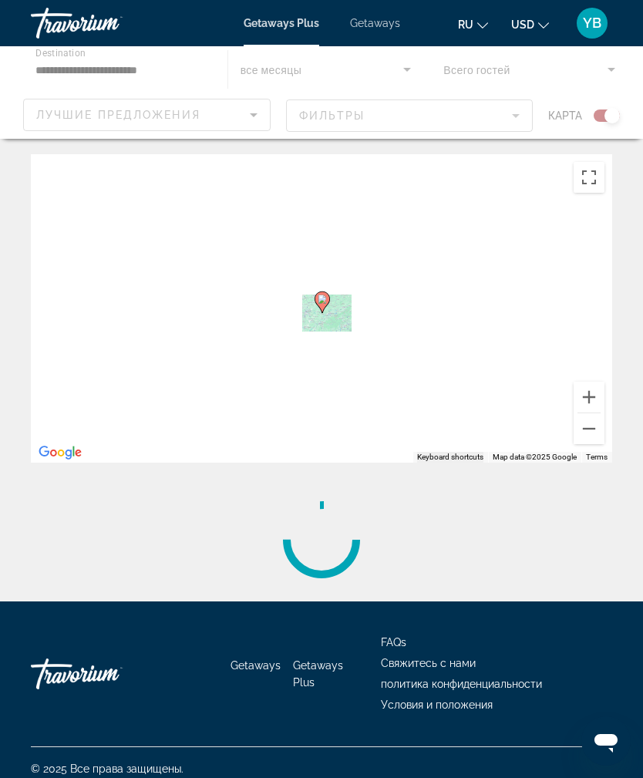
click at [593, 432] on button "Zoom out" at bounding box center [588, 428] width 31 height 31
click at [587, 405] on button "Zoom in" at bounding box center [588, 397] width 31 height 31
click at [592, 396] on button "Zoom in" at bounding box center [588, 397] width 31 height 31
click at [594, 389] on button "Zoom in" at bounding box center [588, 397] width 31 height 31
click at [594, 380] on div "To activate drag with keyboard, press Alt + Enter. Once in keyboard drag state,…" at bounding box center [321, 308] width 581 height 308
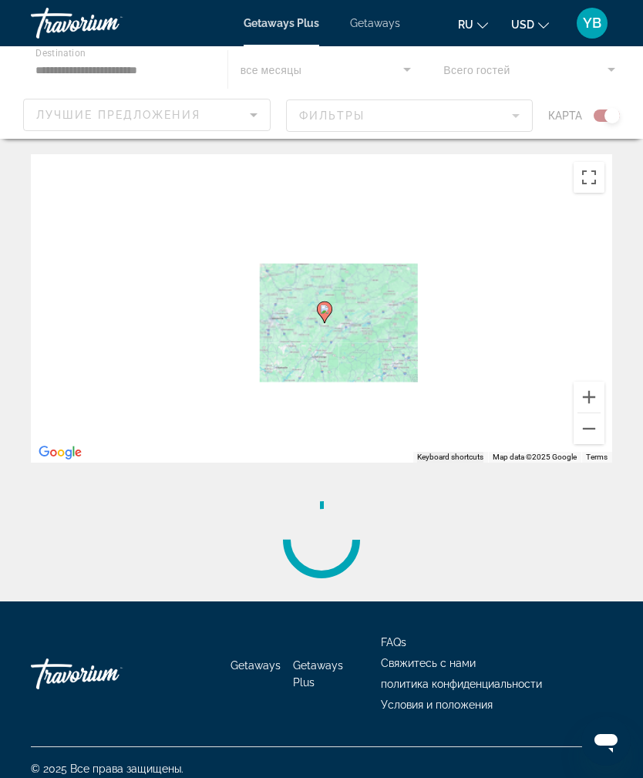
click at [595, 383] on button "Zoom in" at bounding box center [588, 397] width 31 height 31
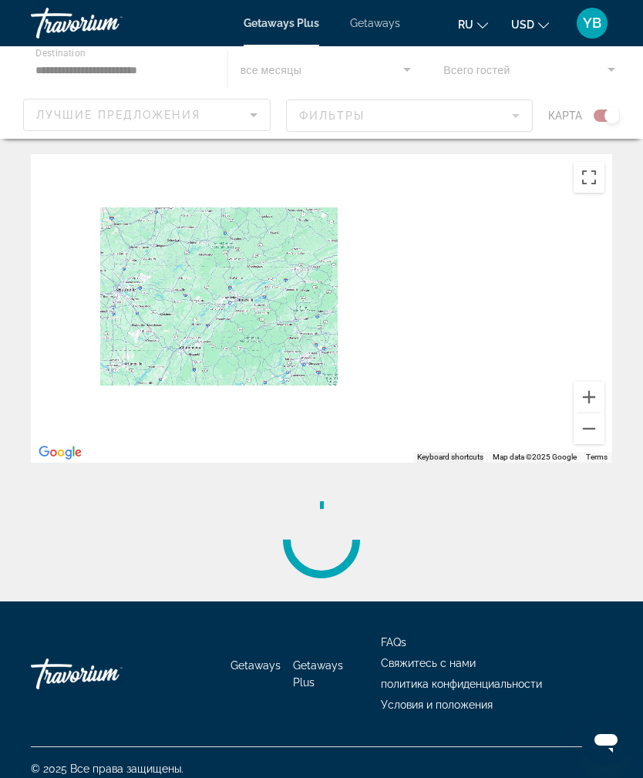
click at [593, 380] on div "Main content" at bounding box center [321, 308] width 581 height 308
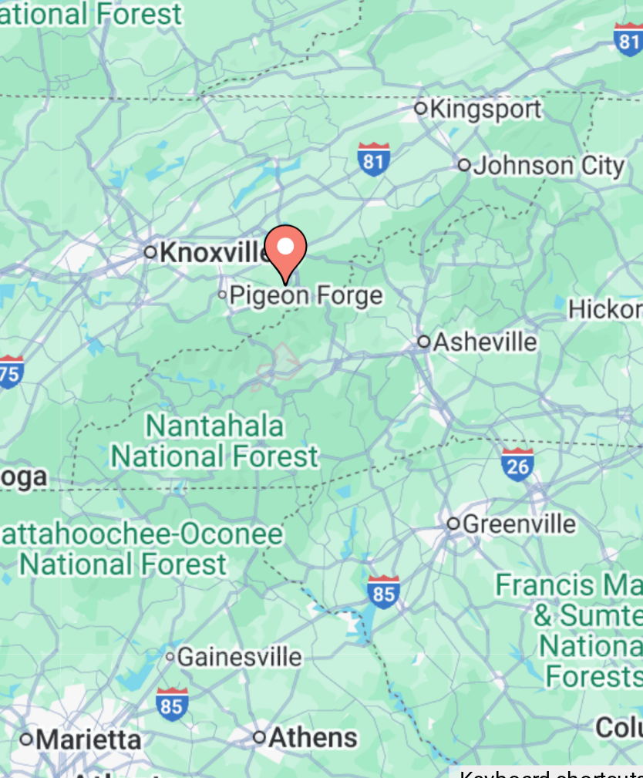
click at [351, 264] on image "Main content" at bounding box center [355, 268] width 9 height 9
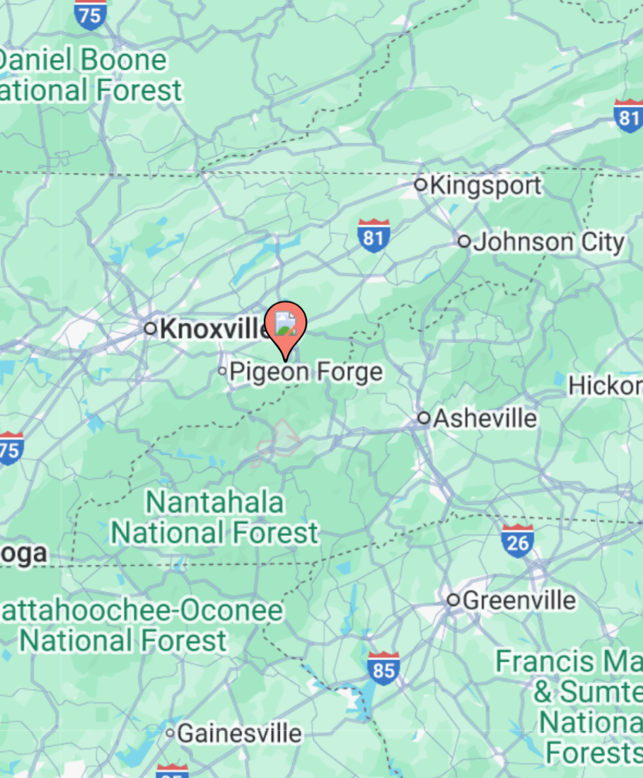
click at [351, 264] on image "Main content" at bounding box center [355, 268] width 9 height 9
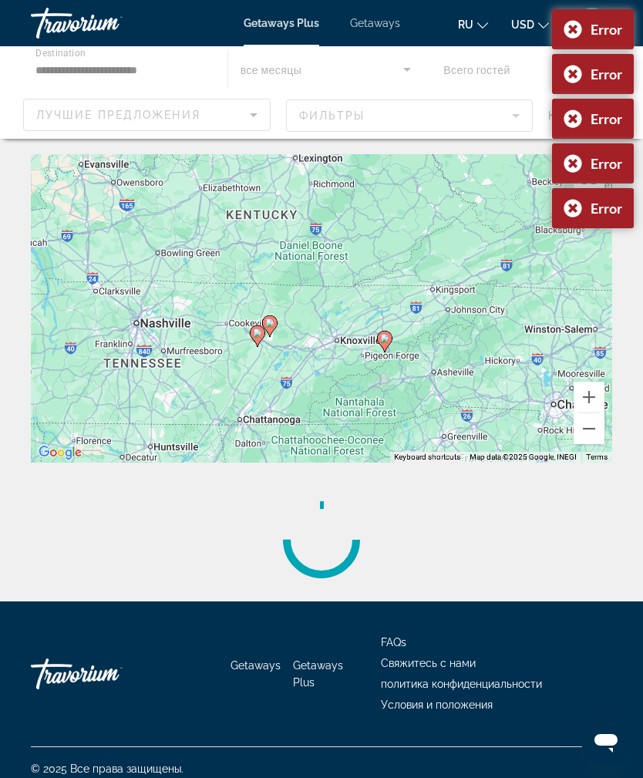
click at [569, 29] on div "Error" at bounding box center [593, 29] width 82 height 40
click at [574, 67] on div "Error" at bounding box center [593, 74] width 82 height 40
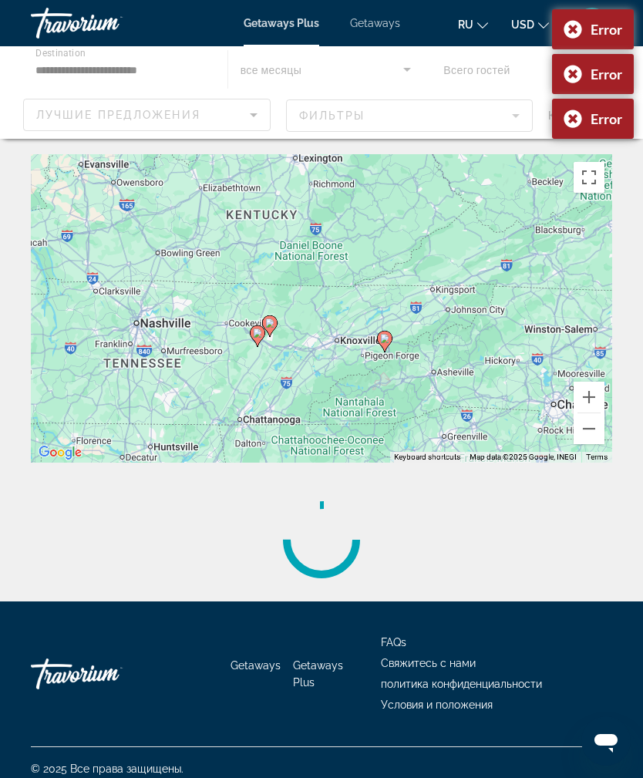
click at [580, 22] on div "Error" at bounding box center [593, 29] width 82 height 40
click at [569, 71] on div "Error" at bounding box center [593, 74] width 82 height 40
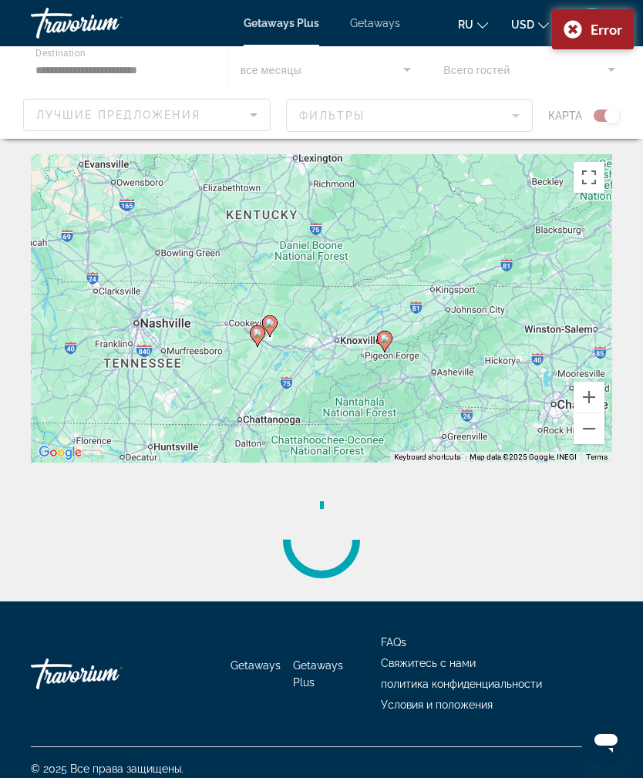
click at [570, 28] on div "Error" at bounding box center [593, 29] width 82 height 40
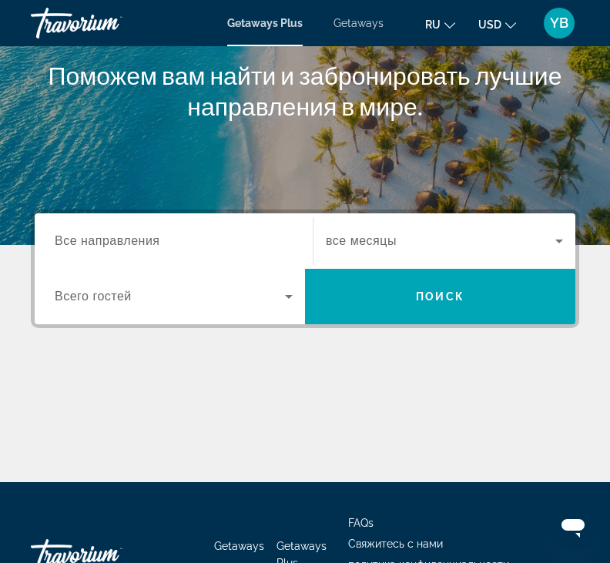
click at [162, 238] on input "Destination Все направления" at bounding box center [174, 242] width 238 height 18
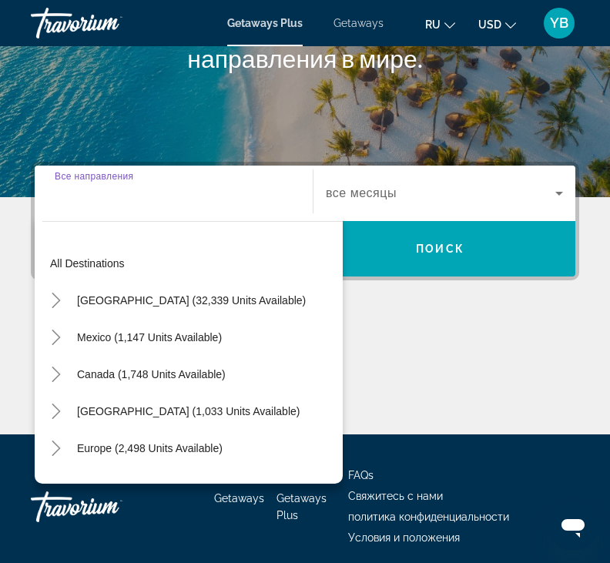
scroll to position [183, 0]
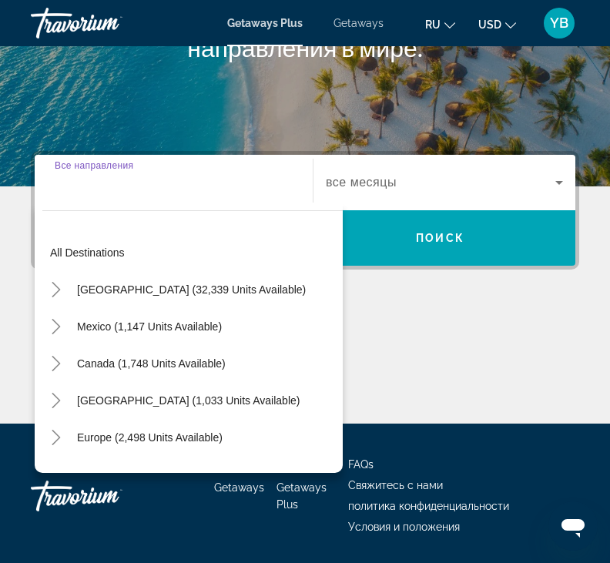
click at [241, 292] on span "[GEOGRAPHIC_DATA] (32,339 units available)" at bounding box center [191, 290] width 229 height 12
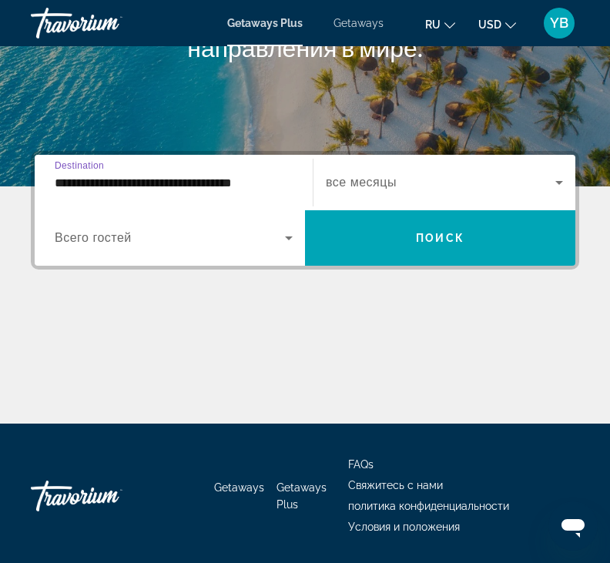
click at [257, 177] on input "**********" at bounding box center [174, 183] width 238 height 18
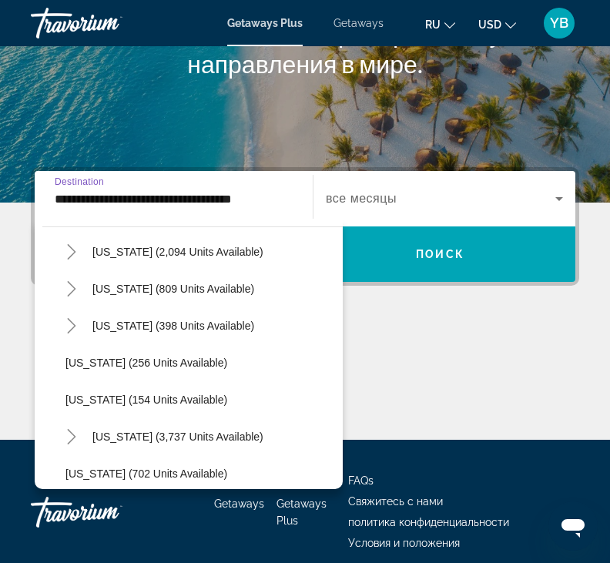
scroll to position [1199, 0]
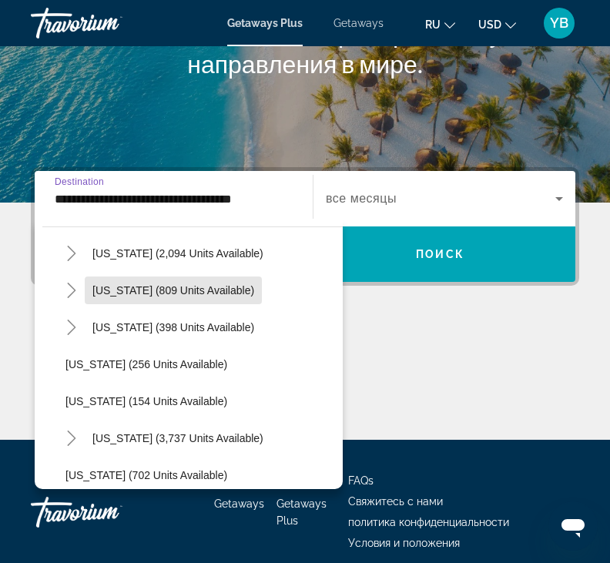
click at [235, 294] on span "[US_STATE] (809 units available)" at bounding box center [173, 290] width 162 height 12
type input "**********"
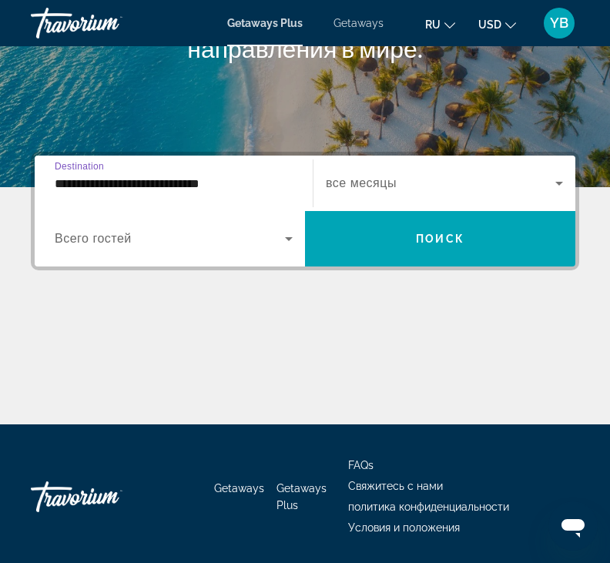
scroll to position [183, 0]
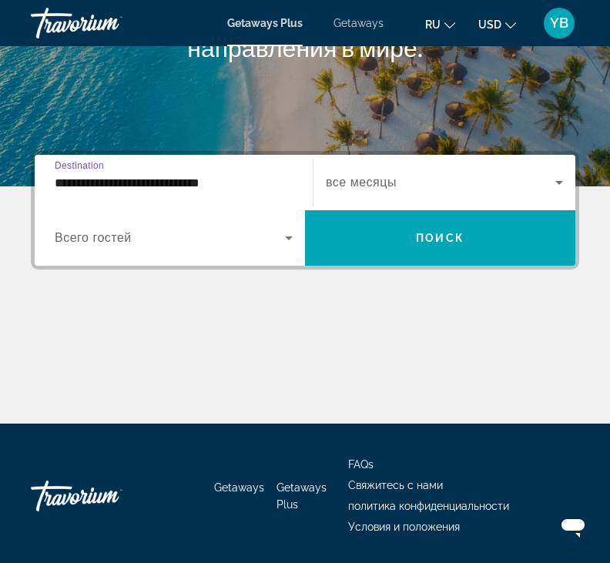
click at [414, 248] on span "Search widget" at bounding box center [440, 238] width 271 height 37
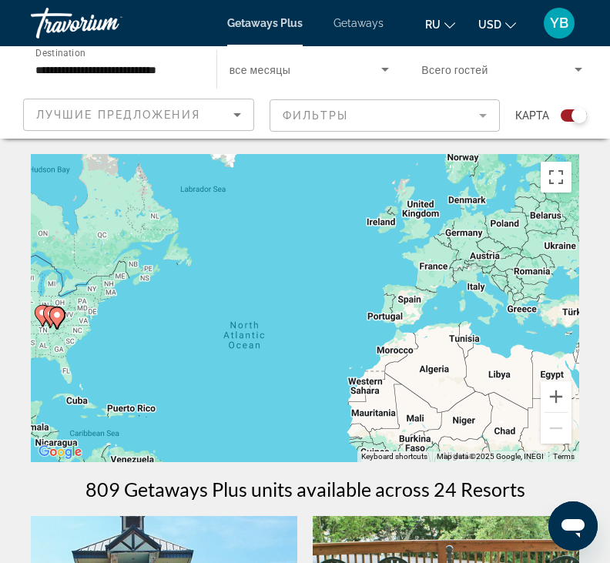
click at [556, 397] on button "Zoom in" at bounding box center [556, 397] width 31 height 31
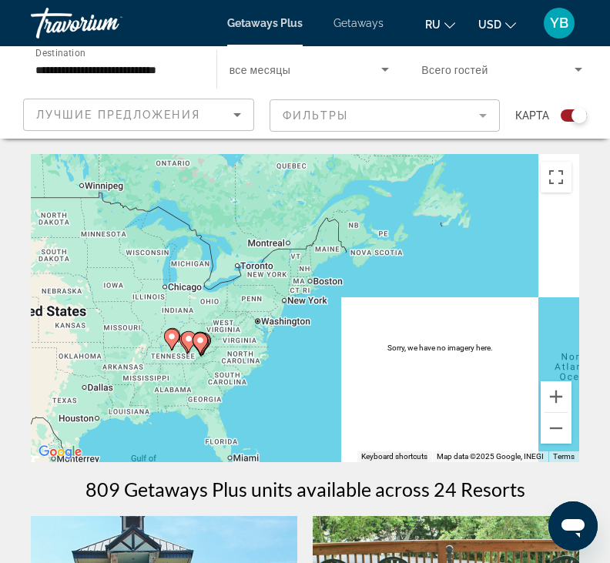
click at [560, 432] on button "Zoom out" at bounding box center [556, 428] width 31 height 31
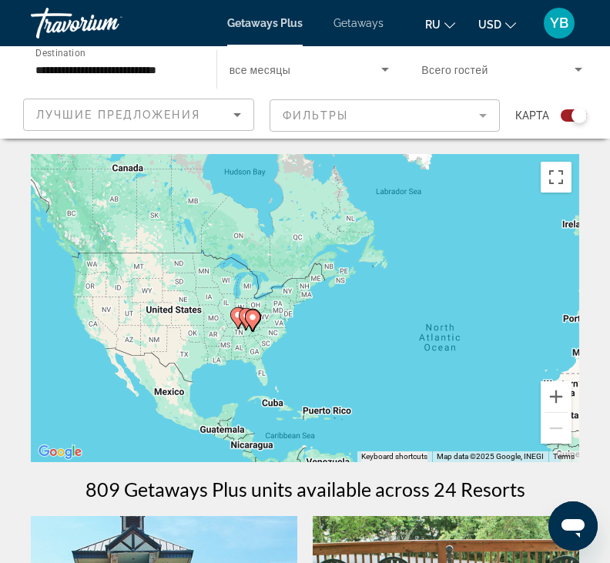
click at [552, 402] on button "Zoom in" at bounding box center [556, 397] width 31 height 31
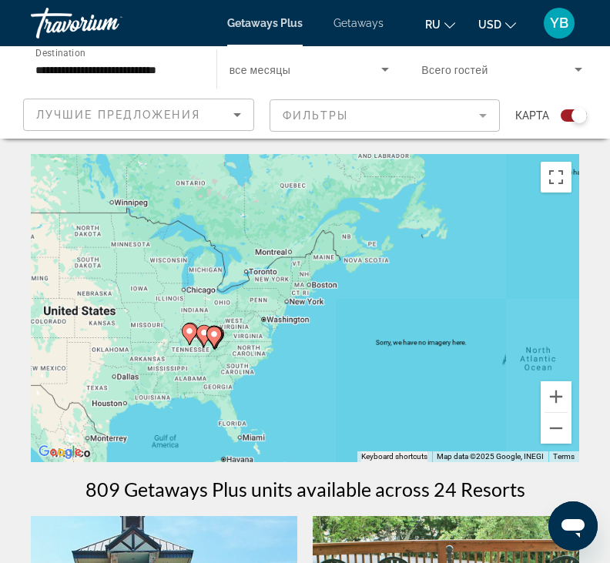
click at [553, 395] on button "Zoom in" at bounding box center [556, 397] width 31 height 31
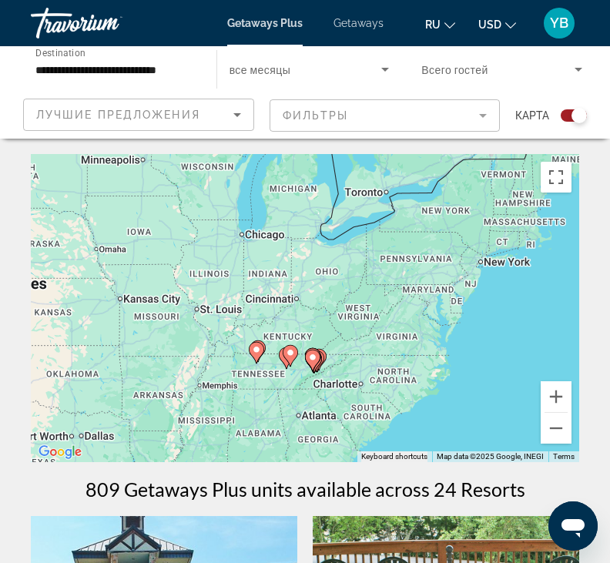
click at [556, 398] on button "Zoom in" at bounding box center [556, 397] width 31 height 31
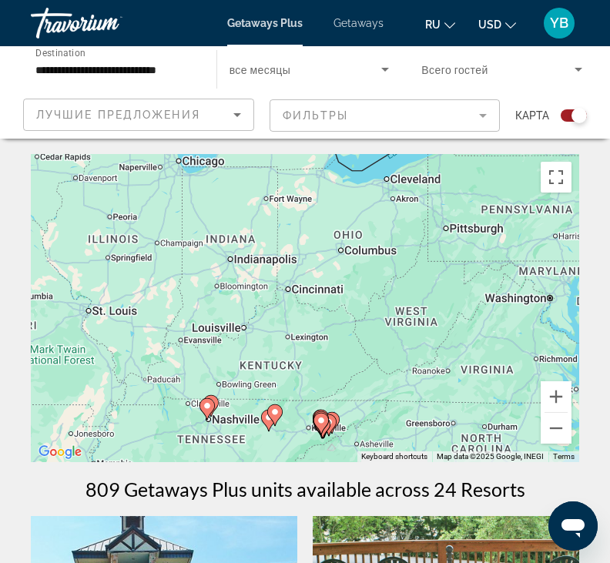
click at [558, 400] on button "Zoom in" at bounding box center [556, 397] width 31 height 31
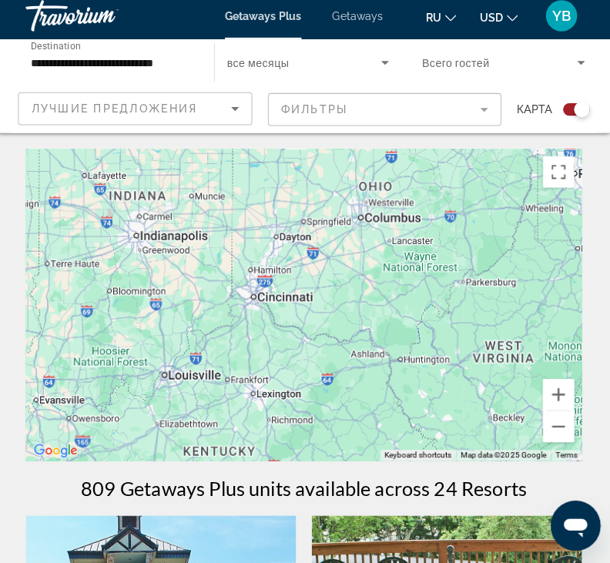
scroll to position [25, 0]
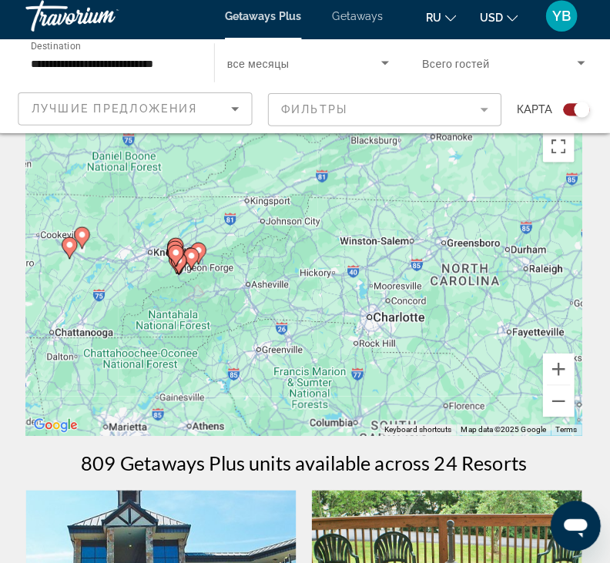
click at [554, 365] on button "Zoom in" at bounding box center [556, 371] width 31 height 31
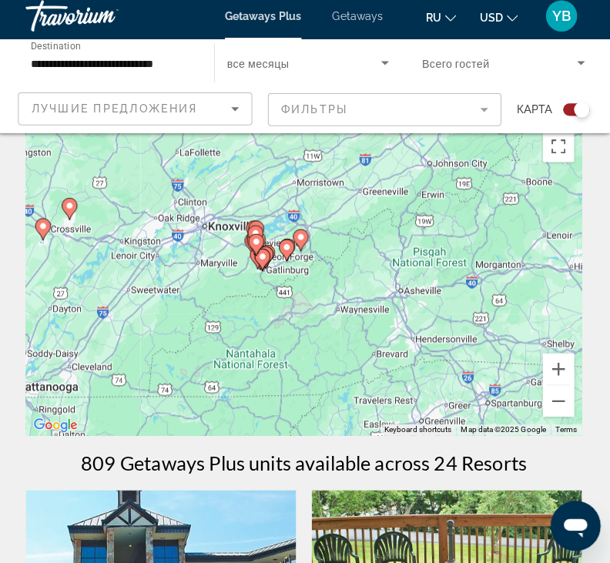
click at [553, 363] on button "Zoom in" at bounding box center [556, 371] width 31 height 31
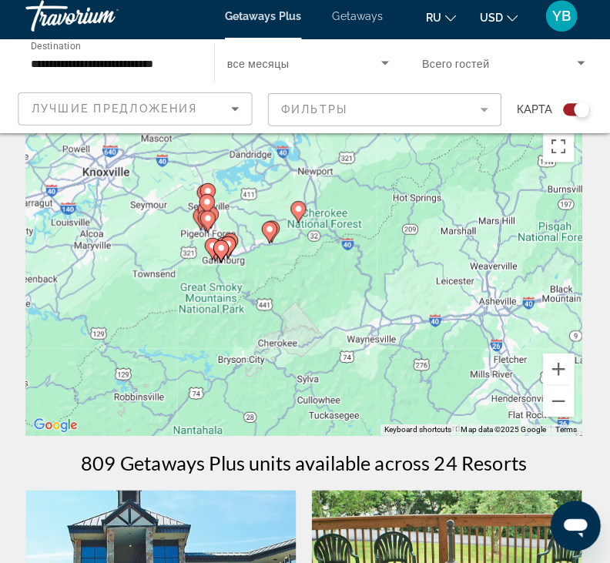
click at [553, 358] on button "Zoom in" at bounding box center [556, 371] width 31 height 31
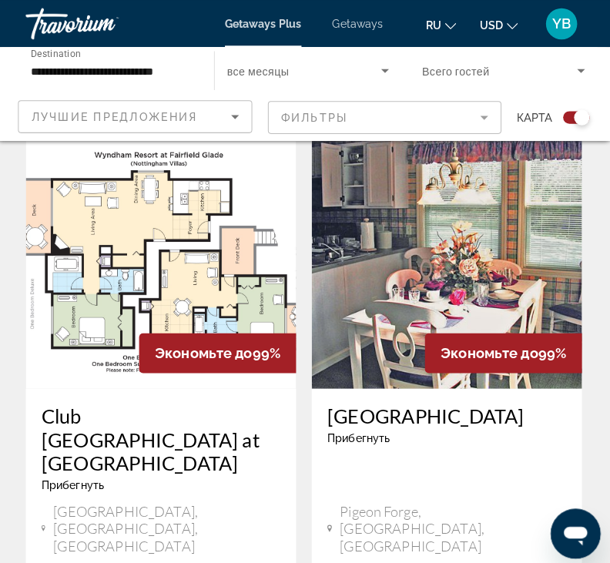
scroll to position [973, 0]
click at [213, 246] on img "Main content" at bounding box center [164, 260] width 267 height 247
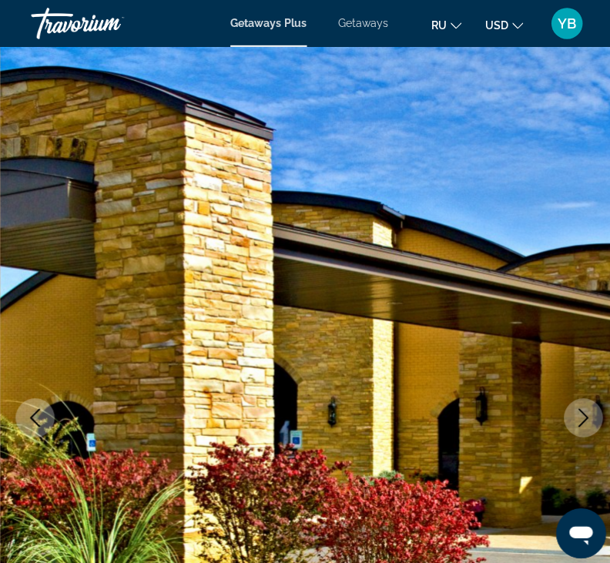
click at [581, 415] on icon "Next image" at bounding box center [575, 412] width 18 height 18
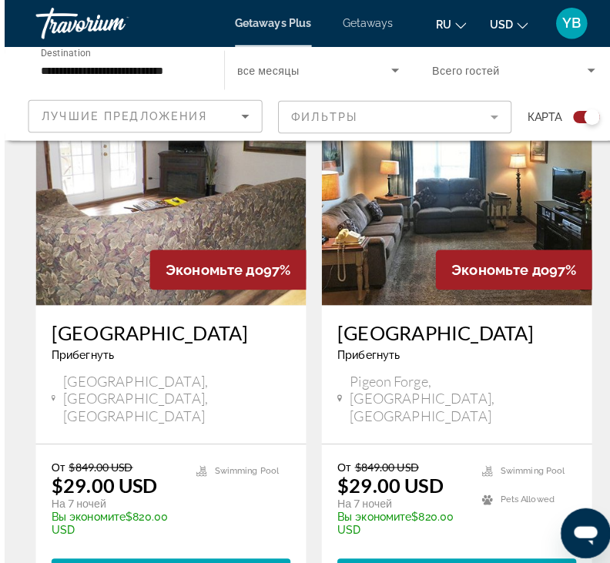
scroll to position [3474, 0]
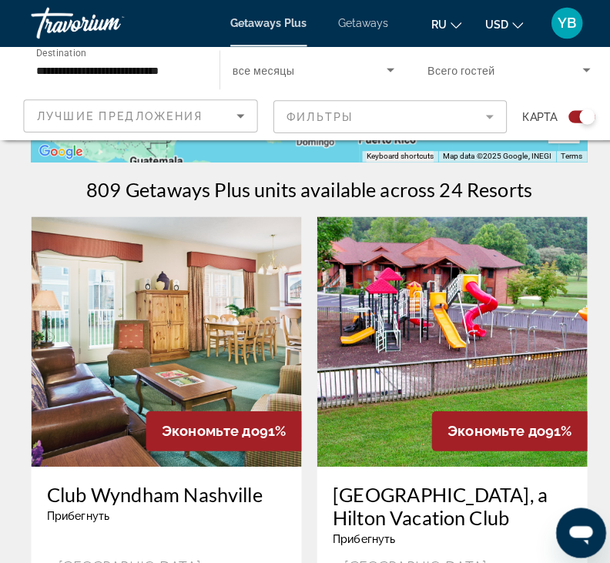
scroll to position [301, 0]
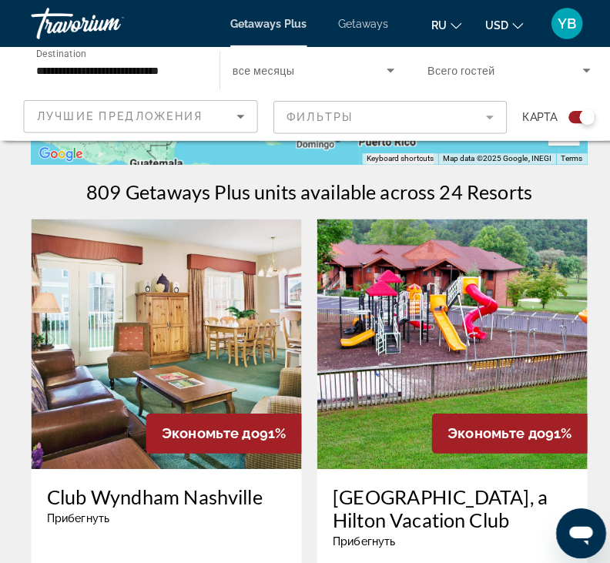
click at [464, 296] on img "Main content" at bounding box center [446, 339] width 267 height 247
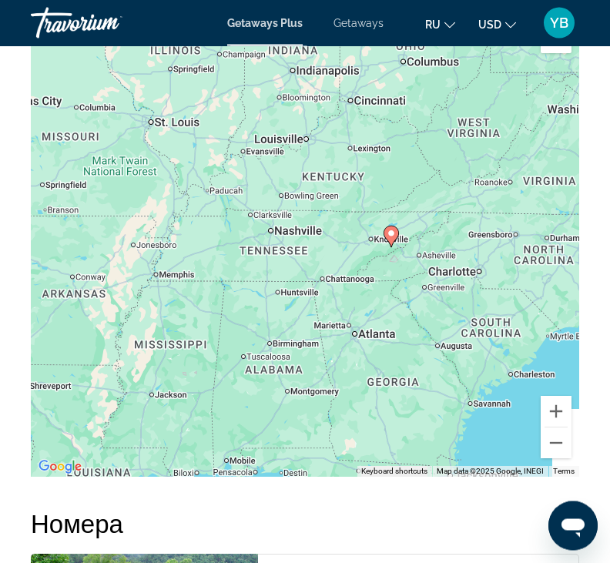
scroll to position [2439, 0]
